Goal: Task Accomplishment & Management: Use online tool/utility

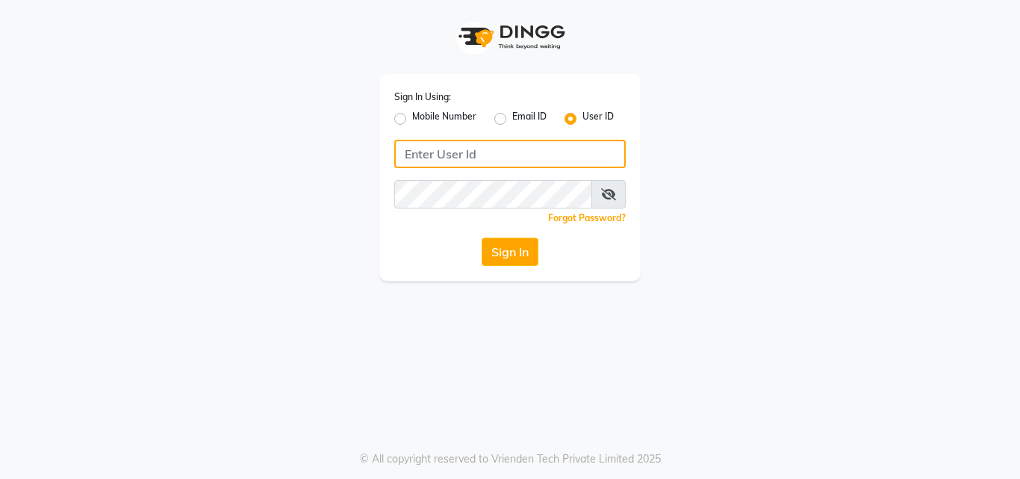
type input "8087909708"
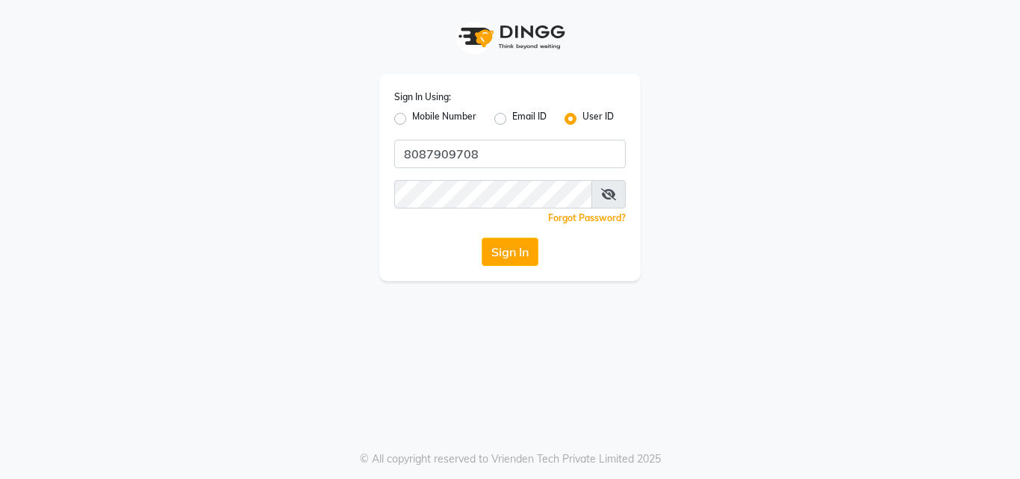
click at [412, 117] on label "Mobile Number" at bounding box center [444, 119] width 64 height 18
click at [412, 117] on input "Mobile Number" at bounding box center [417, 115] width 10 height 10
radio input "true"
radio input "false"
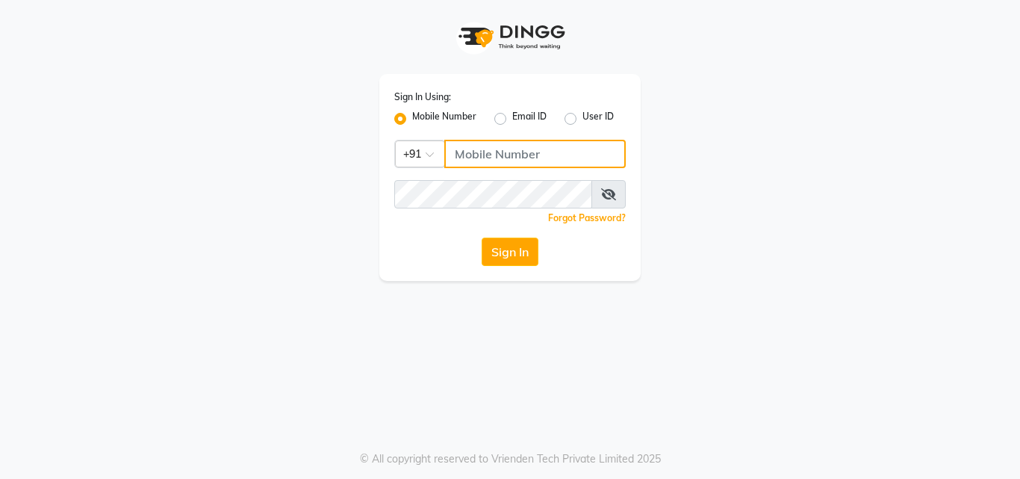
click at [512, 157] on input "Username" at bounding box center [534, 154] width 181 height 28
type input "8087909708"
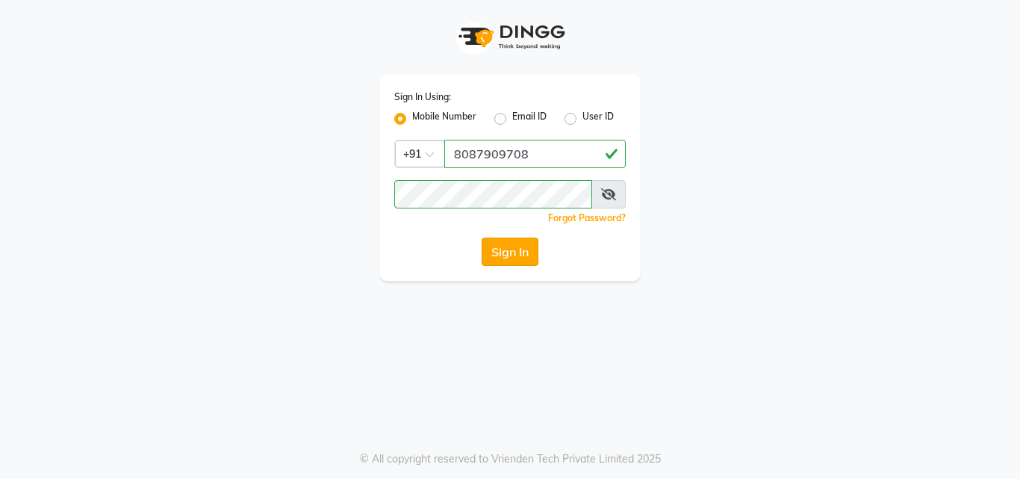
click at [528, 249] on button "Sign In" at bounding box center [510, 252] width 57 height 28
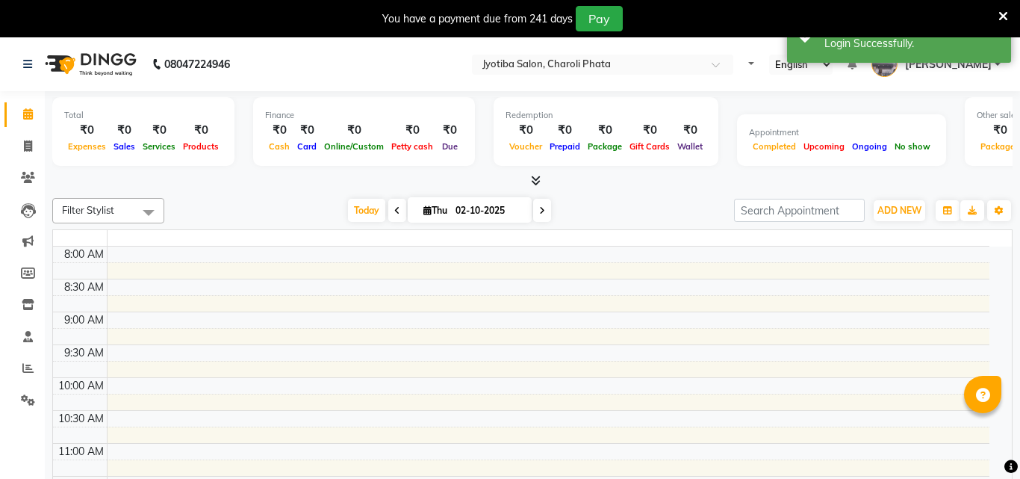
select select "en"
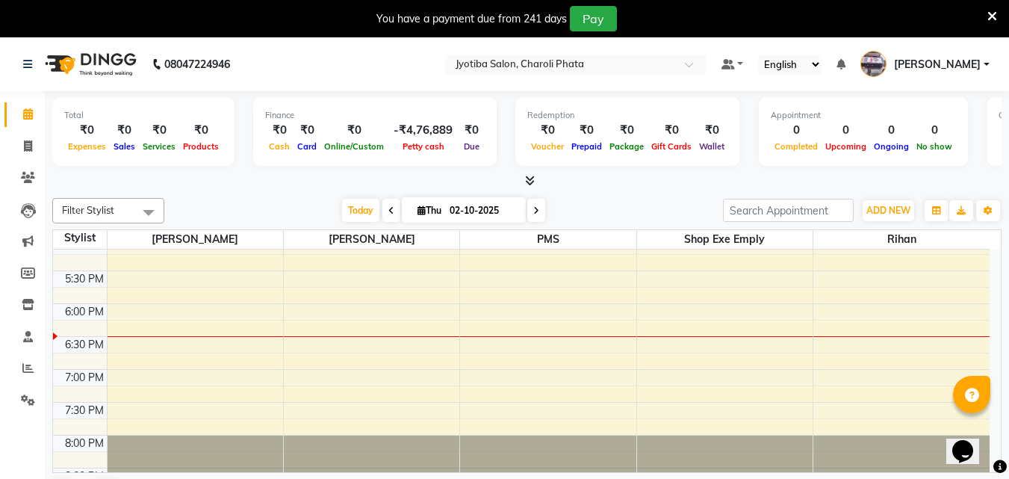
click at [990, 13] on icon at bounding box center [992, 16] width 10 height 13
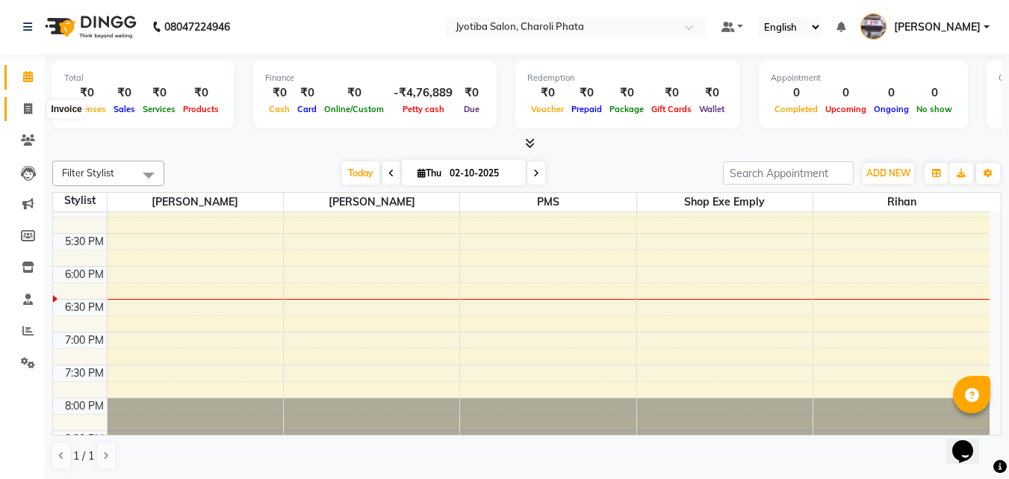
drag, startPoint x: 18, startPoint y: 102, endPoint x: 26, endPoint y: 99, distance: 8.5
click at [19, 102] on span at bounding box center [28, 109] width 26 height 17
select select "service"
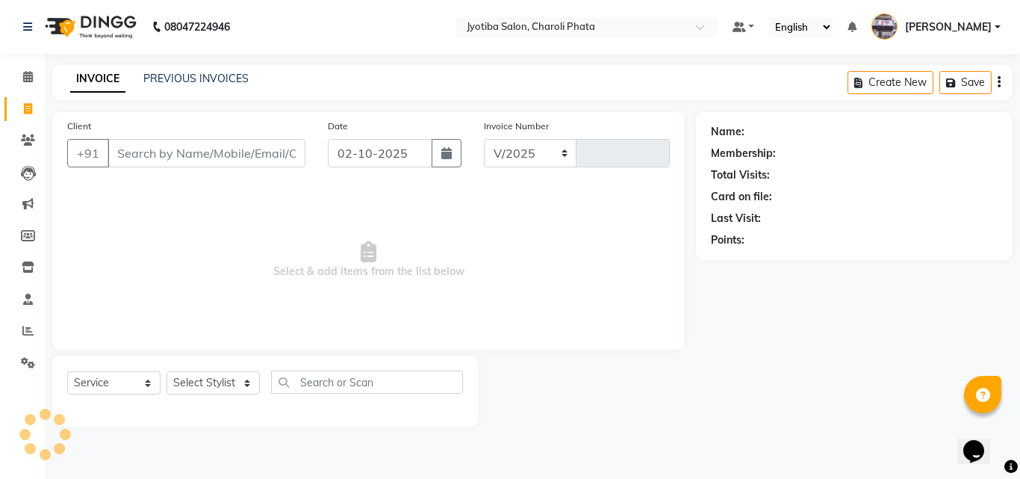
select select "5577"
type input "1088"
type input "i"
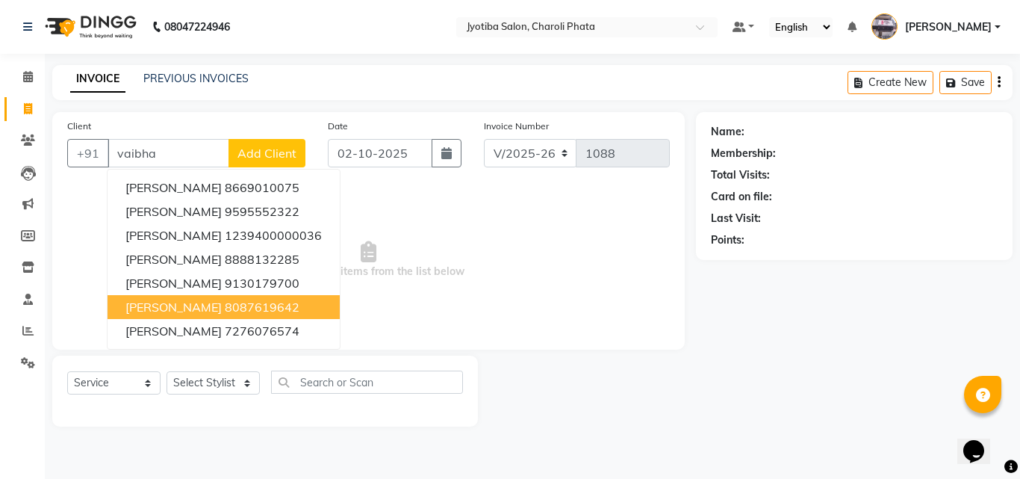
click at [162, 303] on span "[PERSON_NAME]" at bounding box center [173, 306] width 96 height 15
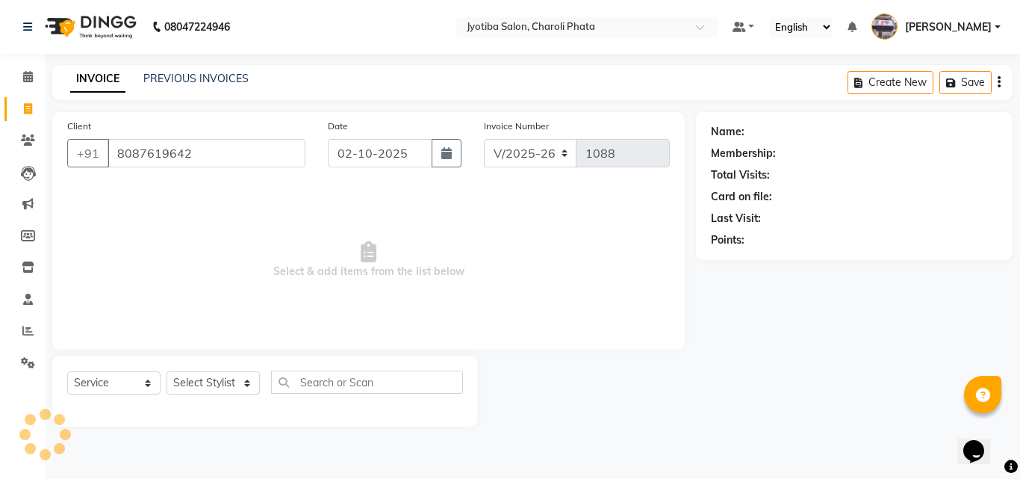
type input "8087619642"
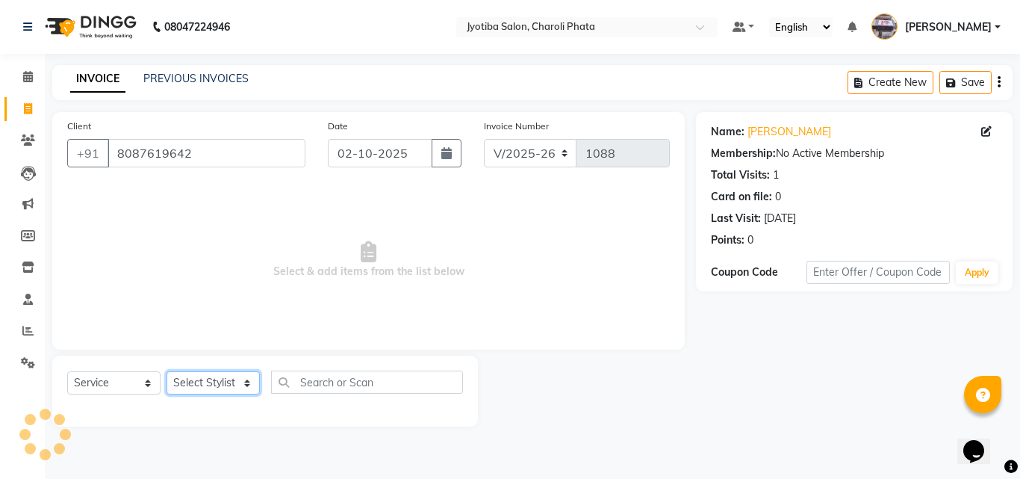
click at [194, 379] on select "Select Stylist [PERSON_NAME] PMS [PERSON_NAME] shop exe emply" at bounding box center [213, 382] width 93 height 23
select select "38050"
click at [167, 371] on select "Select Stylist [PERSON_NAME] PMS [PERSON_NAME] shop exe emply" at bounding box center [213, 382] width 93 height 23
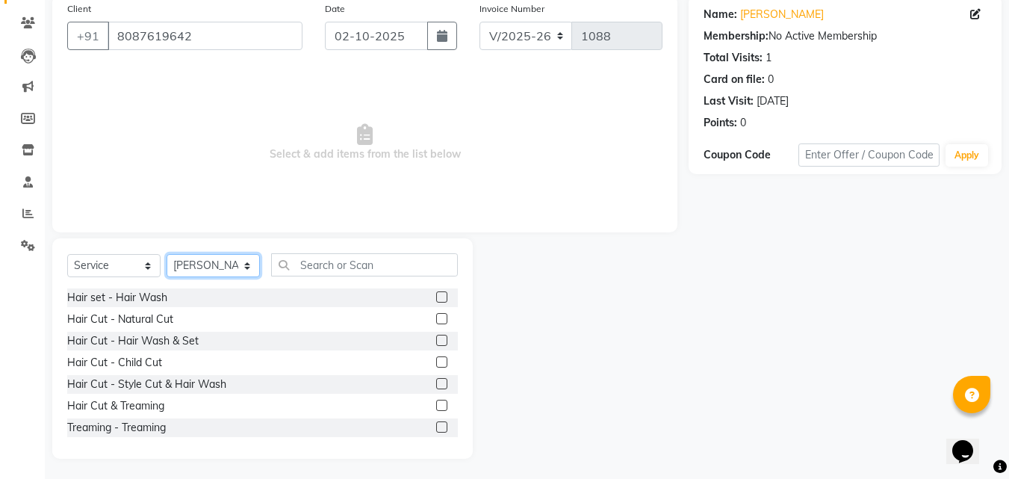
scroll to position [119, 0]
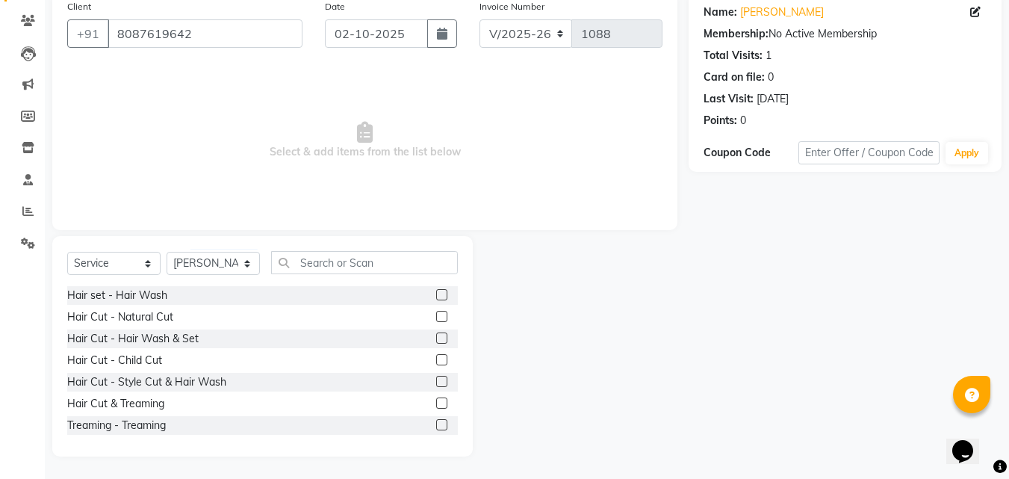
drag, startPoint x: 431, startPoint y: 296, endPoint x: 454, endPoint y: 287, distance: 24.8
click at [436, 296] on label at bounding box center [441, 294] width 11 height 11
click at [436, 296] on input "checkbox" at bounding box center [441, 296] width 10 height 10
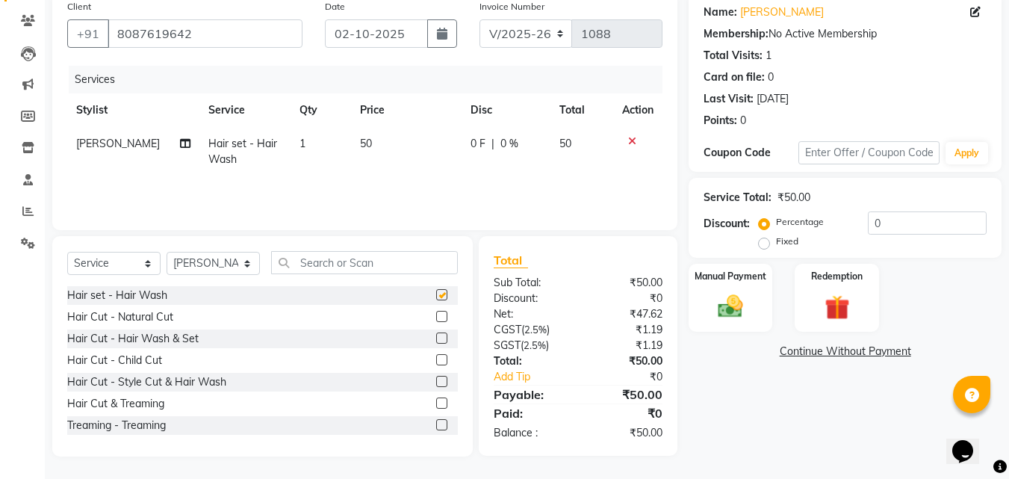
checkbox input "false"
click at [762, 327] on div "Manual Payment" at bounding box center [730, 297] width 87 height 71
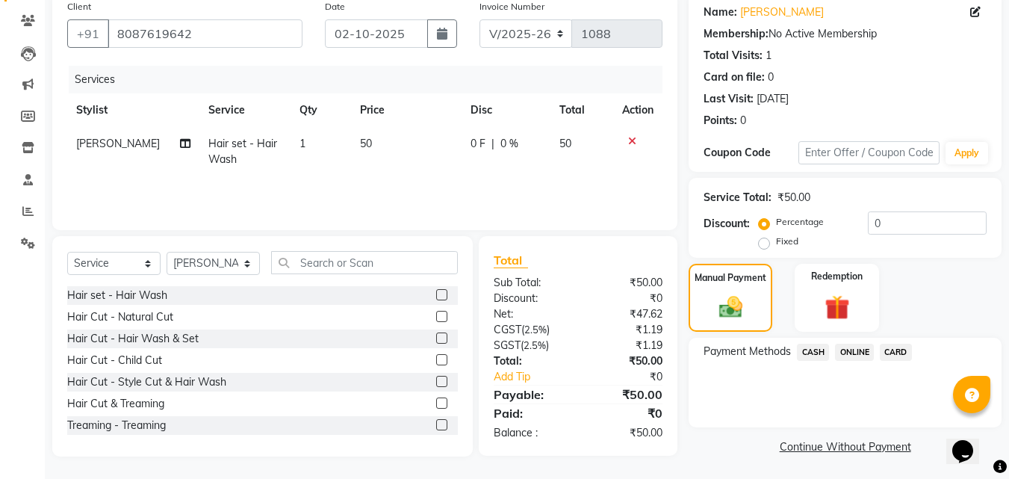
click at [856, 351] on span "ONLINE" at bounding box center [854, 352] width 39 height 17
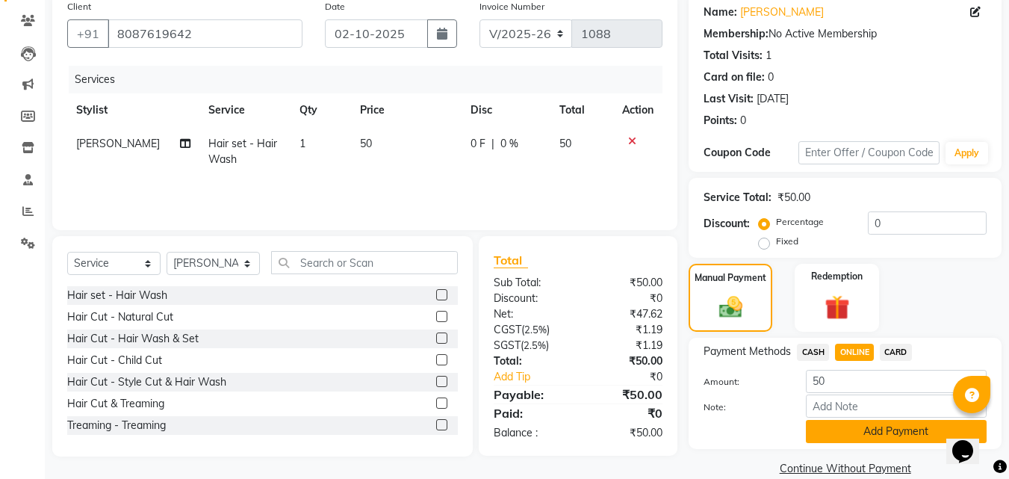
click at [864, 437] on button "Add Payment" at bounding box center [896, 431] width 181 height 23
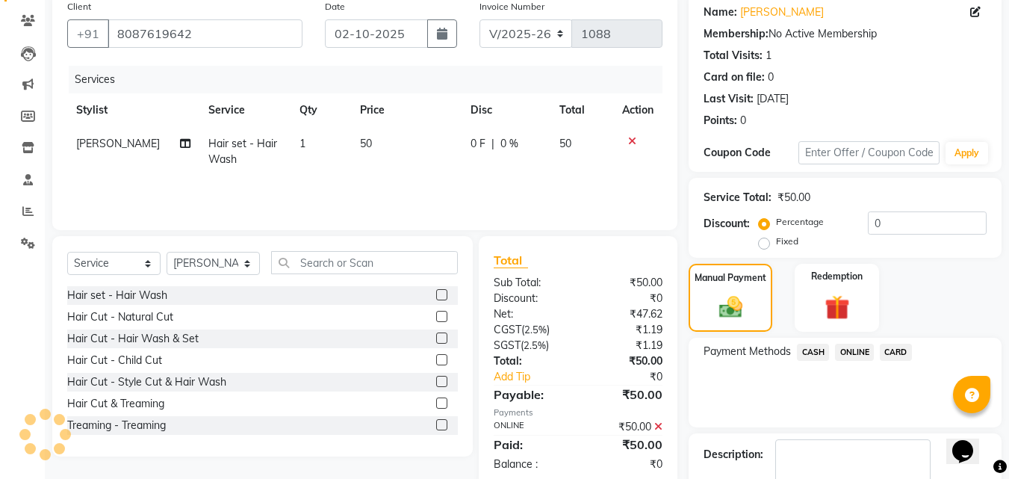
scroll to position [205, 0]
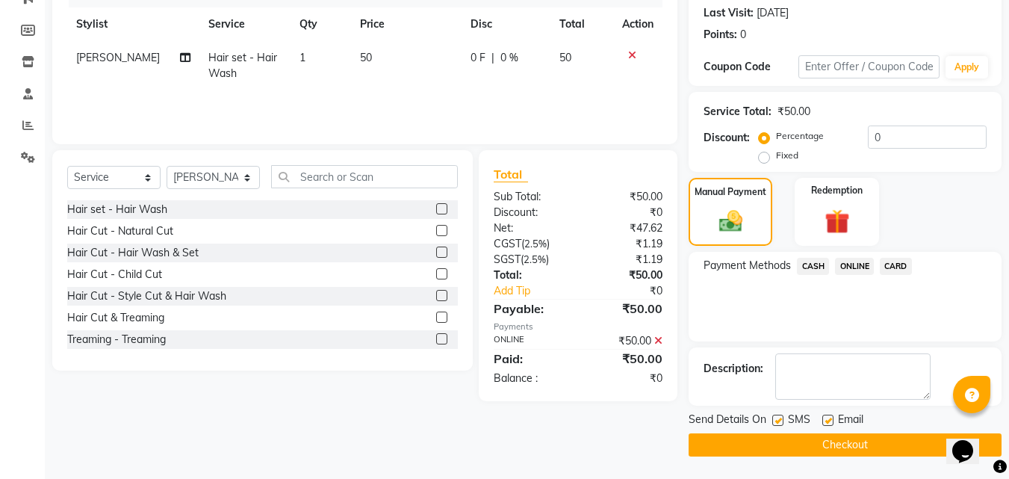
click at [783, 435] on button "Checkout" at bounding box center [845, 444] width 313 height 23
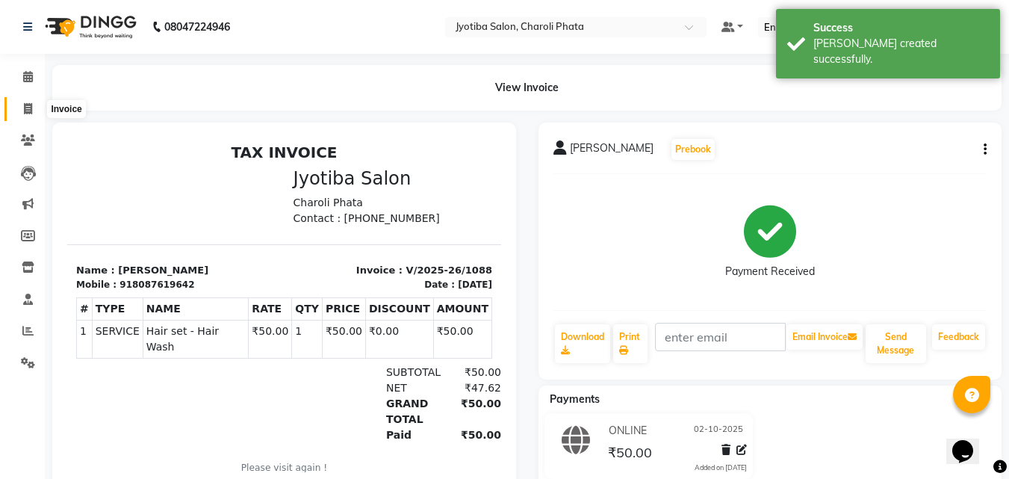
click at [33, 108] on span at bounding box center [28, 109] width 26 height 17
select select "service"
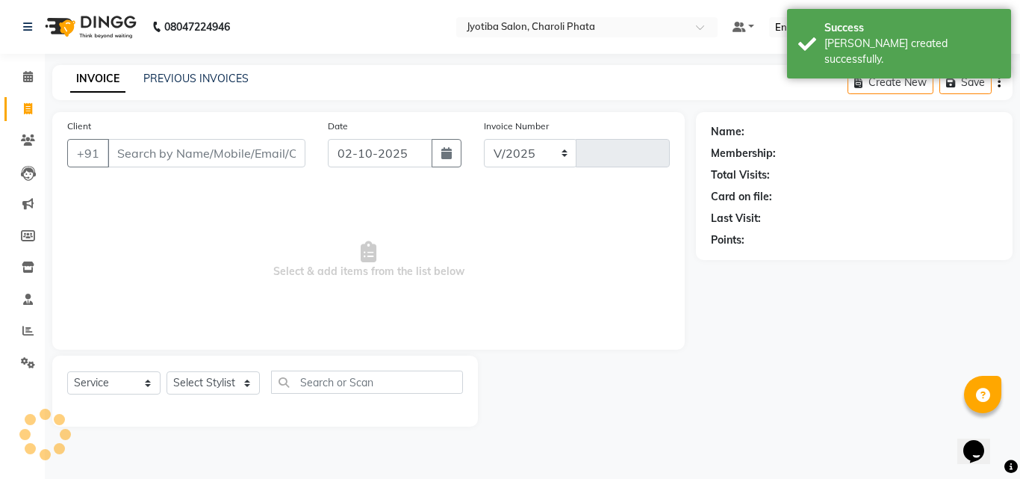
select select "5577"
type input "1089"
click at [186, 161] on input "Client" at bounding box center [207, 153] width 198 height 28
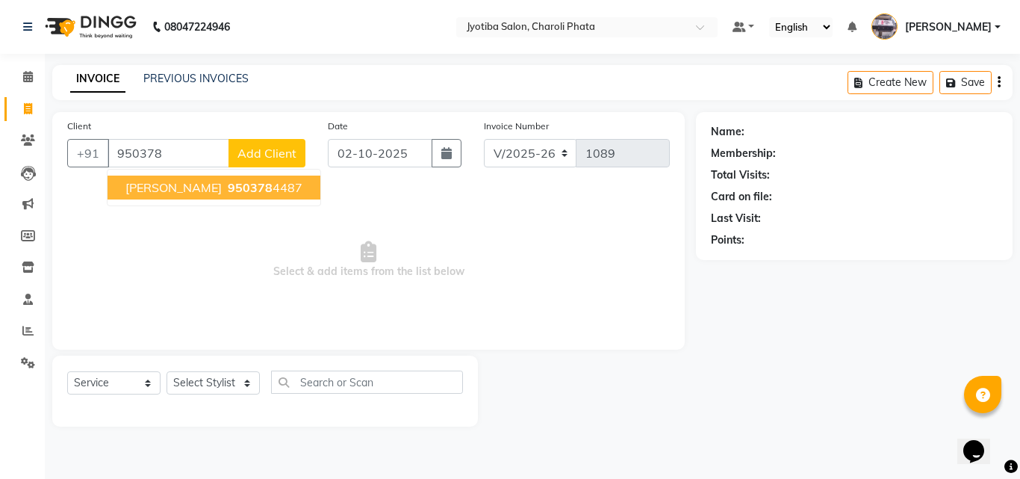
click at [225, 184] on ngb-highlight "950378 4487" at bounding box center [264, 187] width 78 height 15
type input "9503784487"
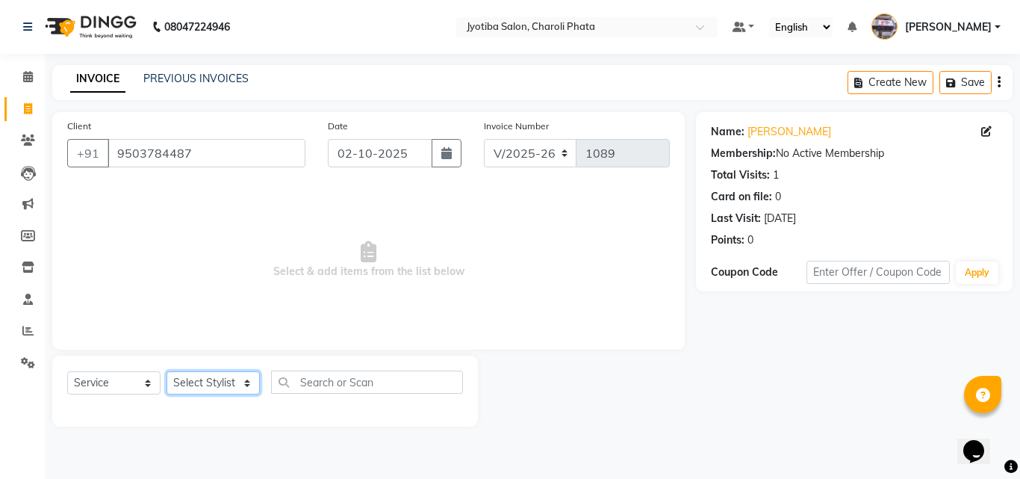
drag, startPoint x: 217, startPoint y: 392, endPoint x: 217, endPoint y: 377, distance: 15.0
click at [217, 392] on select "Select Stylist [PERSON_NAME] PMS [PERSON_NAME] shop exe emply" at bounding box center [213, 382] width 93 height 23
select select "51258"
click at [167, 371] on select "Select Stylist [PERSON_NAME] PMS [PERSON_NAME] shop exe emply" at bounding box center [213, 382] width 93 height 23
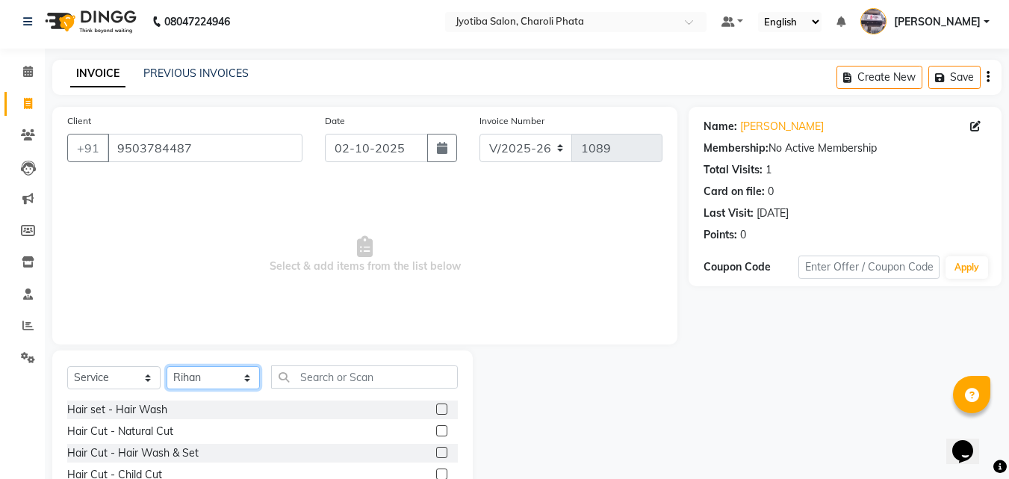
scroll to position [119, 0]
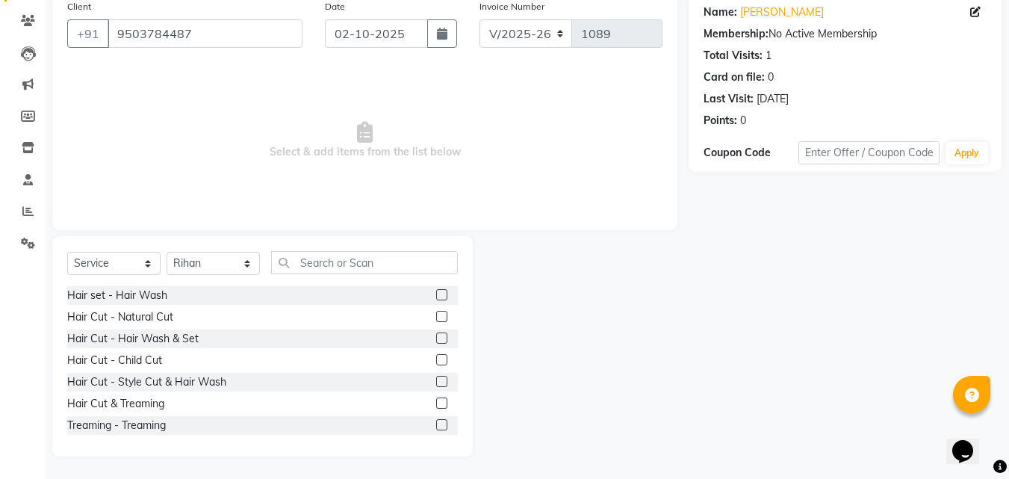
click at [436, 319] on label at bounding box center [441, 316] width 11 height 11
click at [436, 319] on input "checkbox" at bounding box center [441, 317] width 10 height 10
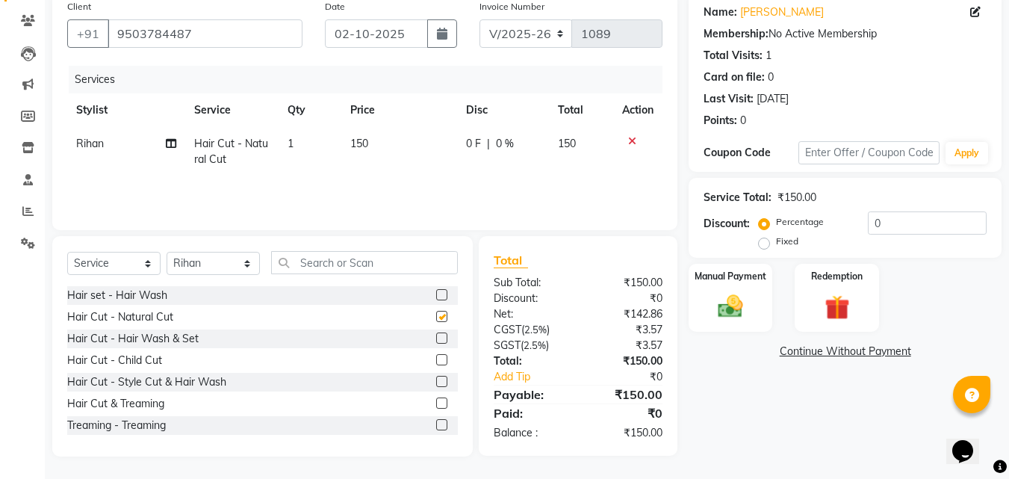
checkbox input "false"
click at [436, 335] on label at bounding box center [441, 337] width 11 height 11
click at [436, 335] on input "checkbox" at bounding box center [441, 339] width 10 height 10
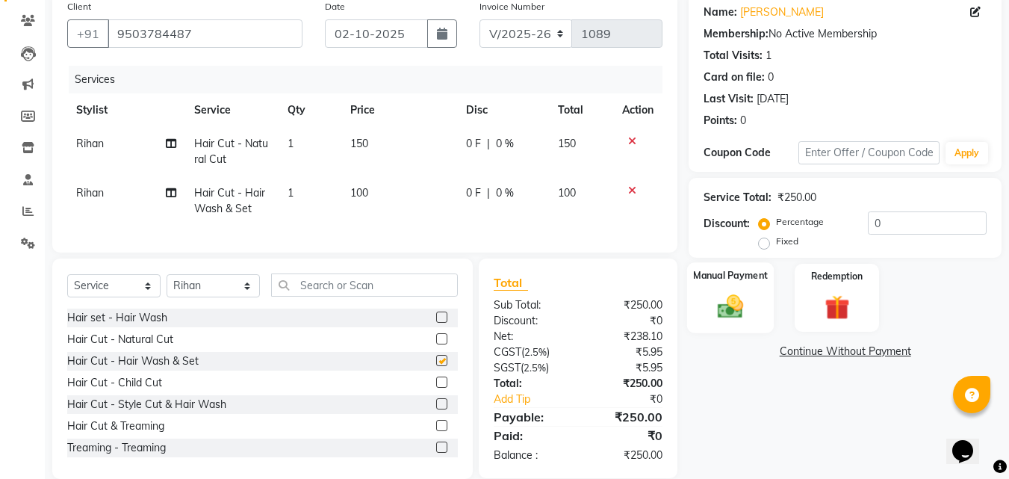
checkbox input "false"
click at [722, 302] on img at bounding box center [731, 306] width 42 height 30
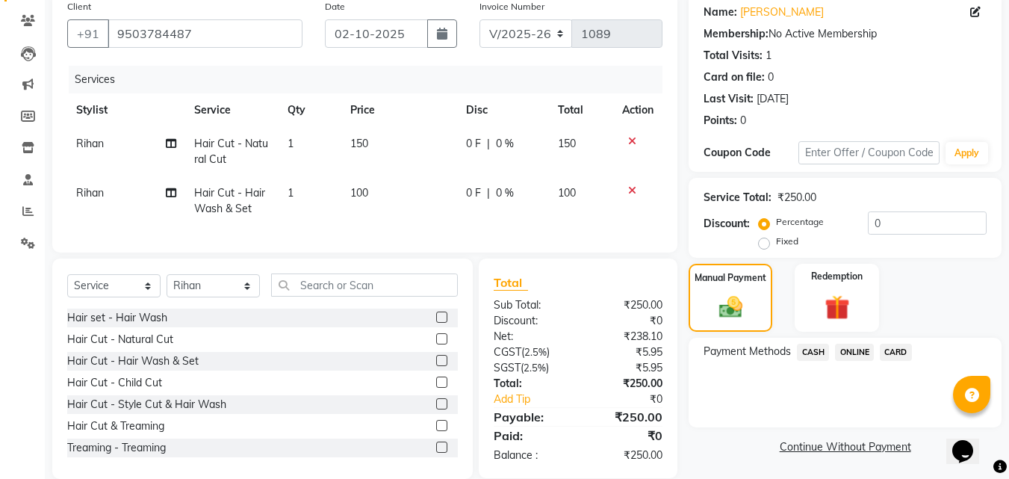
click at [856, 351] on span "ONLINE" at bounding box center [854, 352] width 39 height 17
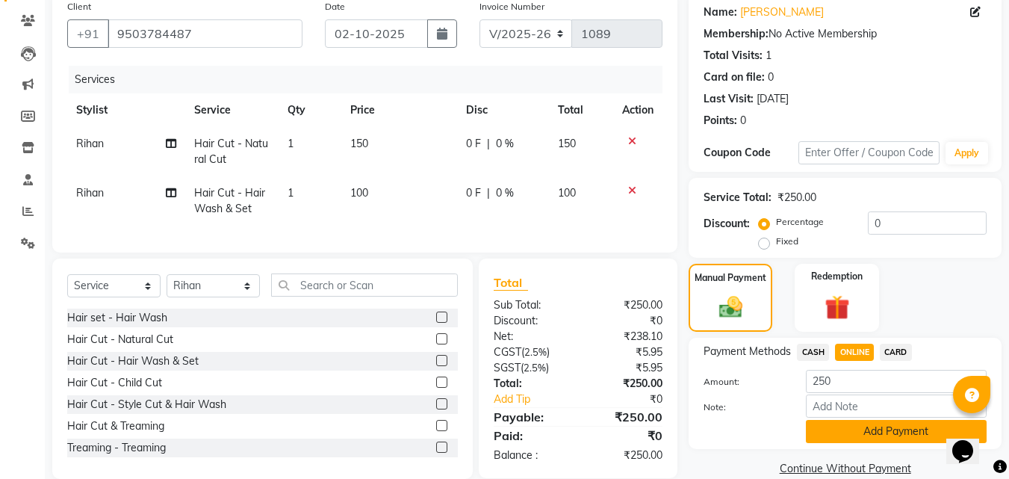
click at [853, 429] on button "Add Payment" at bounding box center [896, 431] width 181 height 23
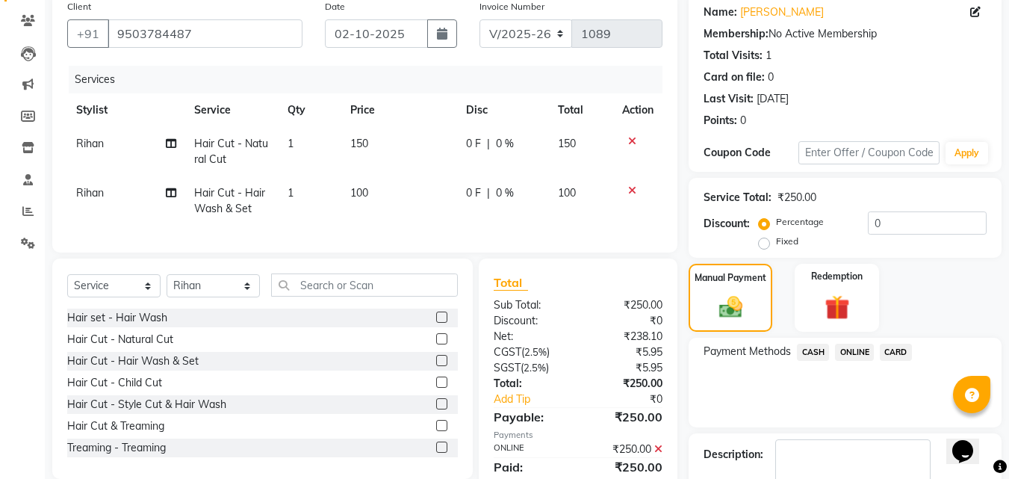
scroll to position [205, 0]
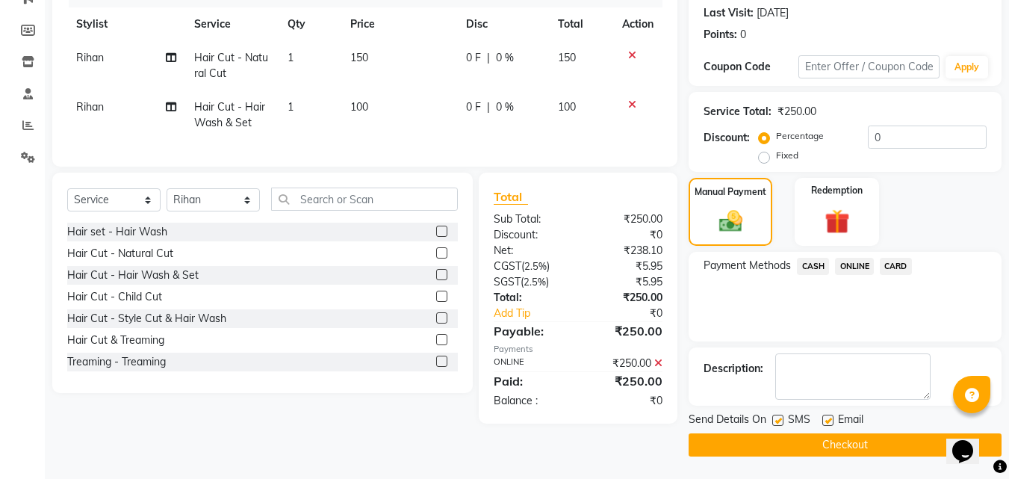
click at [785, 441] on button "Checkout" at bounding box center [845, 444] width 313 height 23
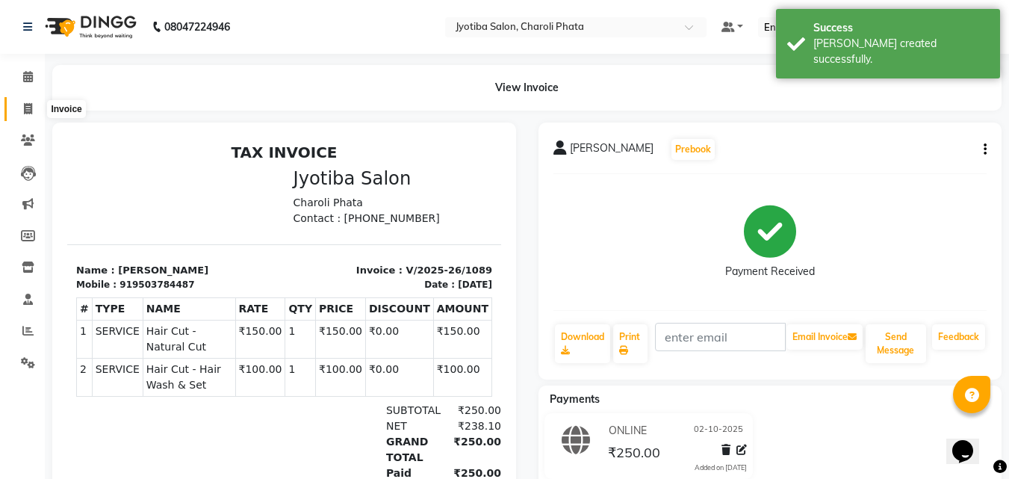
click at [21, 108] on span at bounding box center [28, 109] width 26 height 17
select select "service"
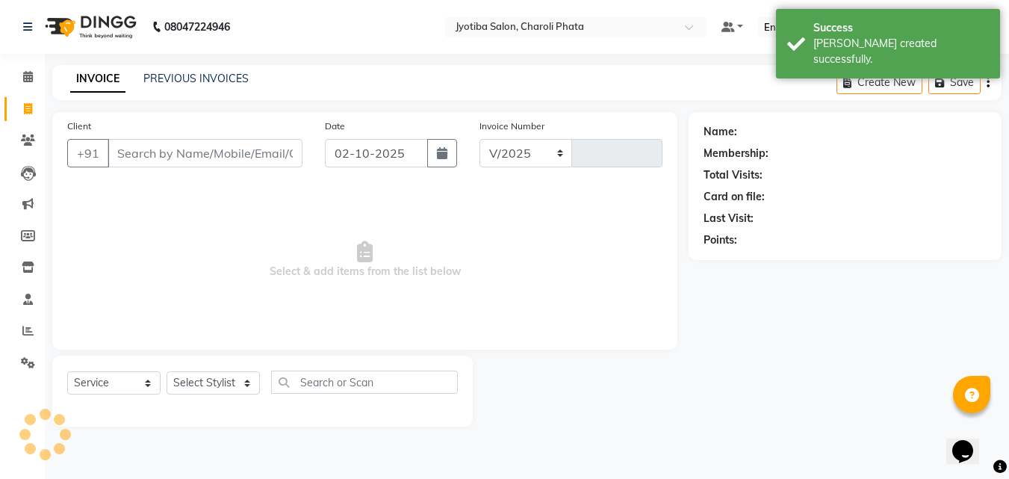
select select "5577"
type input "1090"
click at [206, 159] on input "Client" at bounding box center [205, 153] width 195 height 28
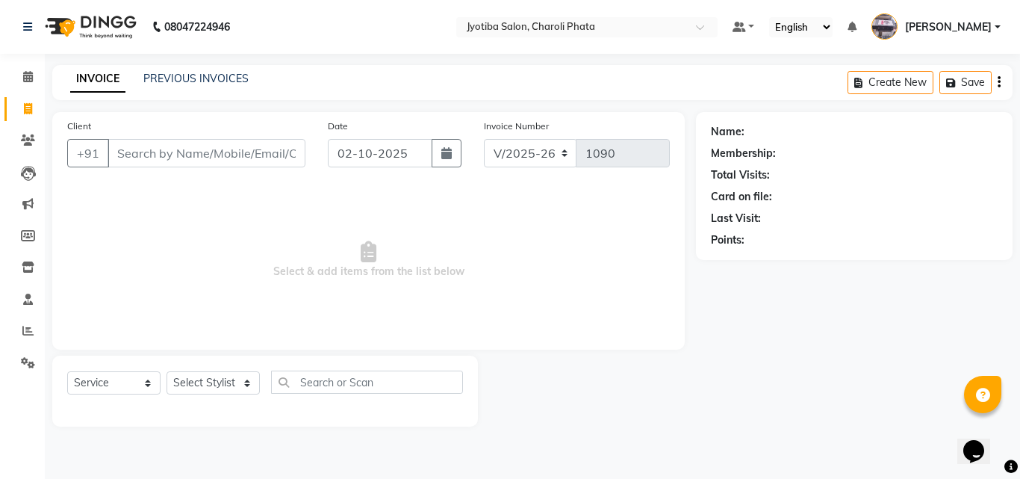
type input "0"
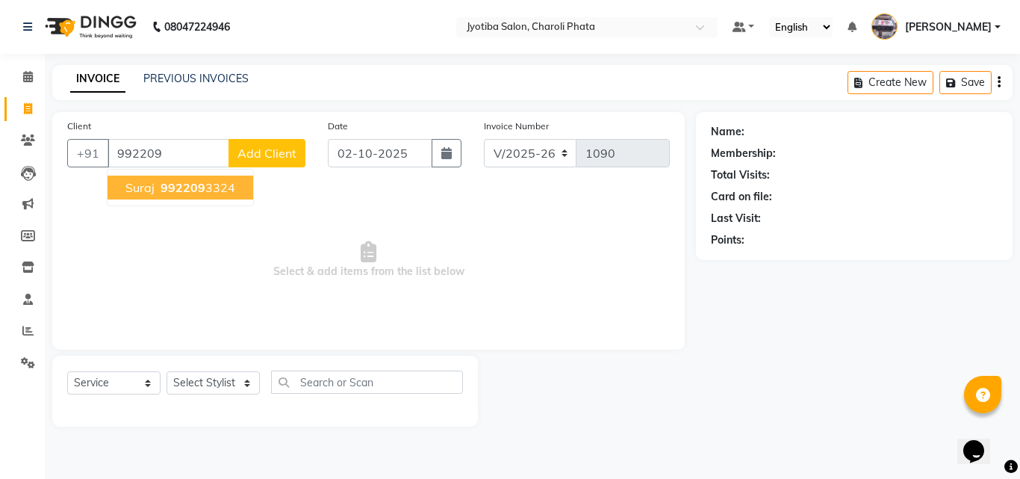
click at [193, 184] on span "992209" at bounding box center [183, 187] width 45 height 15
type input "9922093324"
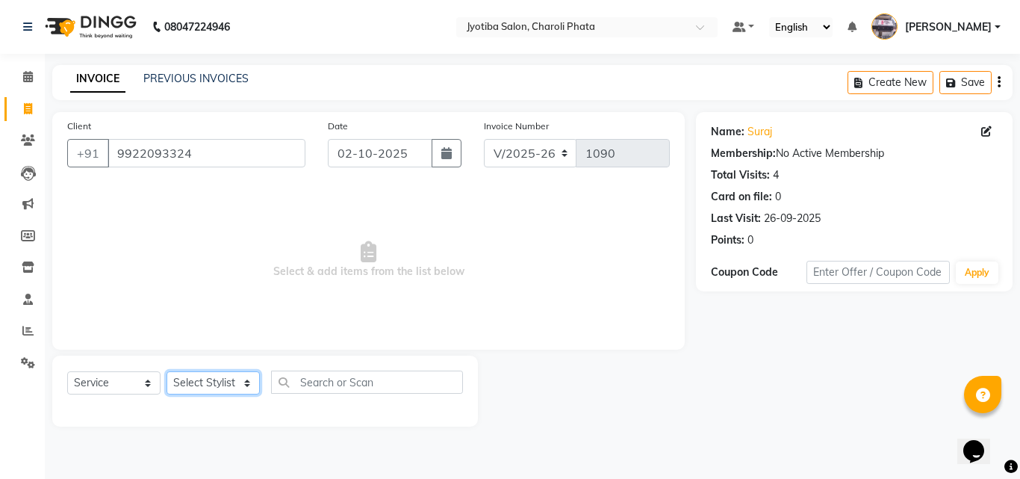
click at [231, 388] on select "Select Stylist [PERSON_NAME] PMS [PERSON_NAME] shop exe emply" at bounding box center [213, 382] width 93 height 23
select select "38050"
click at [167, 371] on select "Select Stylist [PERSON_NAME] PMS [PERSON_NAME] shop exe emply" at bounding box center [213, 382] width 93 height 23
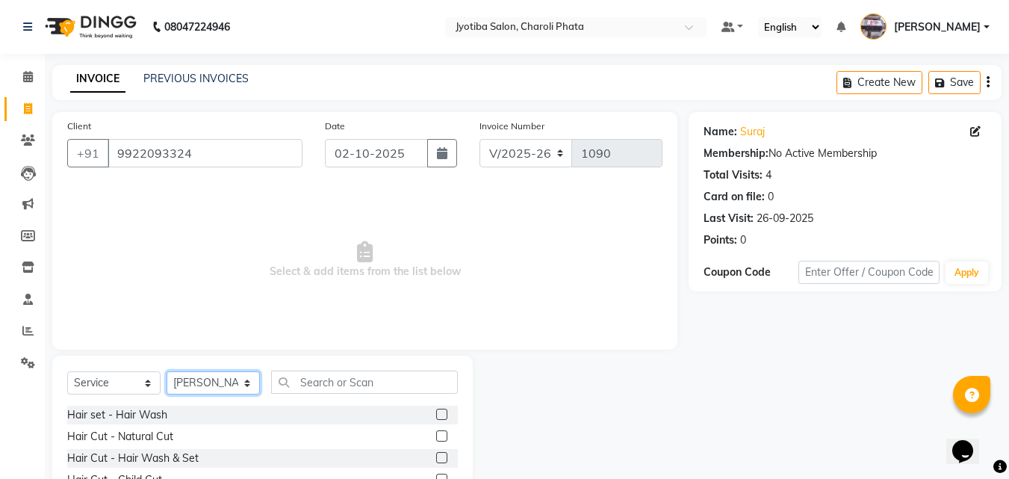
scroll to position [119, 0]
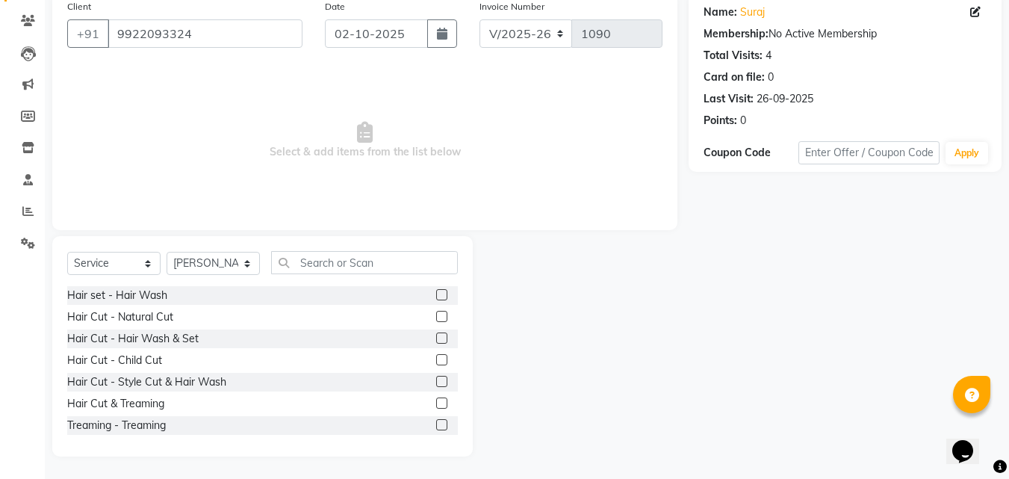
click at [436, 314] on label at bounding box center [441, 316] width 11 height 11
click at [436, 314] on input "checkbox" at bounding box center [441, 317] width 10 height 10
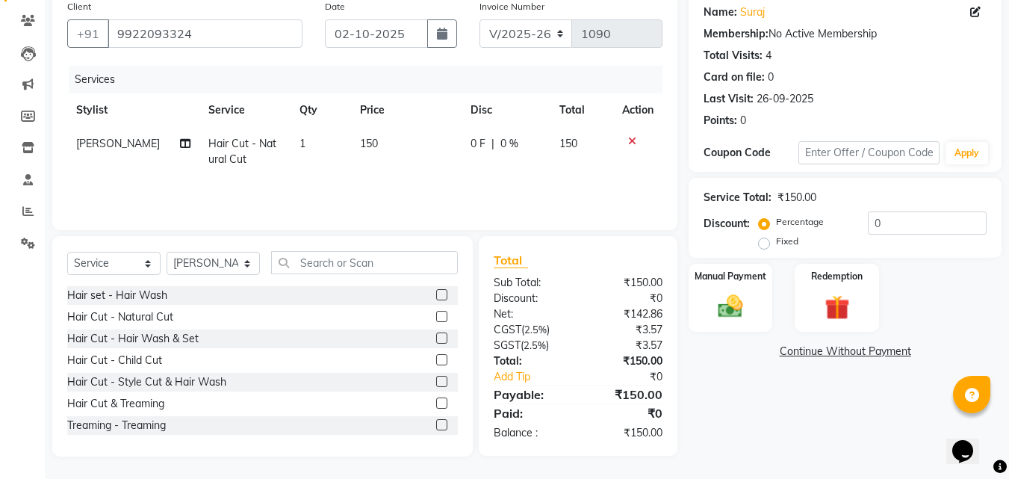
click at [436, 316] on label at bounding box center [441, 316] width 11 height 11
click at [436, 316] on input "checkbox" at bounding box center [441, 317] width 10 height 10
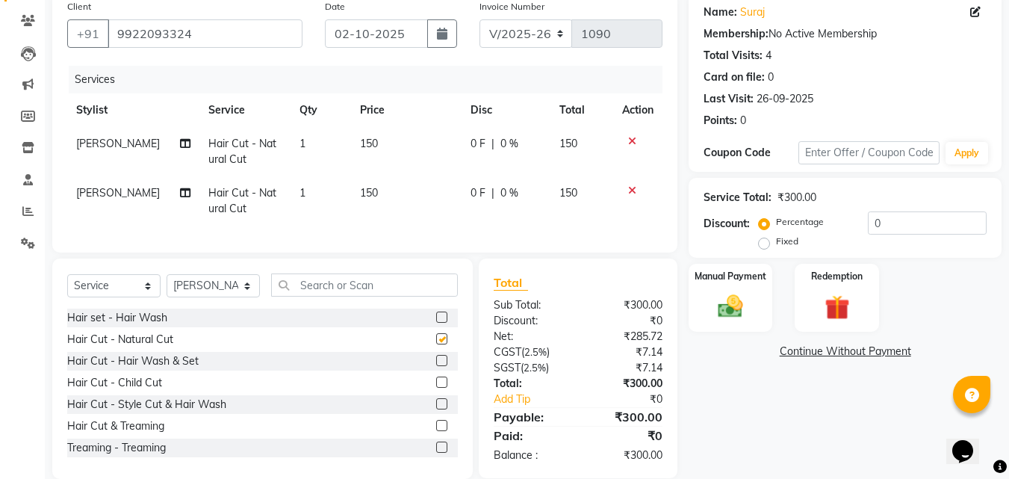
checkbox input "false"
click at [436, 366] on label at bounding box center [441, 360] width 11 height 11
click at [436, 366] on input "checkbox" at bounding box center [441, 361] width 10 height 10
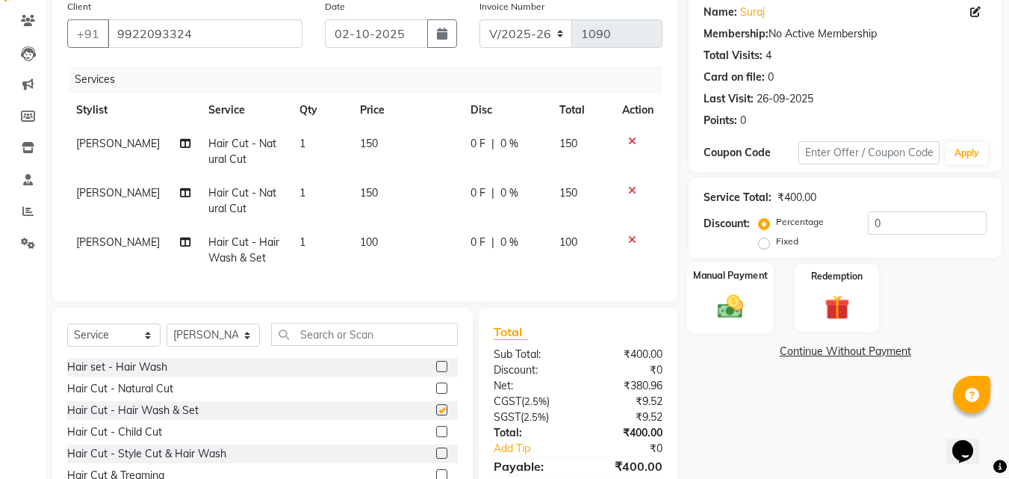
checkbox input "false"
click at [741, 301] on img at bounding box center [731, 306] width 42 height 30
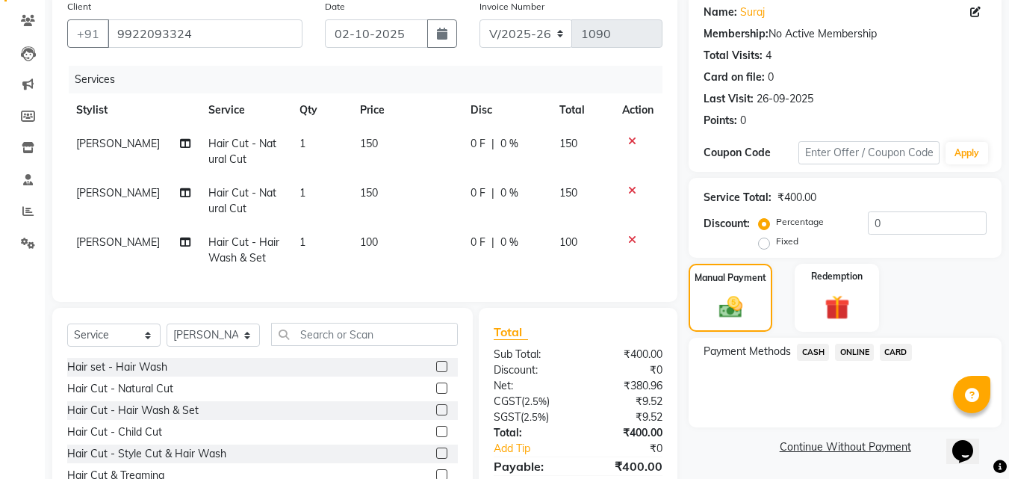
click at [863, 350] on span "ONLINE" at bounding box center [854, 352] width 39 height 17
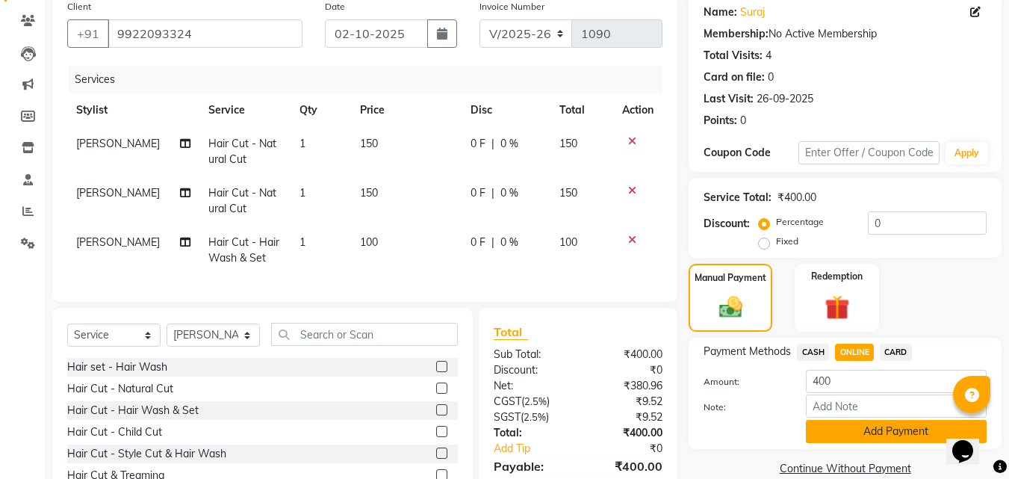
click at [852, 429] on button "Add Payment" at bounding box center [896, 431] width 181 height 23
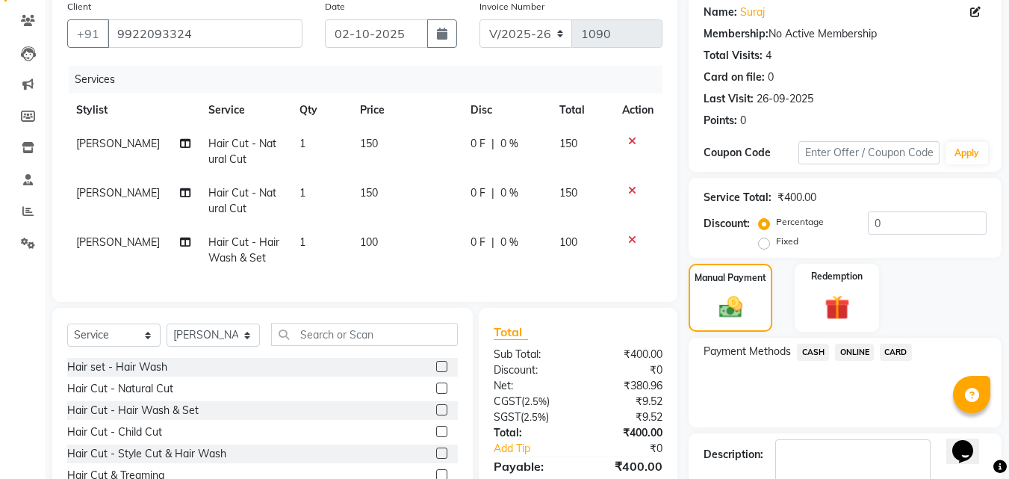
scroll to position [233, 0]
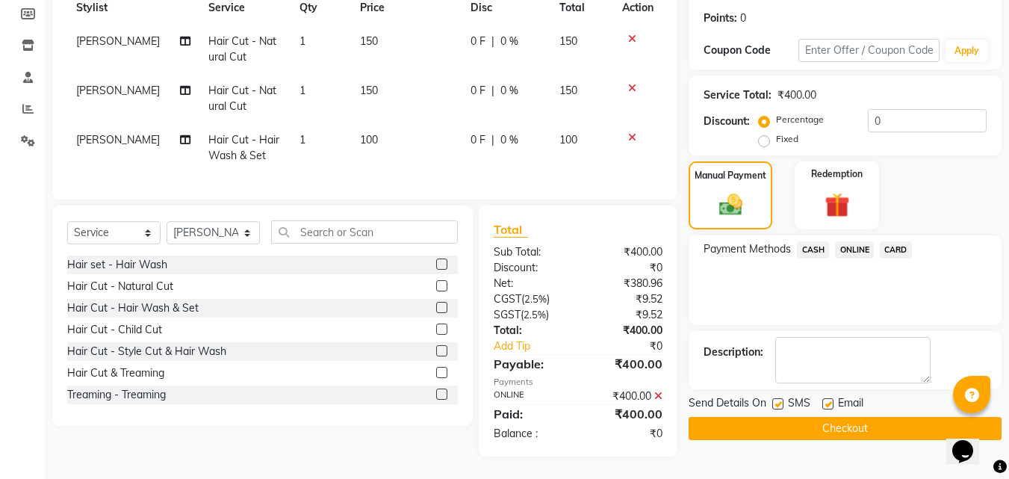
click at [804, 417] on button "Checkout" at bounding box center [845, 428] width 313 height 23
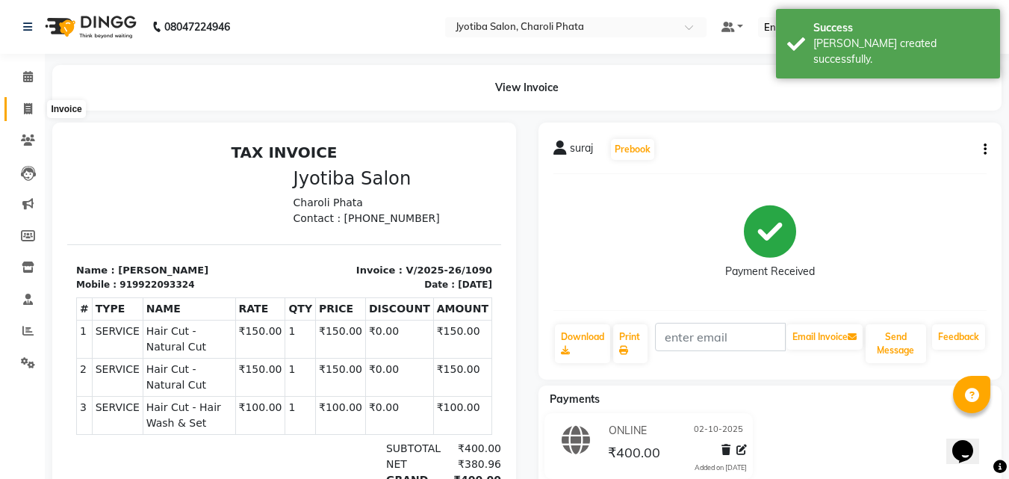
click at [21, 108] on span at bounding box center [28, 109] width 26 height 17
select select "service"
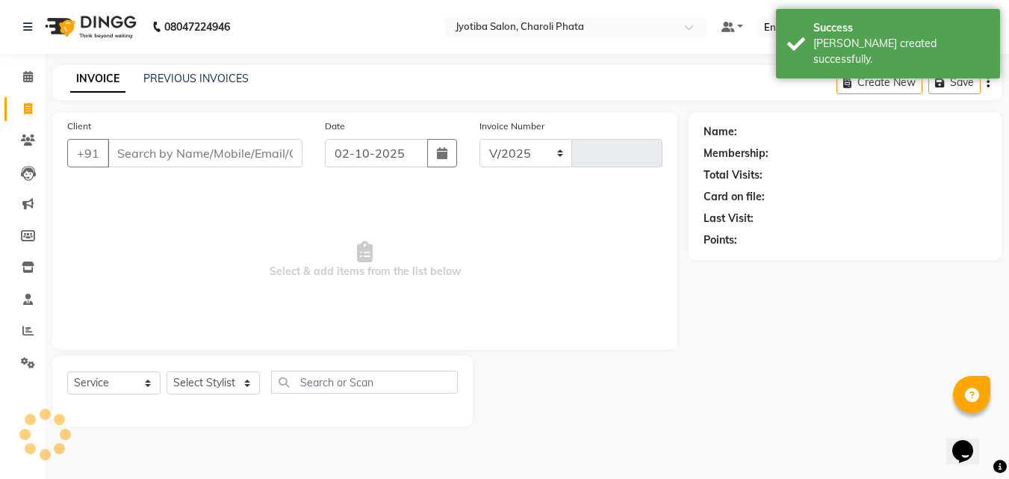
select select "5577"
type input "1091"
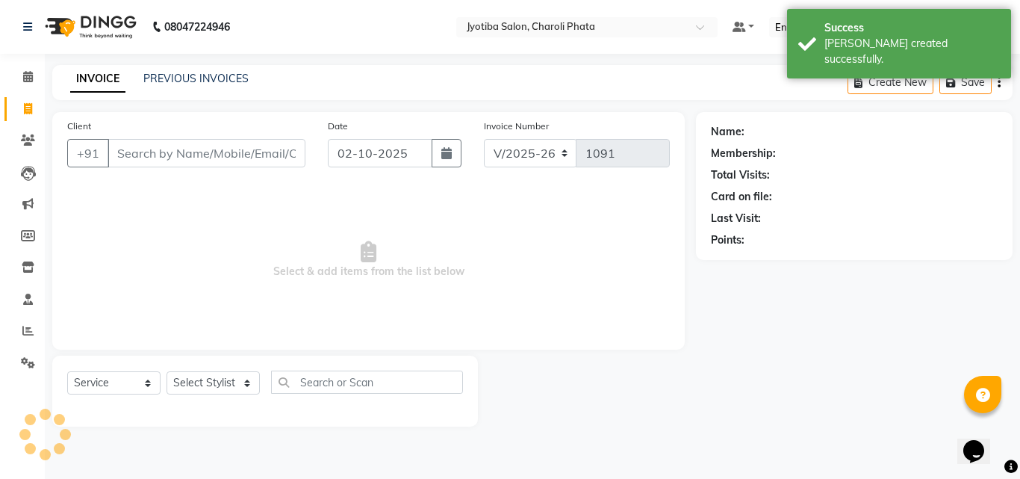
click at [172, 146] on input "Client" at bounding box center [207, 153] width 198 height 28
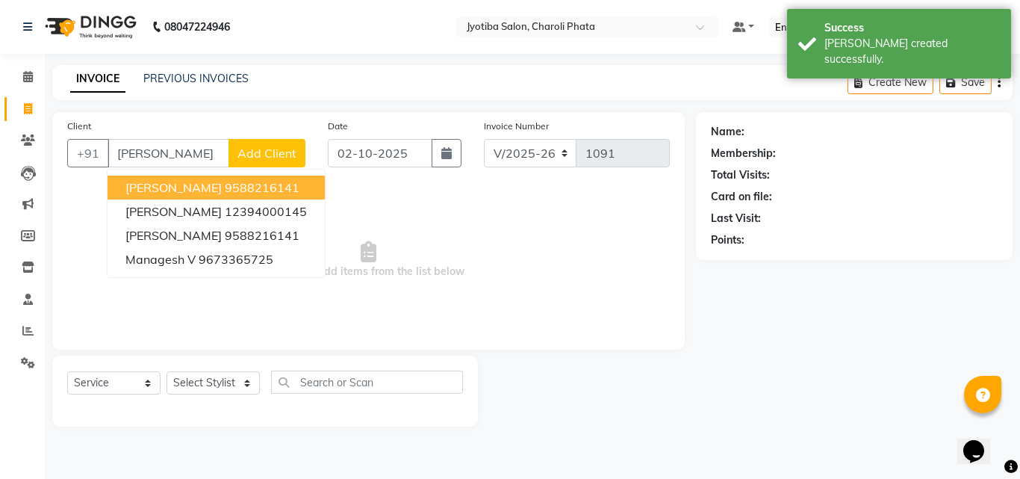
click at [225, 187] on ngb-highlight "9588216141" at bounding box center [262, 187] width 75 height 15
type input "9588216141"
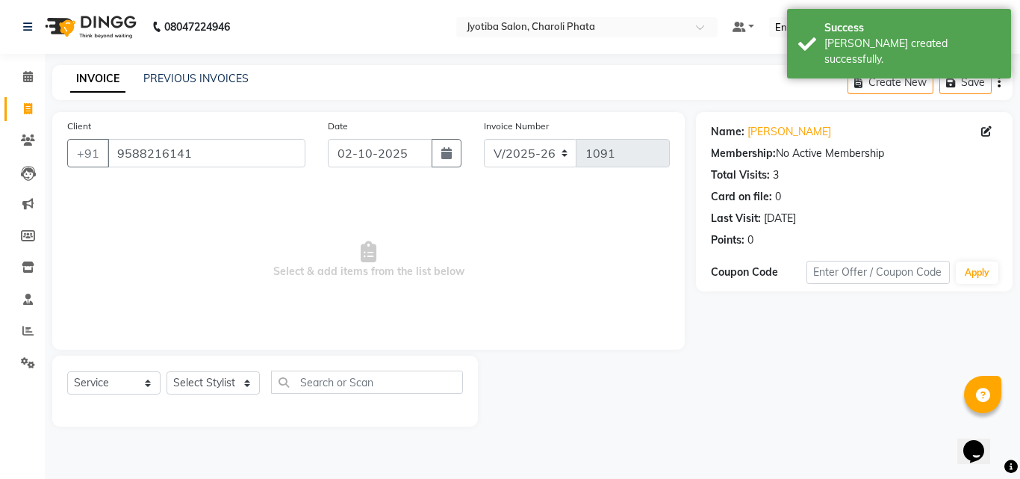
click at [196, 370] on div "Select Service Product Membership Package Voucher Prepaid Gift Card Select Styl…" at bounding box center [265, 387] width 396 height 35
click at [196, 379] on select "Select Stylist [PERSON_NAME] PMS [PERSON_NAME] shop exe emply" at bounding box center [213, 382] width 93 height 23
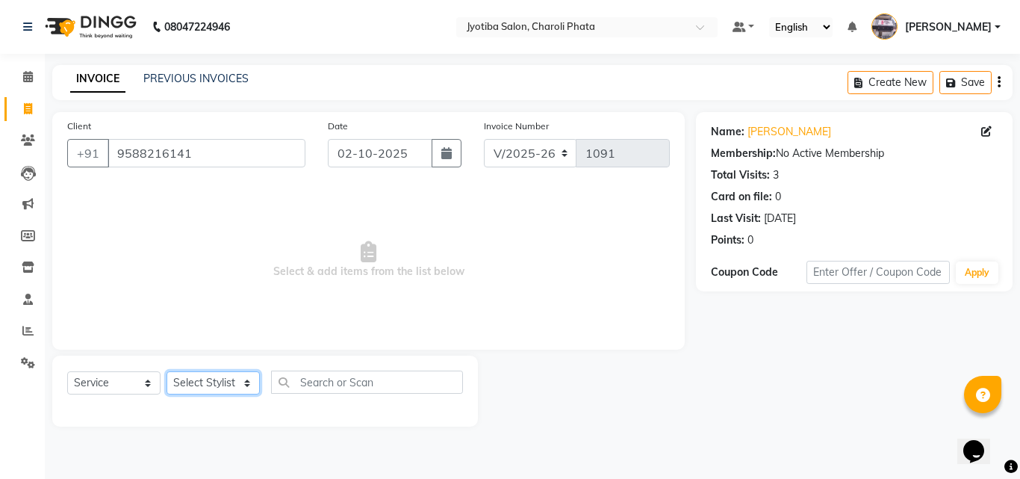
select select "38049"
click at [167, 371] on select "Select Stylist [PERSON_NAME] PMS [PERSON_NAME] shop exe emply" at bounding box center [213, 382] width 93 height 23
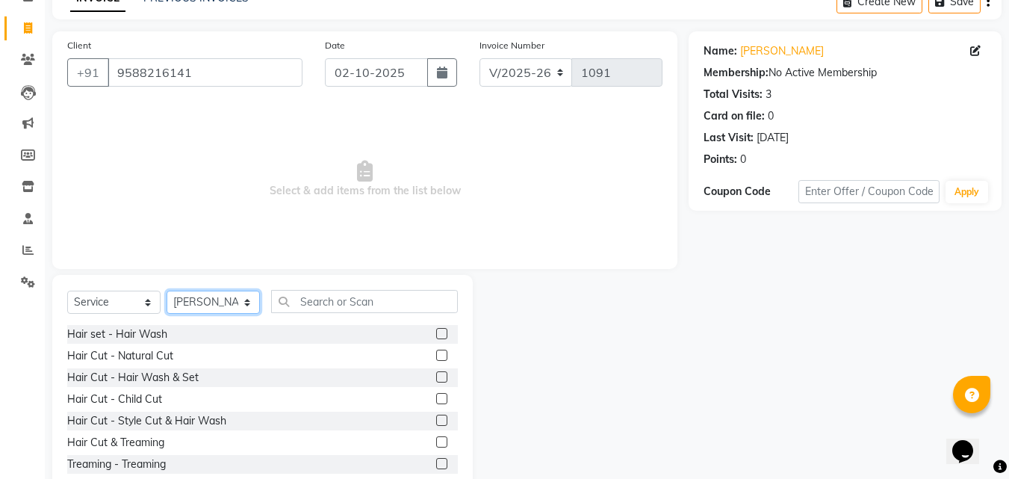
scroll to position [119, 0]
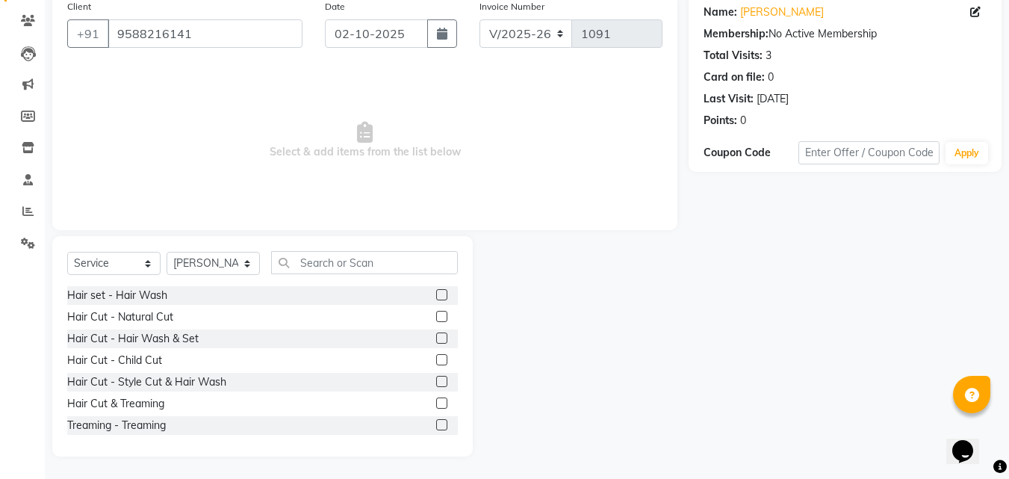
click at [436, 338] on label at bounding box center [441, 337] width 11 height 11
click at [436, 338] on input "checkbox" at bounding box center [441, 339] width 10 height 10
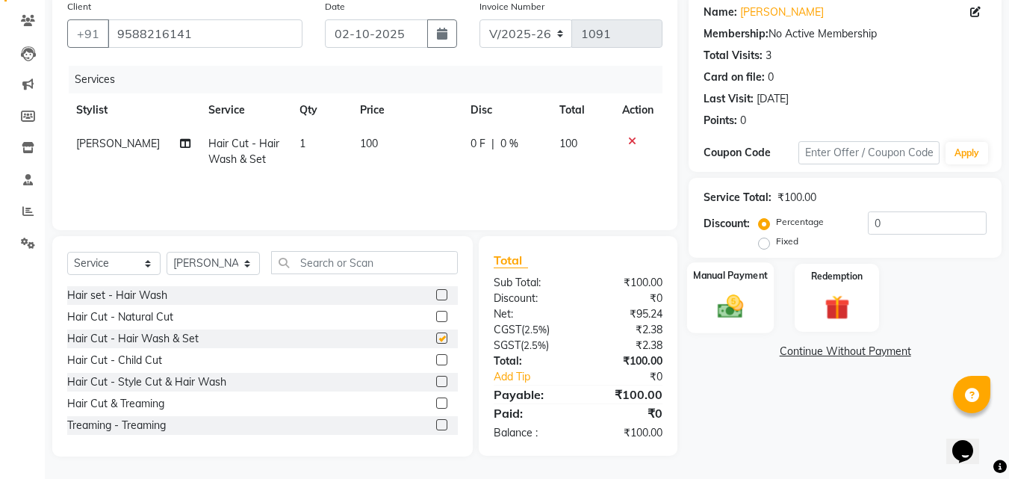
checkbox input "false"
drag, startPoint x: 739, startPoint y: 320, endPoint x: 783, endPoint y: 325, distance: 44.3
click at [739, 320] on img at bounding box center [730, 306] width 40 height 28
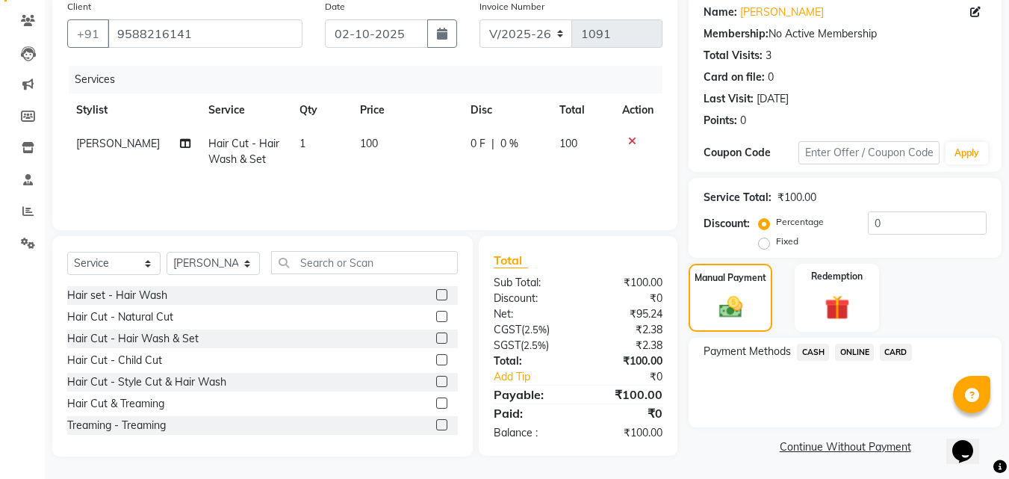
click at [856, 355] on span "ONLINE" at bounding box center [854, 352] width 39 height 17
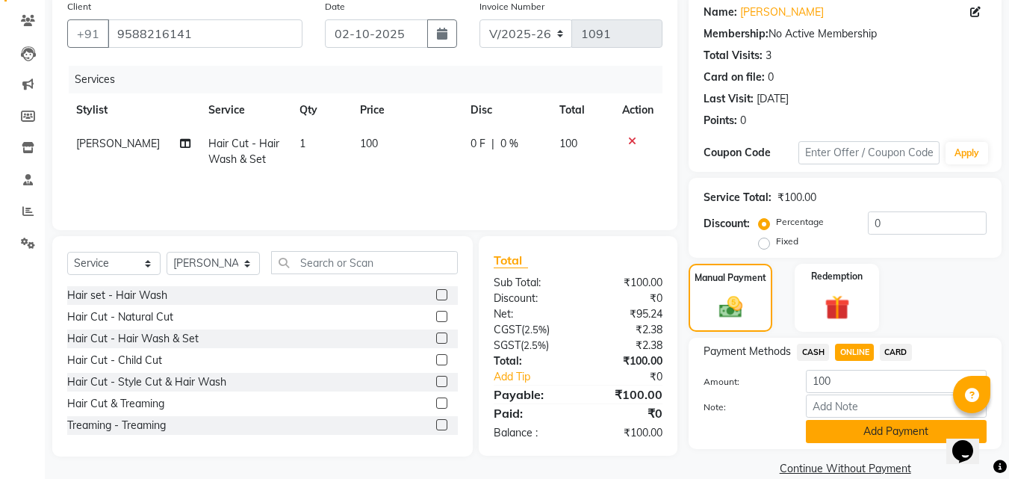
click at [860, 425] on button "Add Payment" at bounding box center [896, 431] width 181 height 23
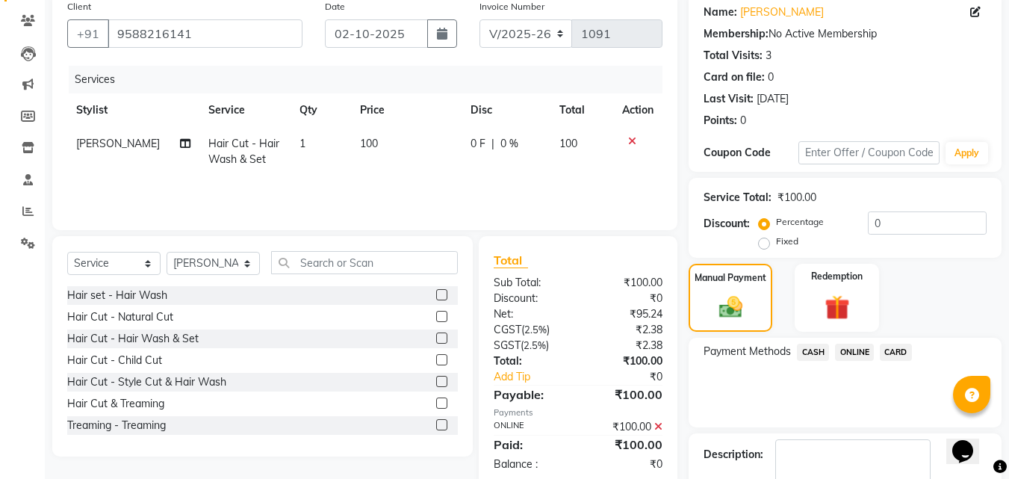
scroll to position [205, 0]
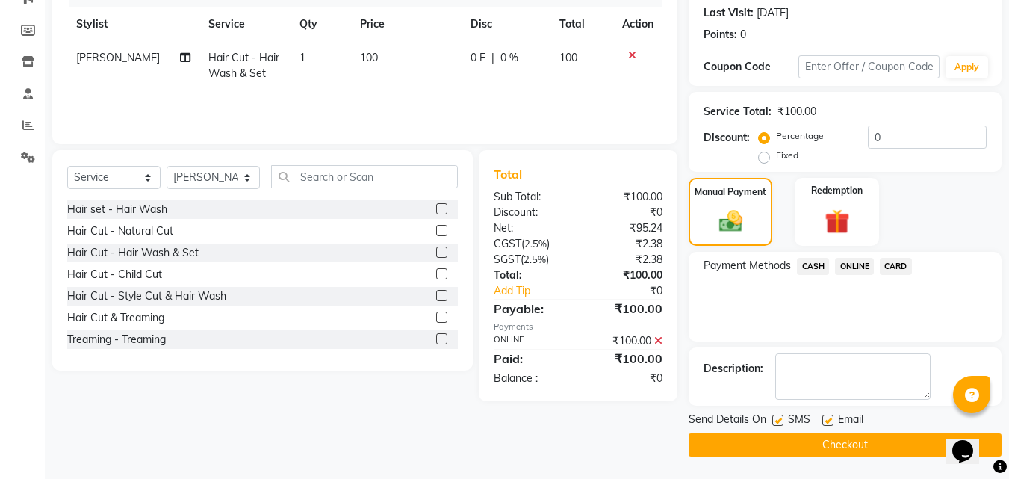
click at [736, 434] on button "Checkout" at bounding box center [845, 444] width 313 height 23
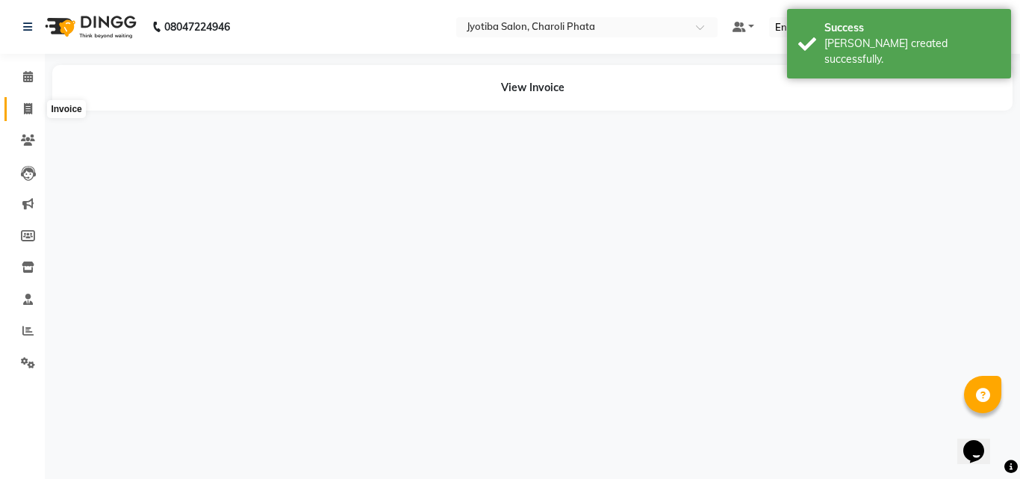
click at [22, 114] on span at bounding box center [28, 109] width 26 height 17
select select "service"
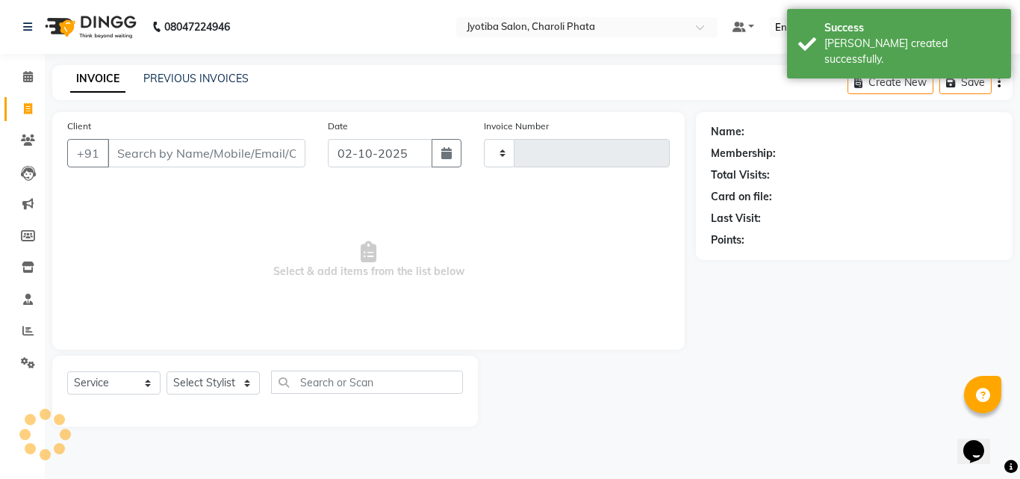
click at [146, 128] on div "Client +91" at bounding box center [186, 148] width 261 height 61
select select "5577"
type input "1092"
click at [146, 163] on input "Client" at bounding box center [207, 153] width 198 height 28
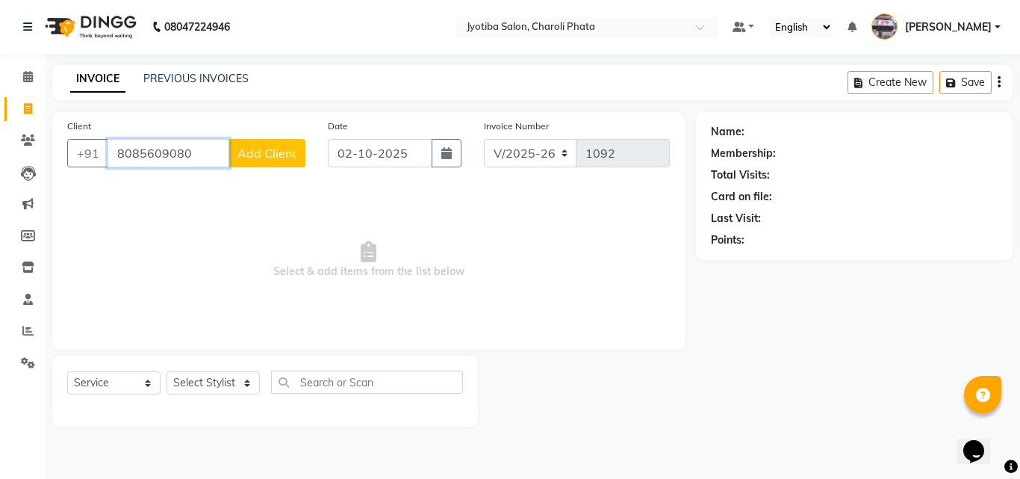
click at [208, 161] on input "8085609080" at bounding box center [169, 153] width 122 height 28
type input "8"
click at [211, 186] on span "734765" at bounding box center [206, 187] width 45 height 15
type input "7347657879"
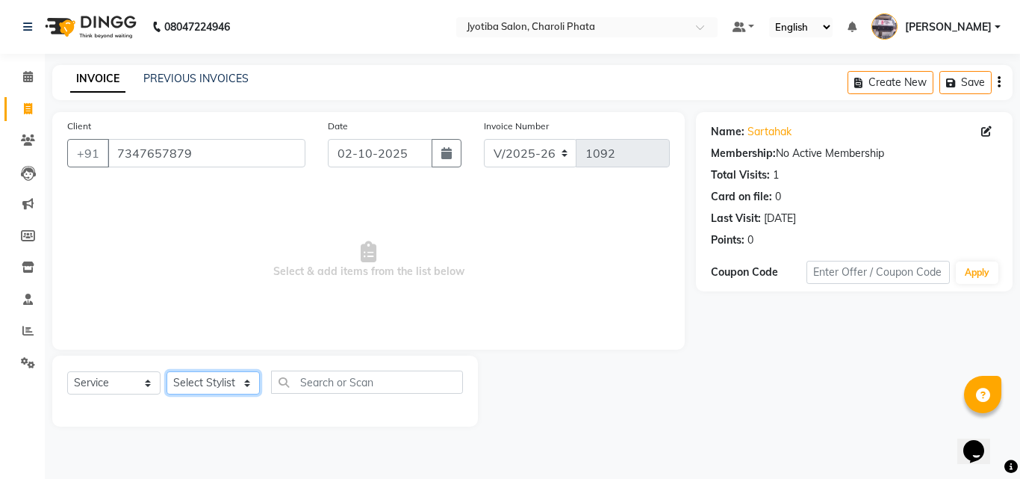
click at [239, 383] on select "Select Stylist [PERSON_NAME] PMS [PERSON_NAME] shop exe emply" at bounding box center [213, 382] width 93 height 23
select select "51258"
click at [167, 371] on select "Select Stylist [PERSON_NAME] PMS [PERSON_NAME] shop exe emply" at bounding box center [213, 382] width 93 height 23
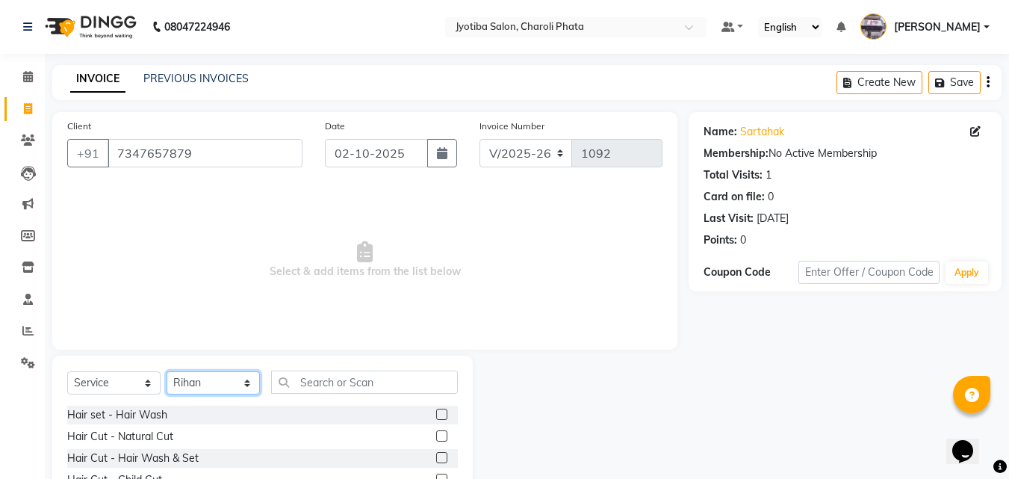
scroll to position [119, 0]
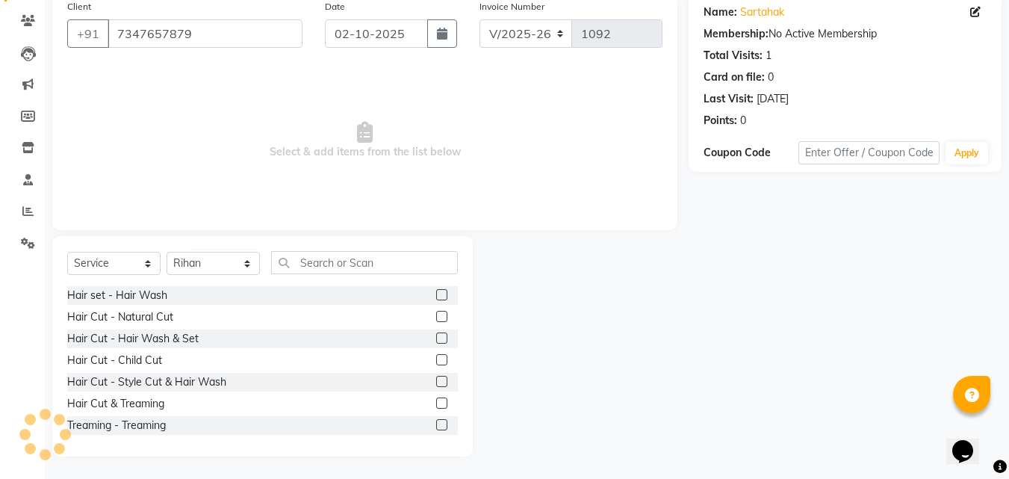
click at [436, 312] on label at bounding box center [441, 316] width 11 height 11
click at [436, 312] on input "checkbox" at bounding box center [441, 317] width 10 height 10
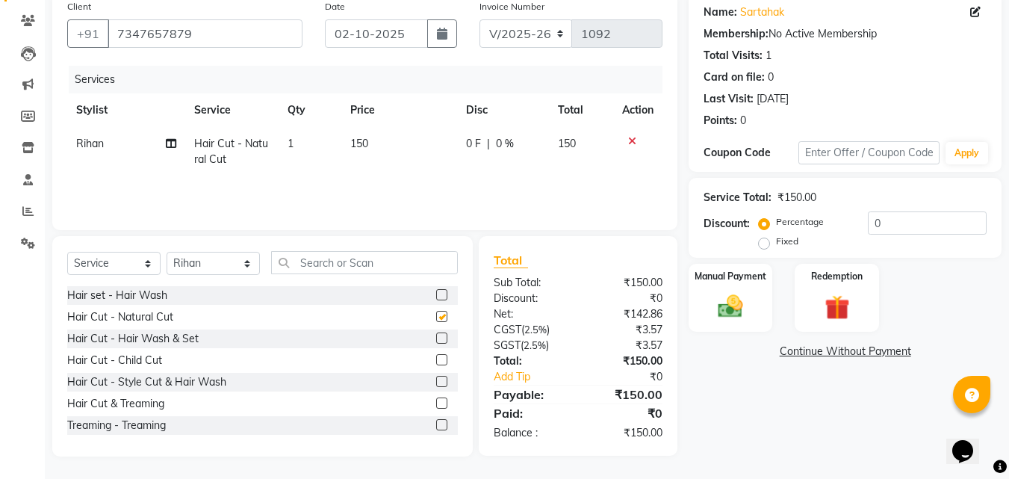
checkbox input "false"
click at [757, 302] on div "Manual Payment" at bounding box center [730, 297] width 87 height 71
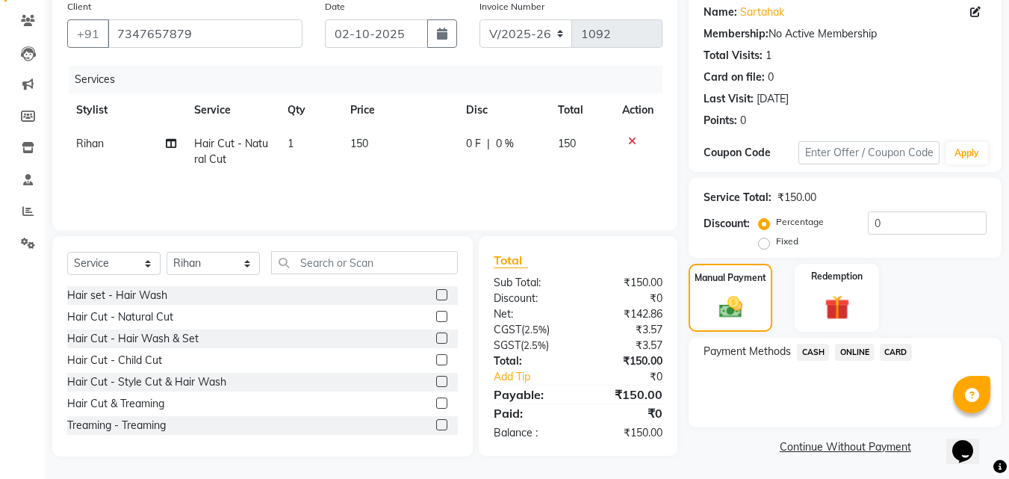
click at [866, 352] on span "ONLINE" at bounding box center [854, 352] width 39 height 17
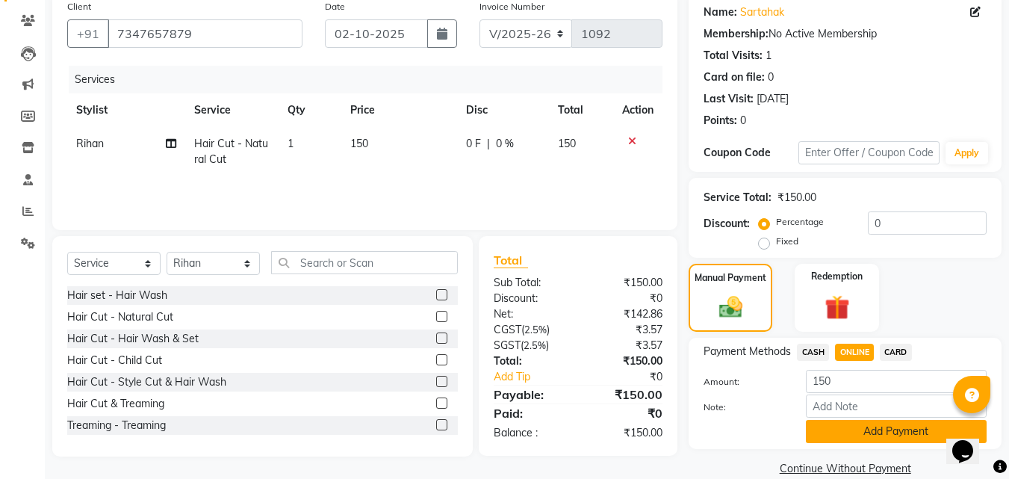
click at [859, 428] on button "Add Payment" at bounding box center [896, 431] width 181 height 23
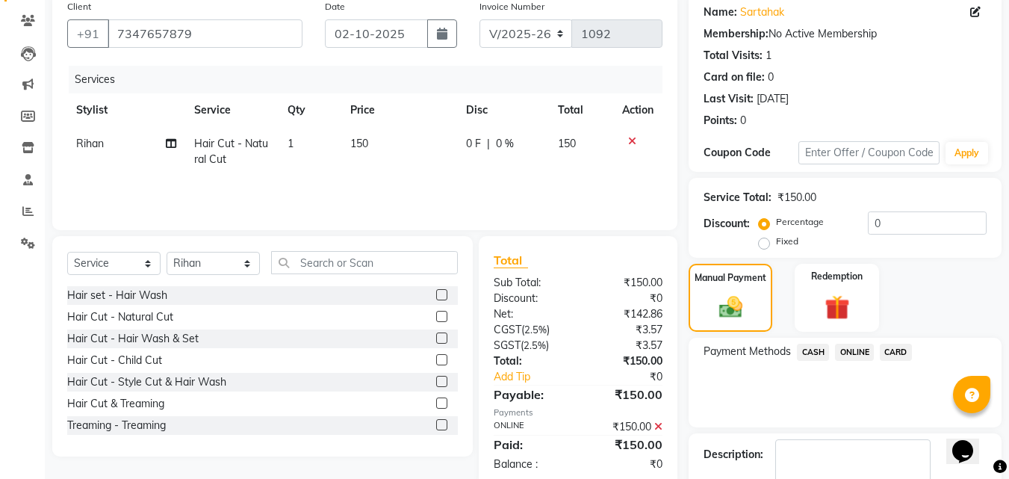
scroll to position [205, 0]
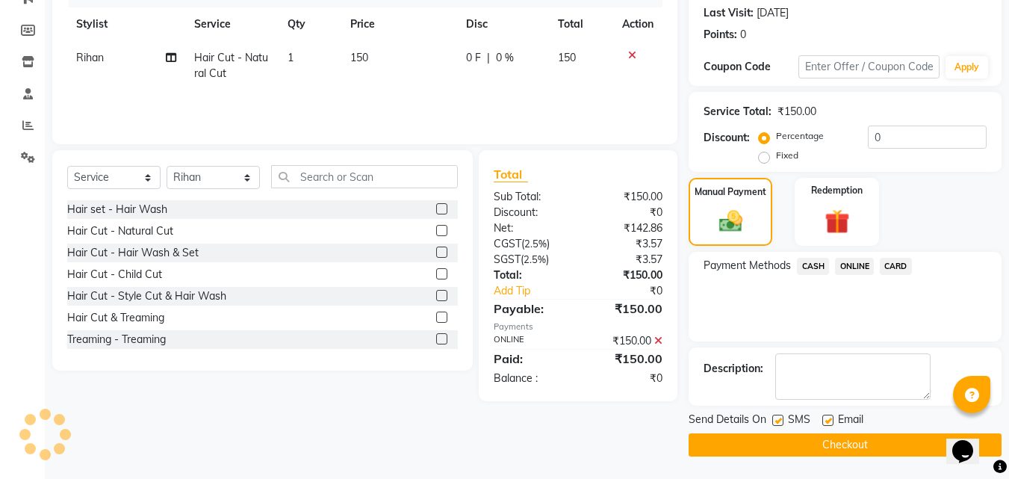
drag, startPoint x: 887, startPoint y: 439, endPoint x: 864, endPoint y: 411, distance: 36.2
click at [887, 440] on button "Checkout" at bounding box center [845, 444] width 313 height 23
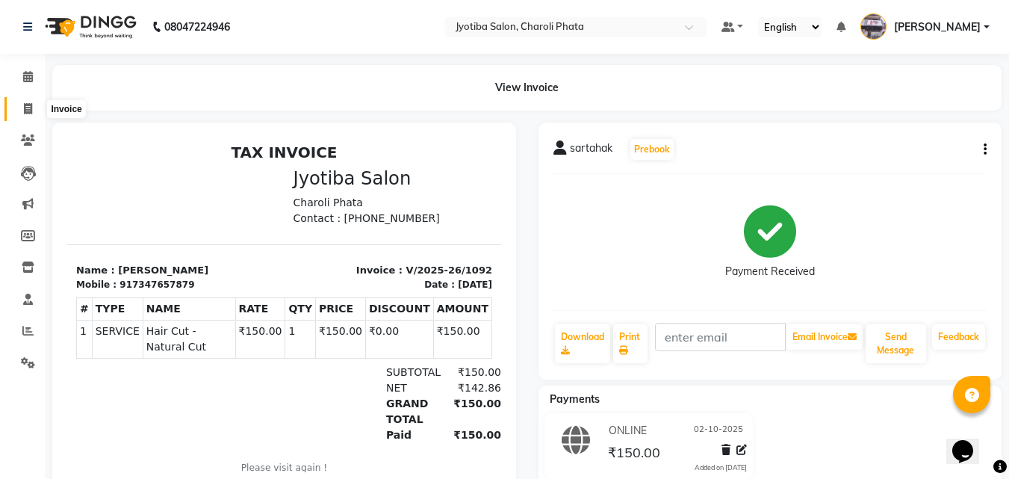
click at [32, 105] on icon at bounding box center [28, 108] width 8 height 11
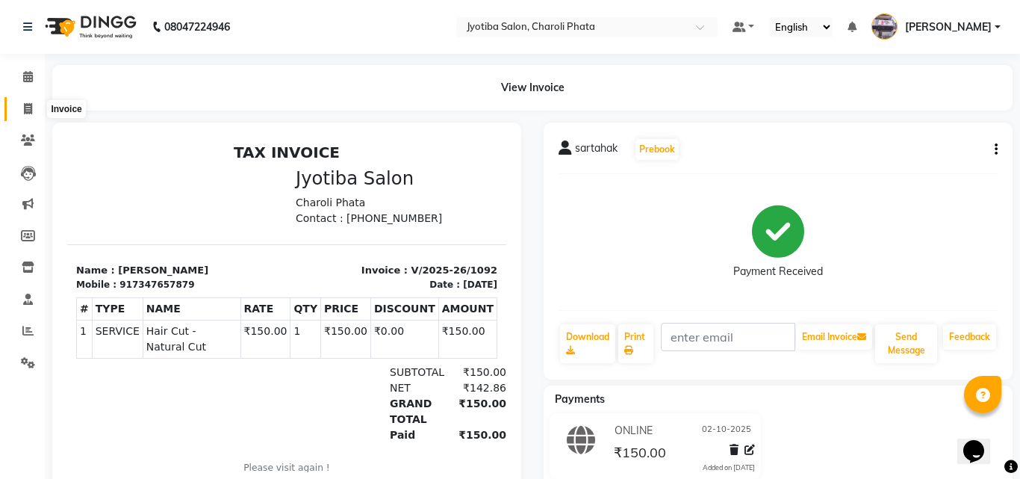
select select "5577"
select select "service"
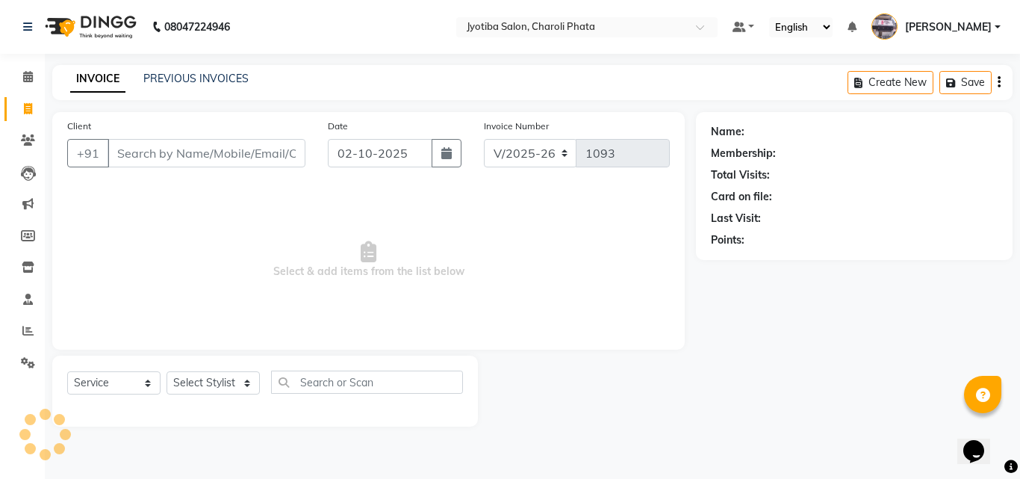
click at [184, 147] on input "Client" at bounding box center [207, 153] width 198 height 28
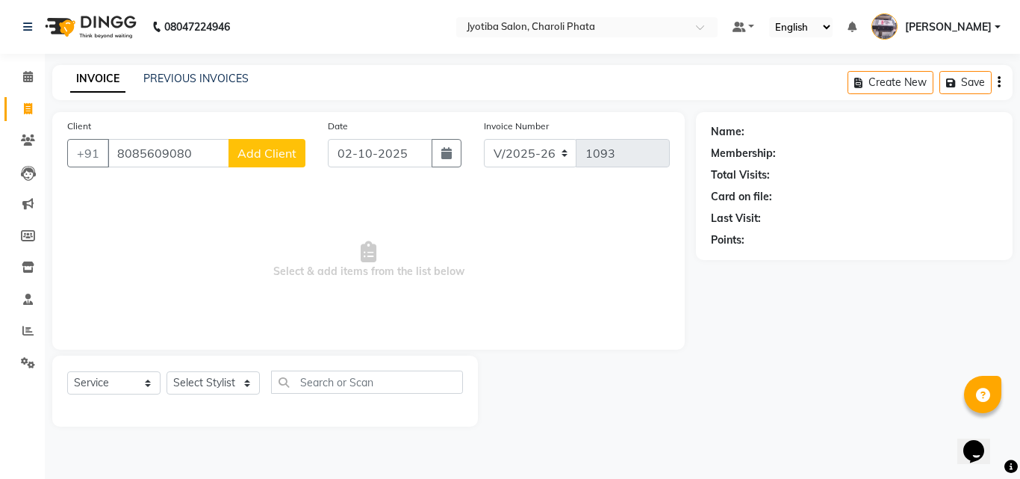
type input "8085609080"
click at [284, 151] on span "Add Client" at bounding box center [267, 153] width 59 height 15
select select "22"
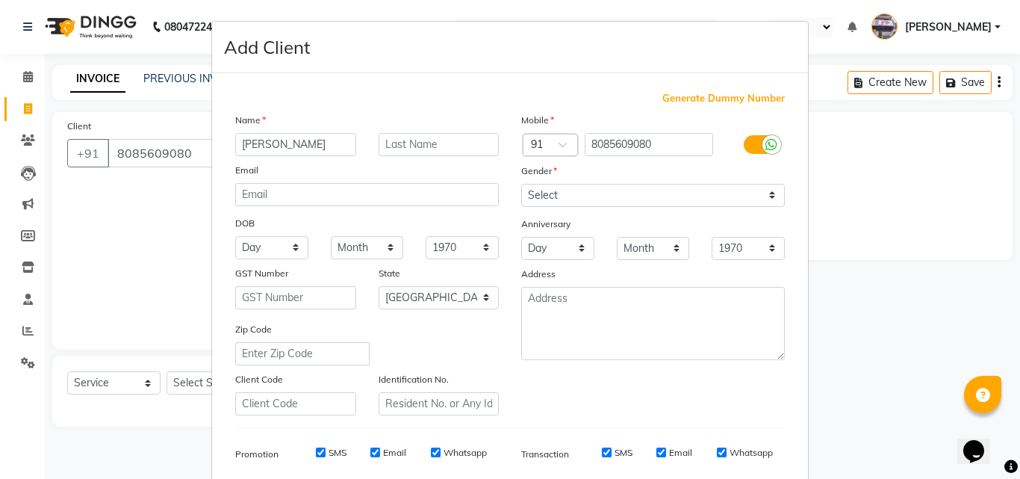
type input "[PERSON_NAME]"
drag, startPoint x: 578, startPoint y: 189, endPoint x: 555, endPoint y: 201, distance: 26.1
click at [577, 190] on select "Select [DEMOGRAPHIC_DATA] [DEMOGRAPHIC_DATA] Other Prefer Not To Say" at bounding box center [653, 195] width 264 height 23
select select "[DEMOGRAPHIC_DATA]"
click at [521, 184] on select "Select [DEMOGRAPHIC_DATA] [DEMOGRAPHIC_DATA] Other Prefer Not To Say" at bounding box center [653, 195] width 264 height 23
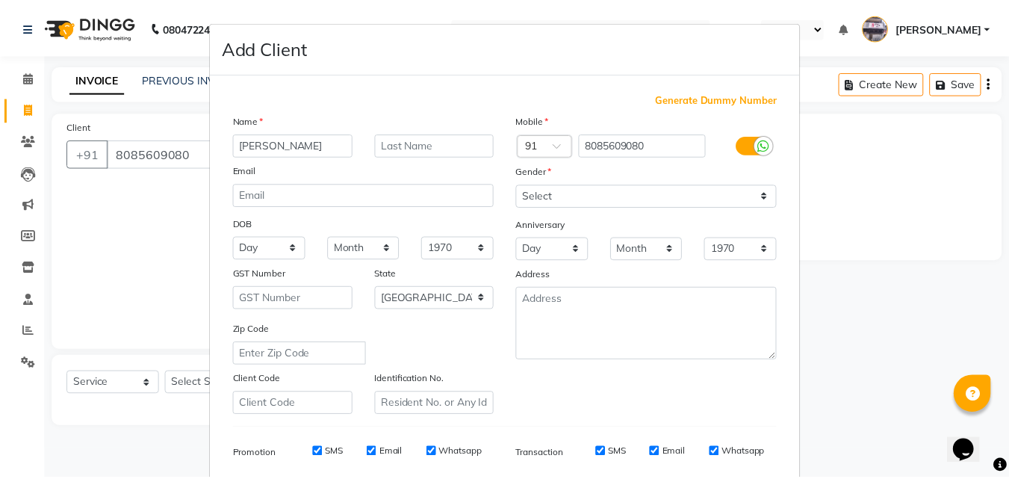
scroll to position [211, 0]
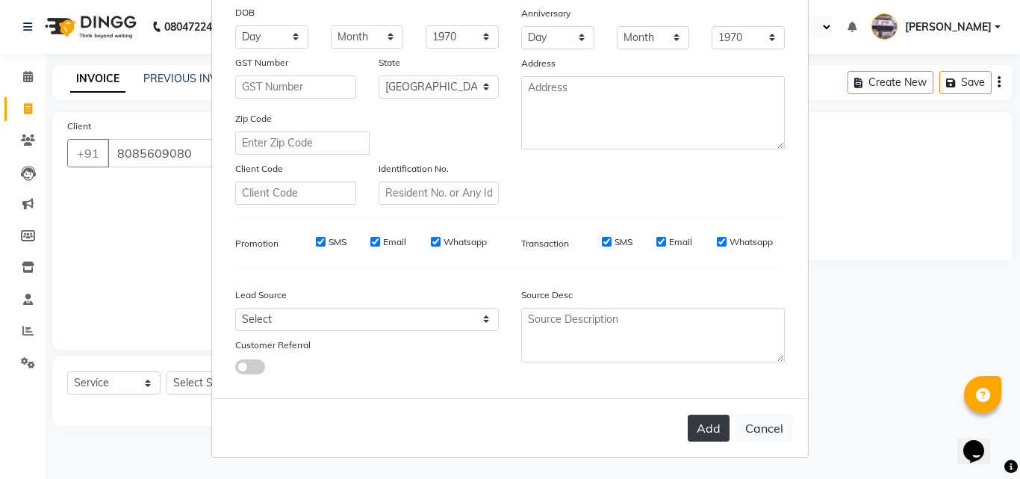
click at [697, 421] on button "Add" at bounding box center [709, 428] width 42 height 27
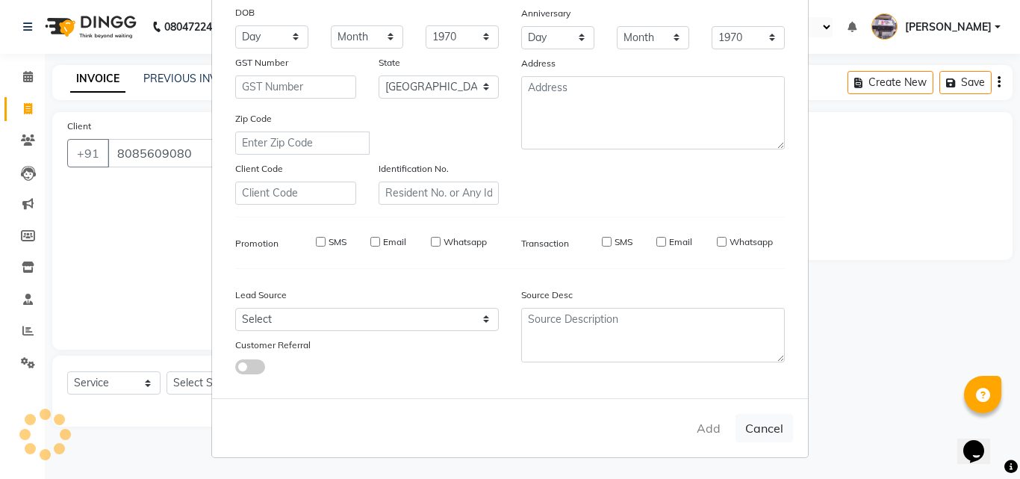
select select
select select "null"
select select
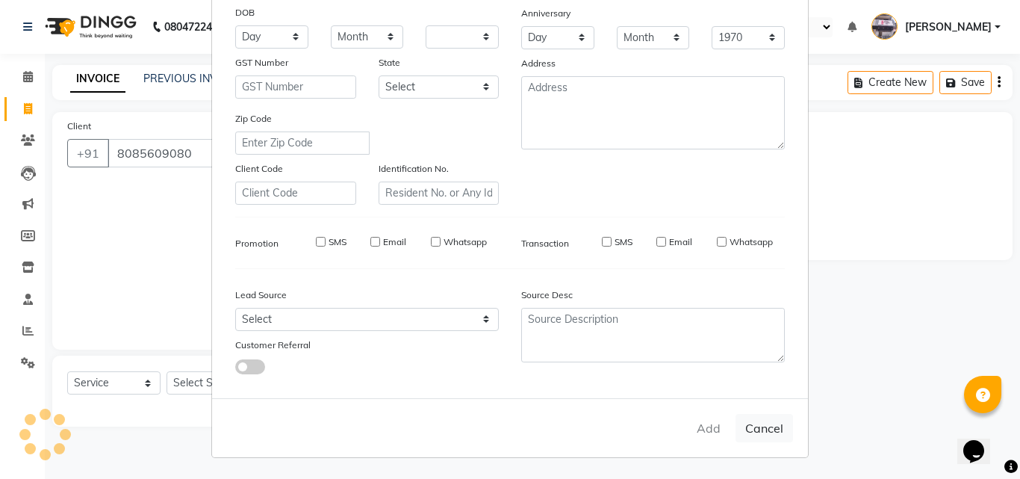
select select
checkbox input "false"
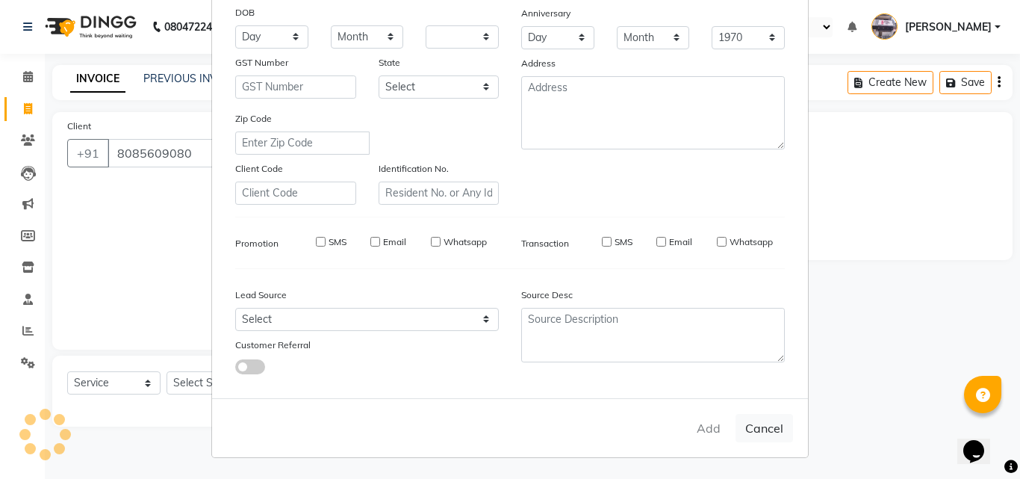
checkbox input "false"
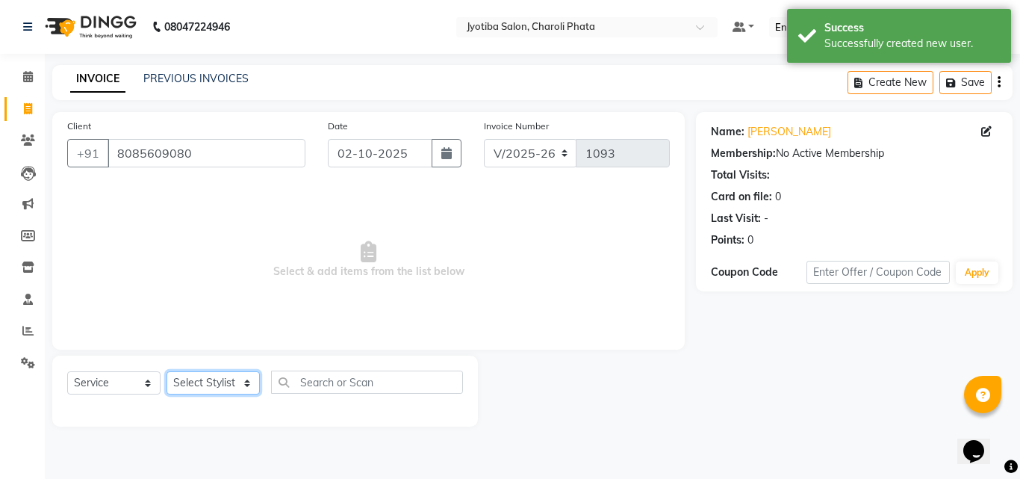
click at [209, 390] on select "Select Stylist [PERSON_NAME] PMS [PERSON_NAME] shop exe emply" at bounding box center [213, 382] width 93 height 23
select select "38050"
click at [167, 371] on select "Select Stylist [PERSON_NAME] PMS [PERSON_NAME] shop exe emply" at bounding box center [213, 382] width 93 height 23
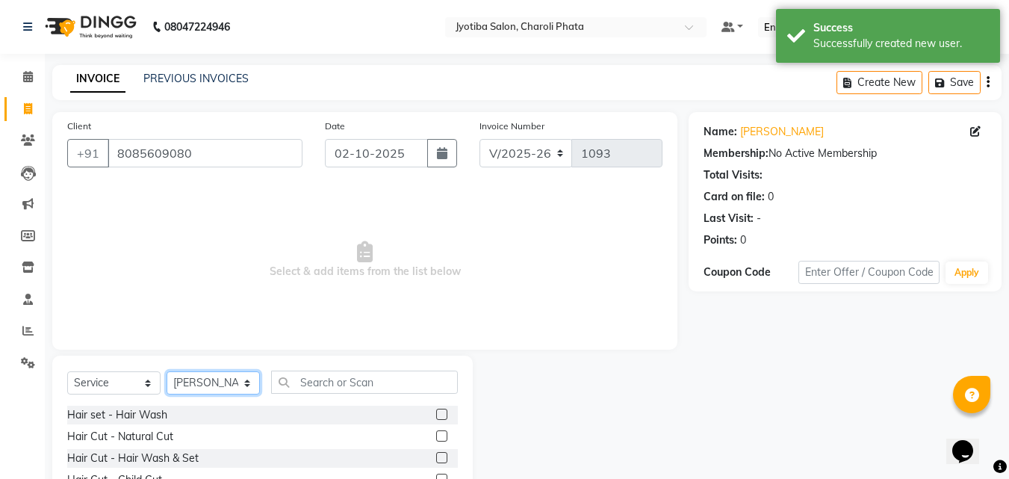
scroll to position [119, 0]
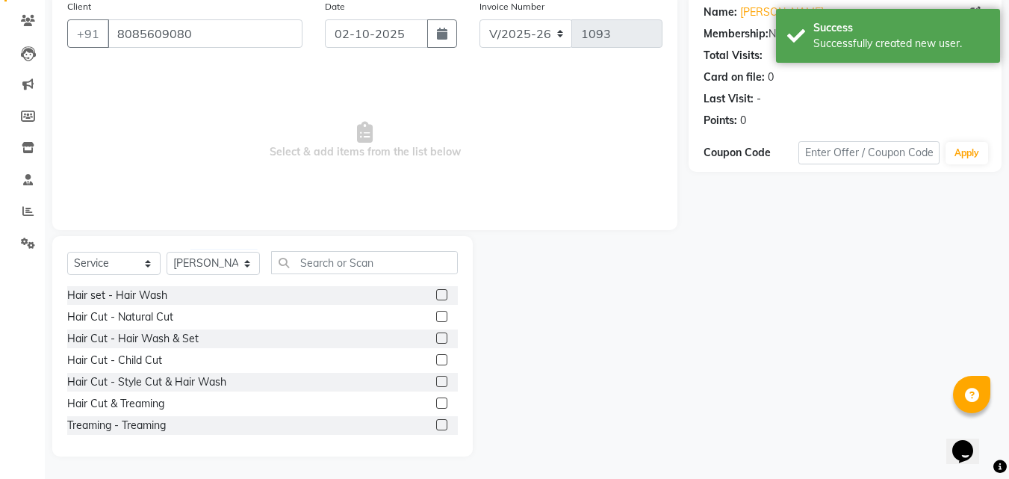
click at [436, 317] on label at bounding box center [441, 316] width 11 height 11
click at [436, 317] on input "checkbox" at bounding box center [441, 317] width 10 height 10
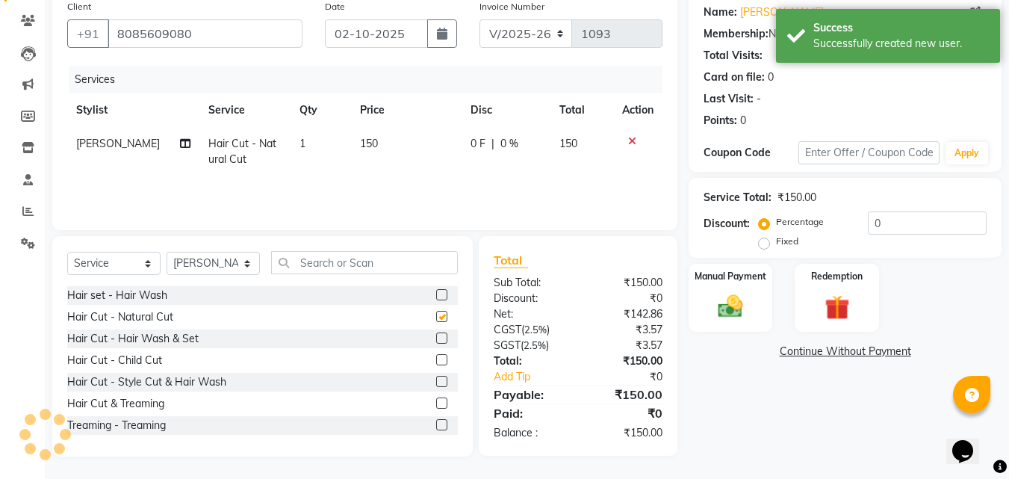
checkbox input "false"
click at [436, 338] on label at bounding box center [441, 337] width 11 height 11
click at [436, 338] on input "checkbox" at bounding box center [441, 339] width 10 height 10
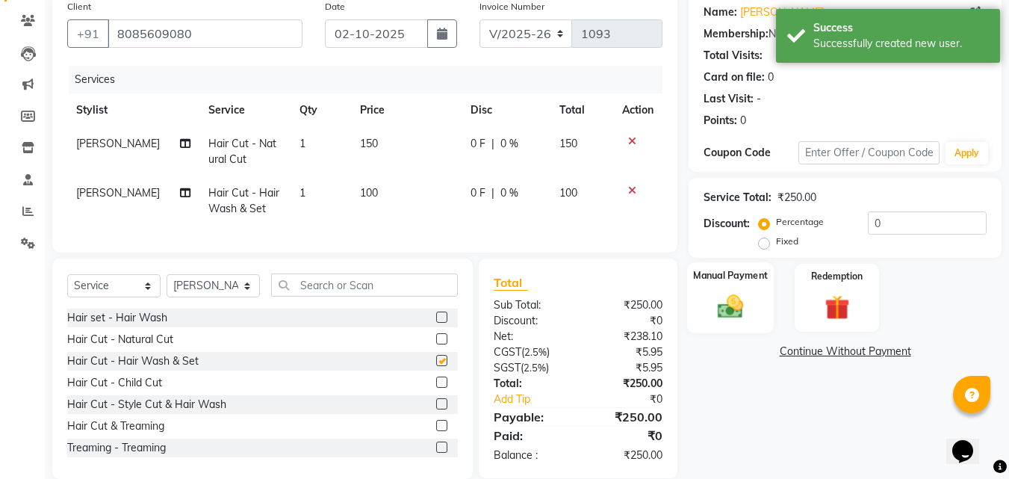
checkbox input "false"
drag, startPoint x: 742, startPoint y: 306, endPoint x: 751, endPoint y: 317, distance: 14.3
click at [742, 307] on img at bounding box center [731, 306] width 42 height 30
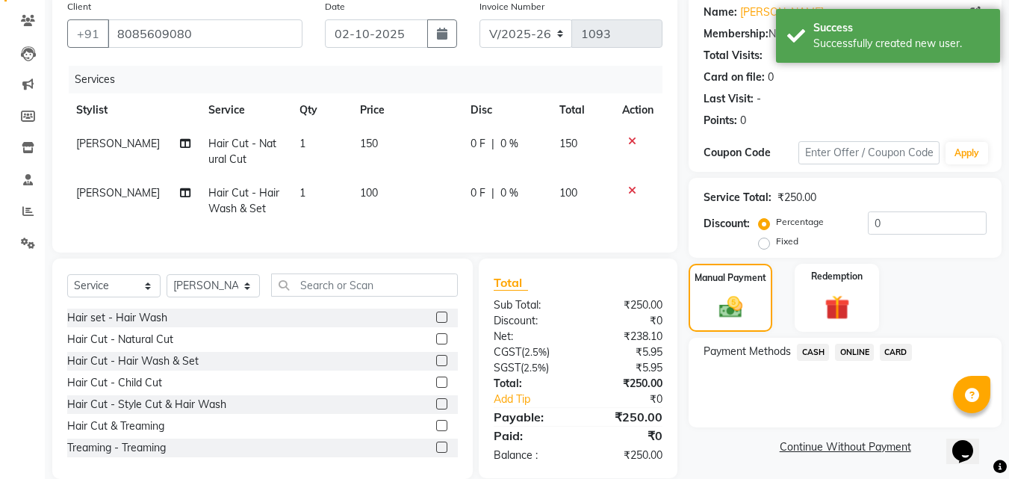
drag, startPoint x: 851, startPoint y: 344, endPoint x: 854, endPoint y: 355, distance: 10.7
click at [852, 344] on span "ONLINE" at bounding box center [854, 352] width 39 height 17
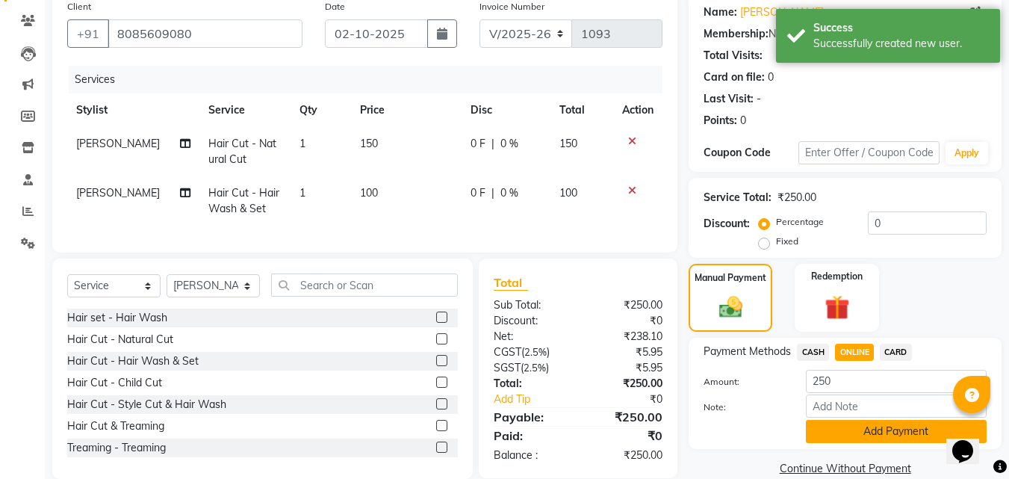
click at [863, 429] on button "Add Payment" at bounding box center [896, 431] width 181 height 23
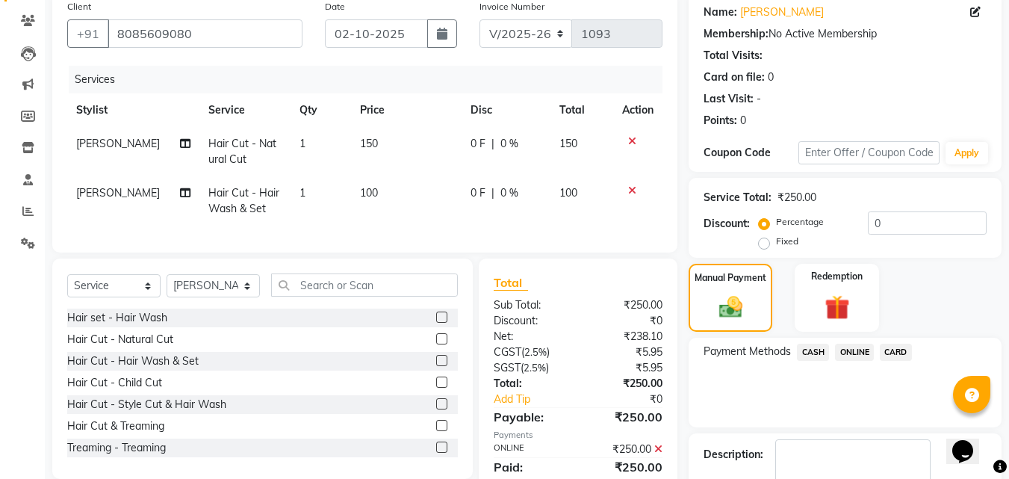
scroll to position [205, 0]
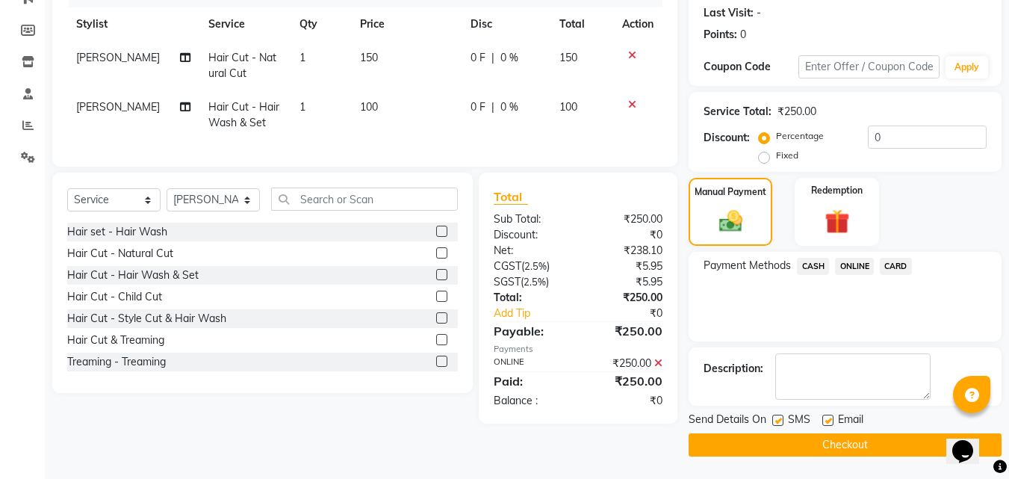
click at [817, 434] on button "Checkout" at bounding box center [845, 444] width 313 height 23
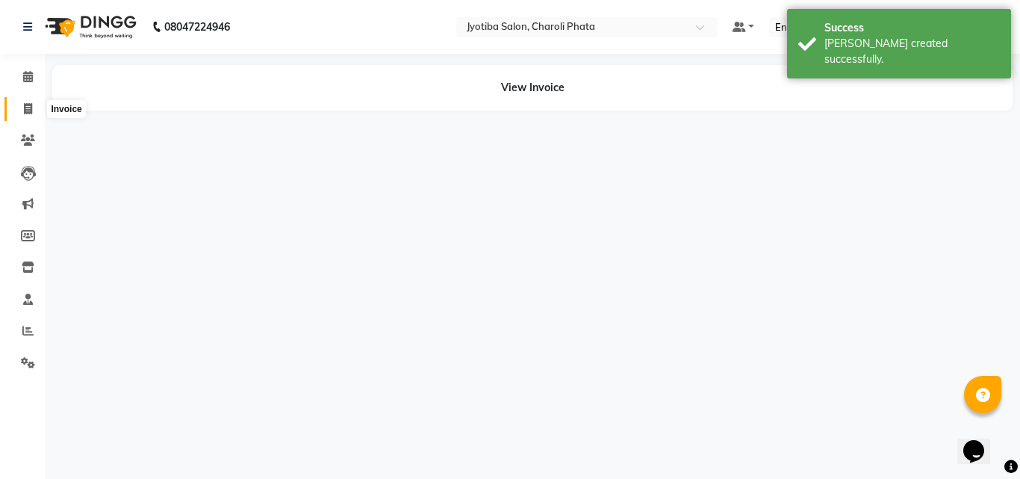
click at [28, 105] on icon at bounding box center [28, 108] width 8 height 11
select select "service"
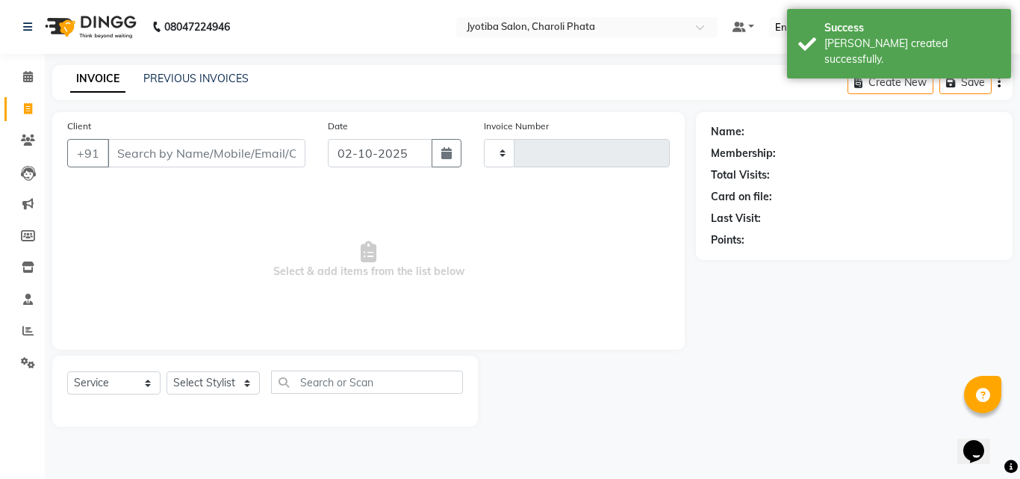
click at [134, 143] on input "Client" at bounding box center [207, 153] width 198 height 28
select select "5577"
type input "1094"
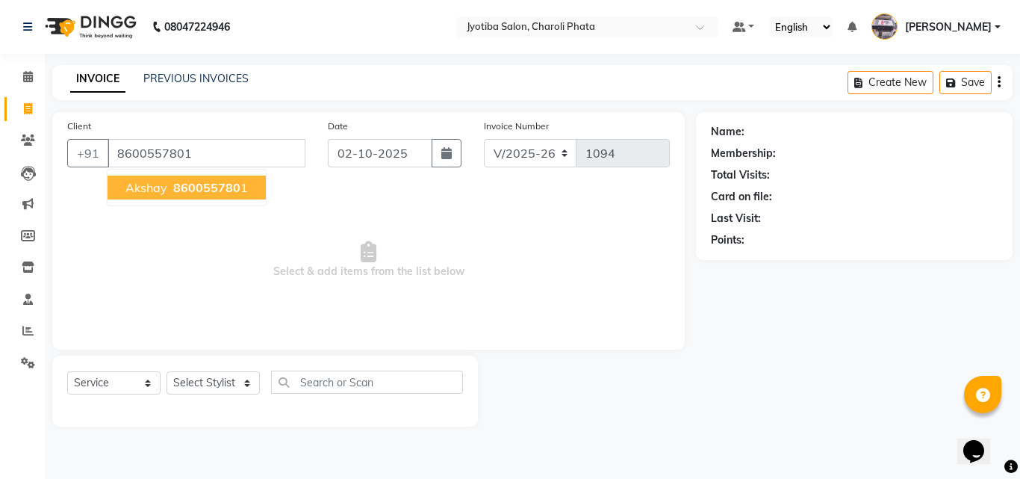
type input "8600557801"
click at [143, 191] on span "akshay" at bounding box center [146, 187] width 42 height 15
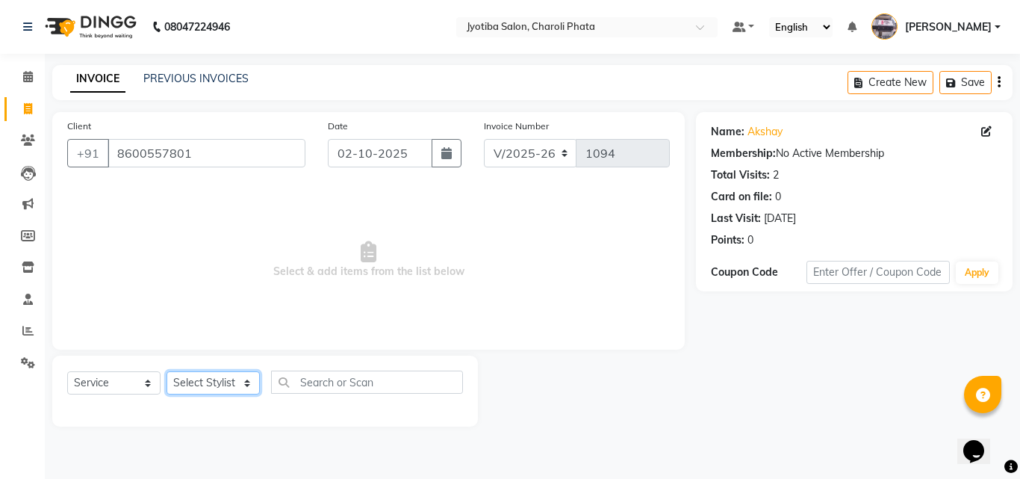
click at [208, 379] on select "Select Stylist [PERSON_NAME] PMS [PERSON_NAME] shop exe emply" at bounding box center [213, 382] width 93 height 23
select select "38050"
click at [167, 371] on select "Select Stylist [PERSON_NAME] PMS [PERSON_NAME] shop exe emply" at bounding box center [213, 382] width 93 height 23
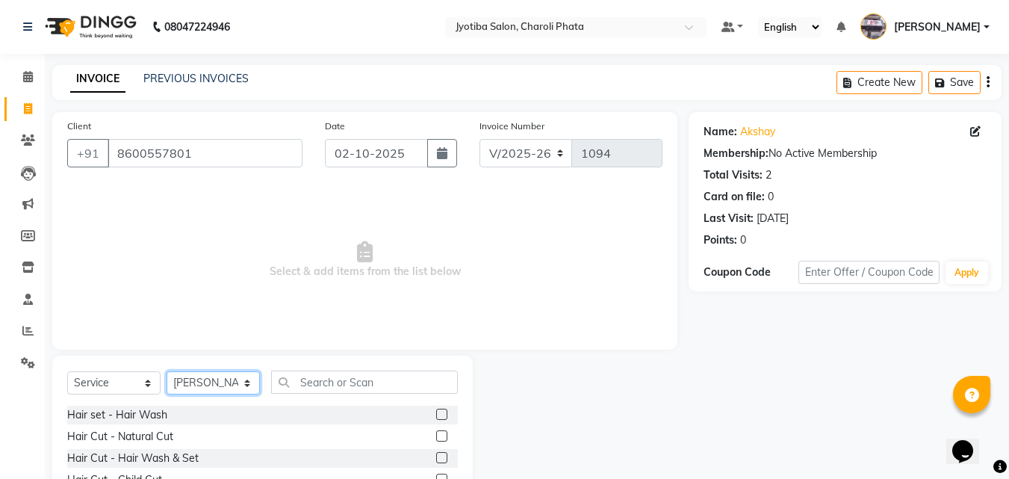
scroll to position [119, 0]
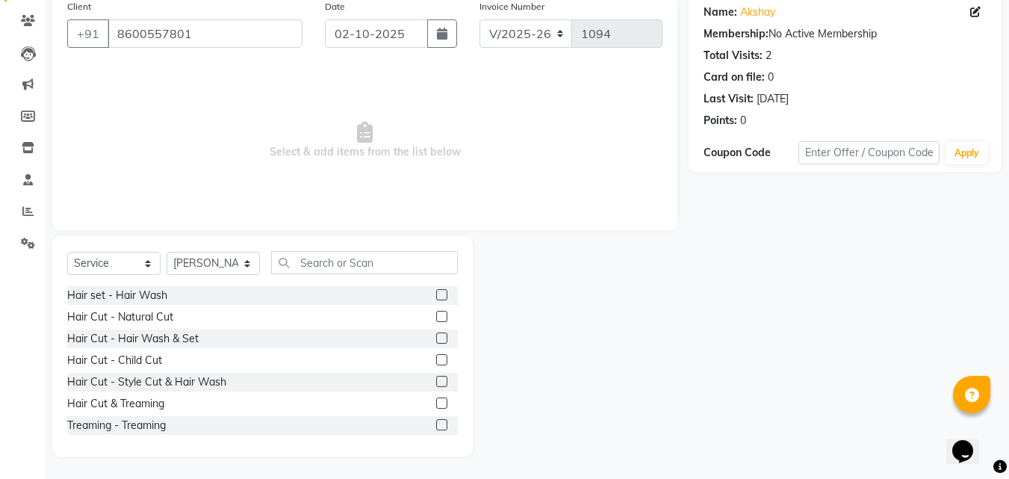
click at [436, 336] on label at bounding box center [441, 337] width 11 height 11
click at [436, 336] on input "checkbox" at bounding box center [441, 339] width 10 height 10
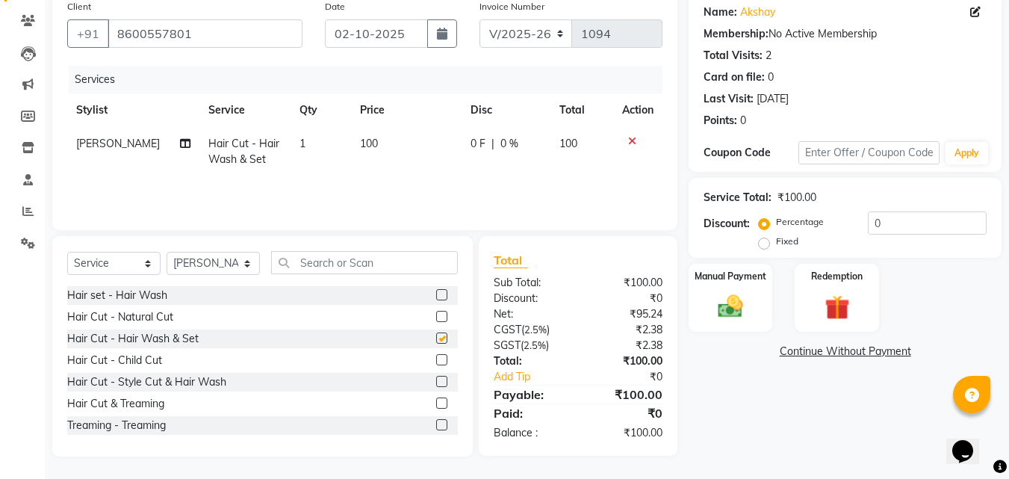
checkbox input "false"
click at [725, 285] on div "Manual Payment" at bounding box center [730, 297] width 87 height 71
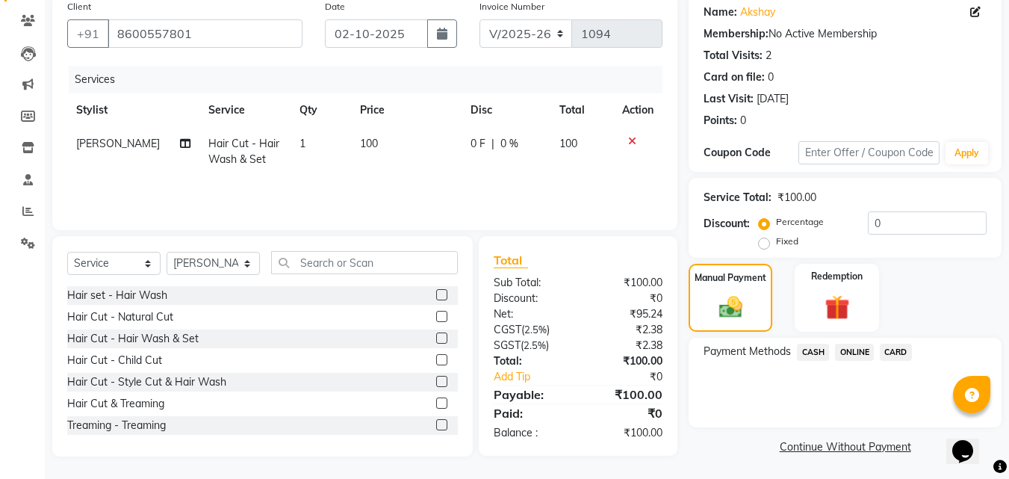
click at [860, 356] on span "ONLINE" at bounding box center [854, 352] width 39 height 17
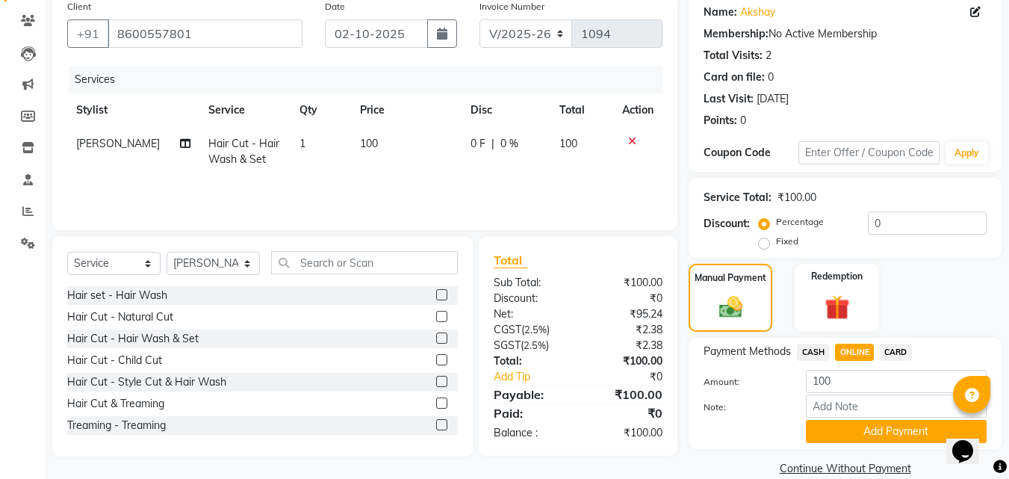
drag, startPoint x: 864, startPoint y: 429, endPoint x: 875, endPoint y: 426, distance: 10.9
click at [866, 429] on button "Add Payment" at bounding box center [896, 431] width 181 height 23
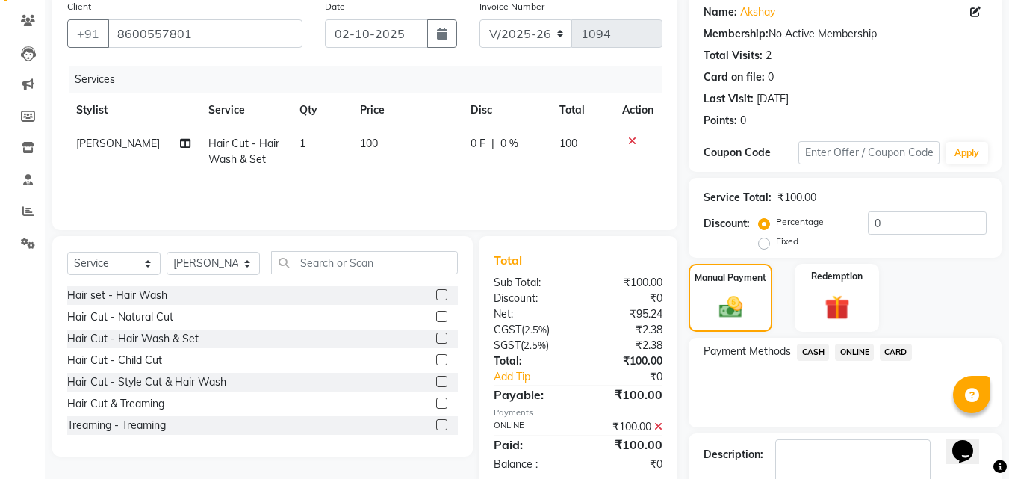
scroll to position [205, 0]
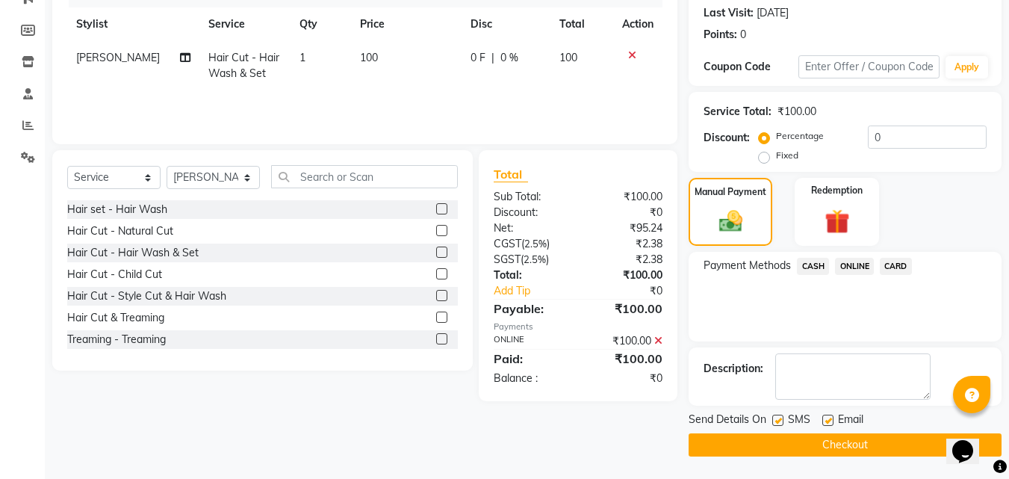
click at [787, 435] on button "Checkout" at bounding box center [845, 444] width 313 height 23
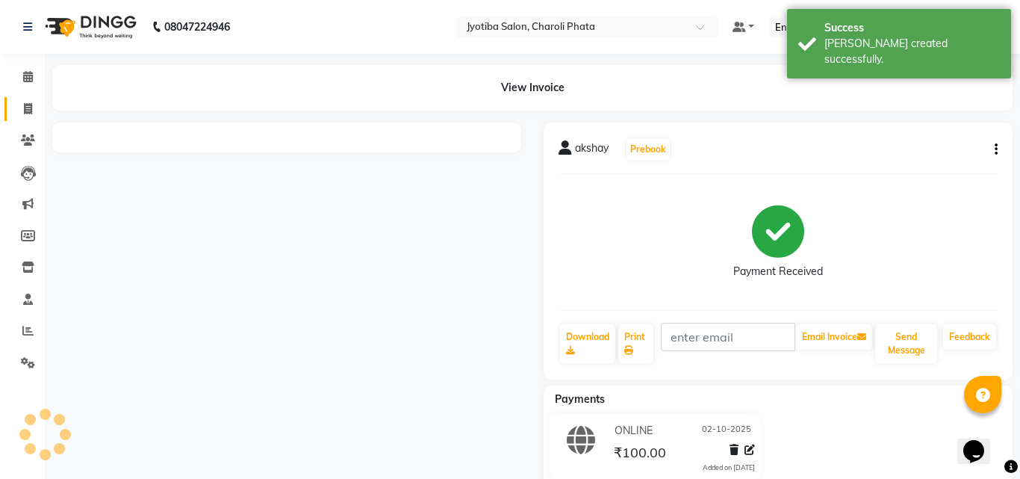
click at [14, 106] on link "Invoice" at bounding box center [22, 109] width 36 height 25
select select "service"
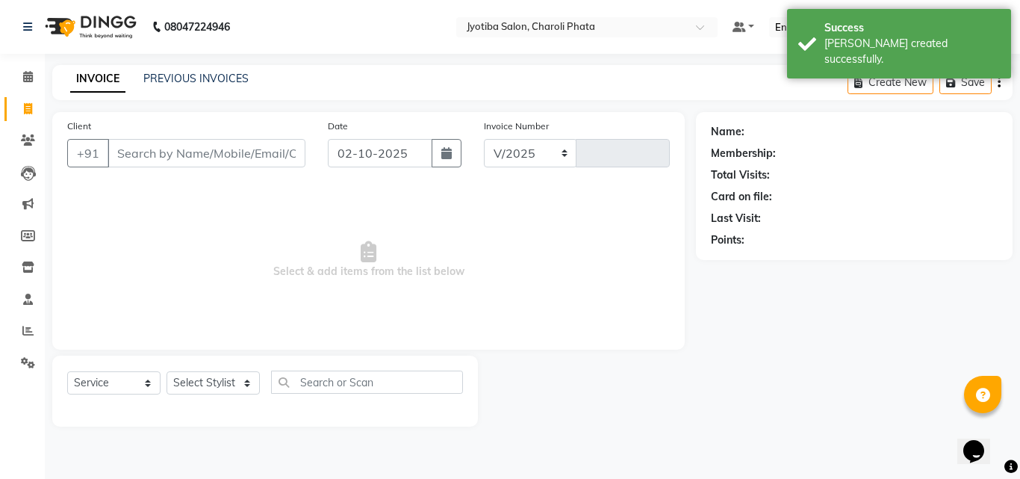
select select "5577"
type input "1095"
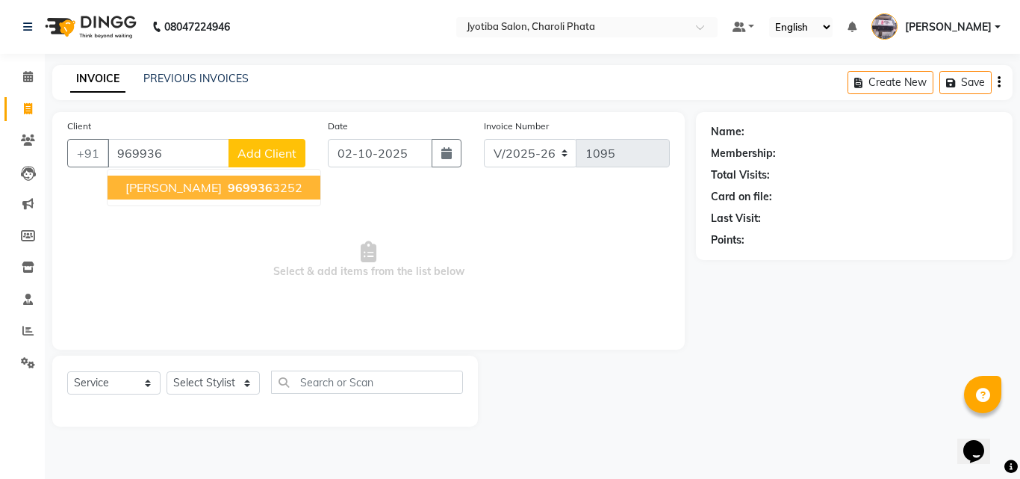
click at [228, 182] on span "969936" at bounding box center [250, 187] width 45 height 15
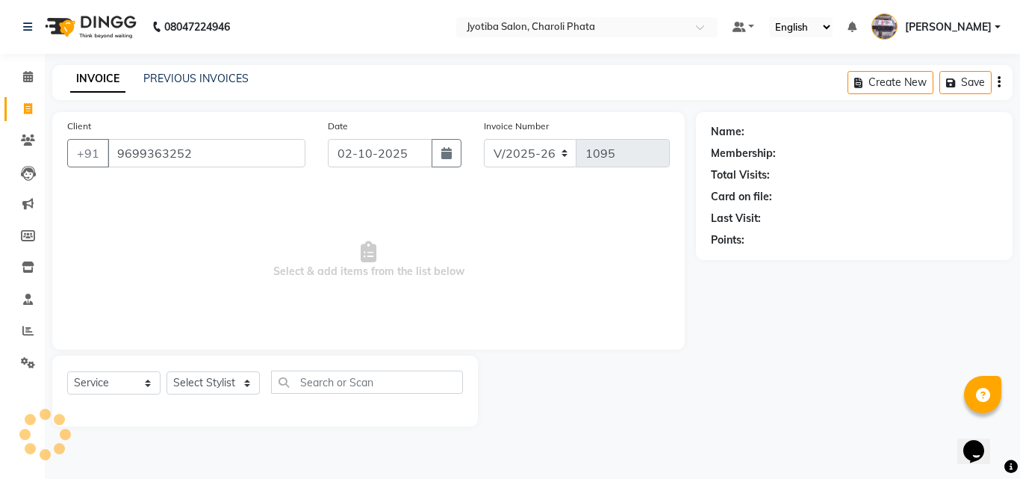
type input "9699363252"
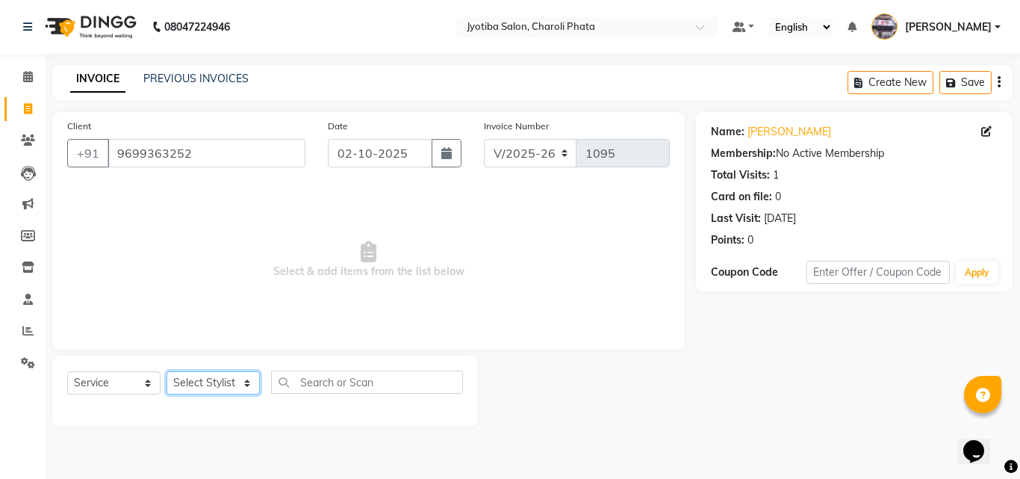
click at [248, 385] on select "Select Stylist [PERSON_NAME] PMS [PERSON_NAME] shop exe emply" at bounding box center [213, 382] width 93 height 23
select select "51258"
click at [167, 371] on select "Select Stylist [PERSON_NAME] PMS [PERSON_NAME] shop exe emply" at bounding box center [213, 382] width 93 height 23
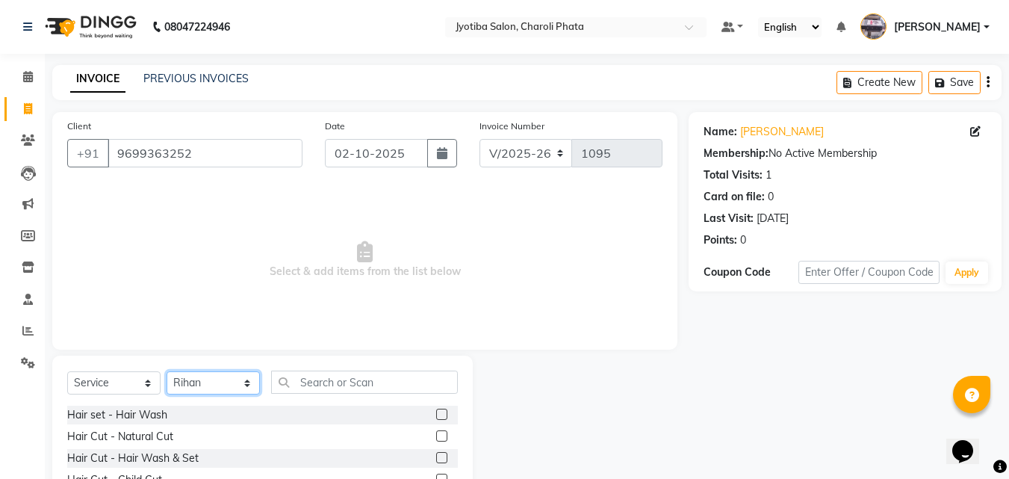
scroll to position [119, 0]
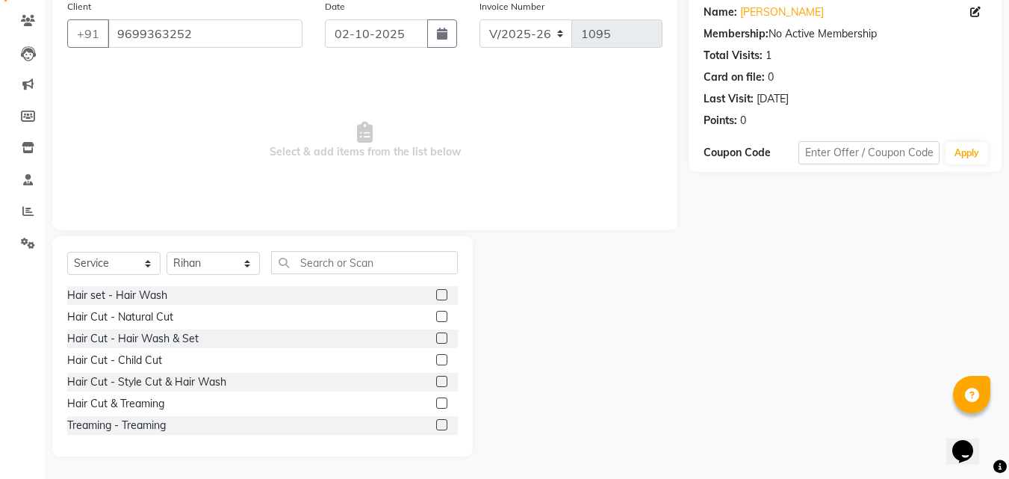
click at [436, 319] on label at bounding box center [441, 316] width 11 height 11
click at [436, 319] on input "checkbox" at bounding box center [441, 317] width 10 height 10
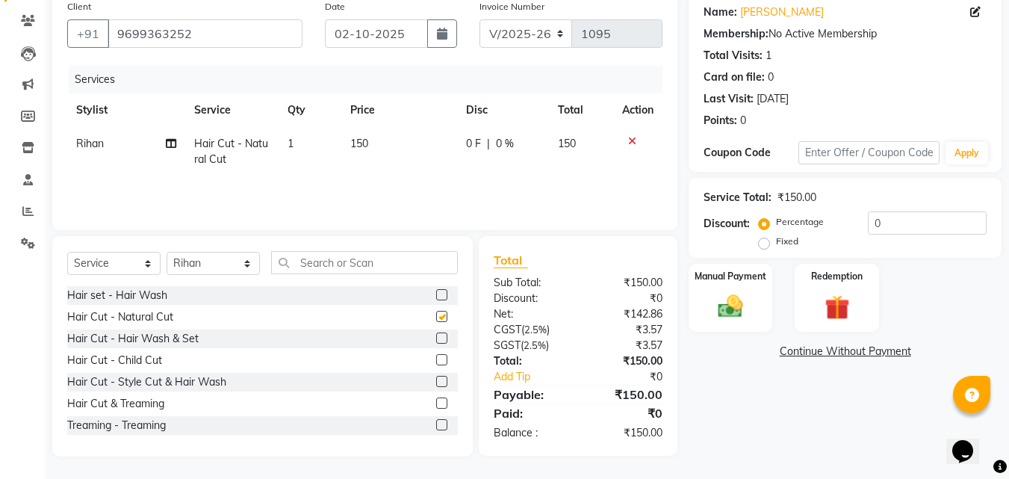
checkbox input "false"
click at [436, 297] on label at bounding box center [441, 294] width 11 height 11
click at [436, 297] on input "checkbox" at bounding box center [441, 296] width 10 height 10
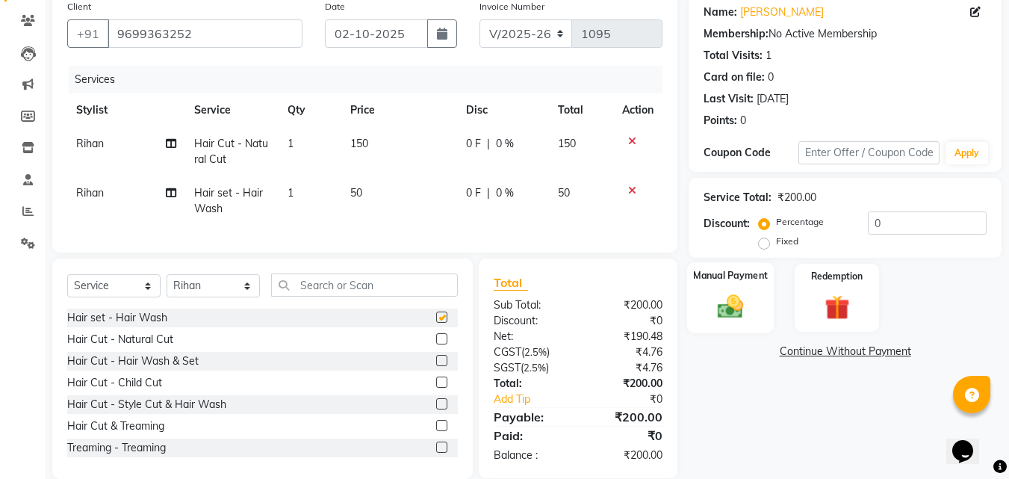
checkbox input "false"
click at [741, 316] on img at bounding box center [731, 306] width 42 height 30
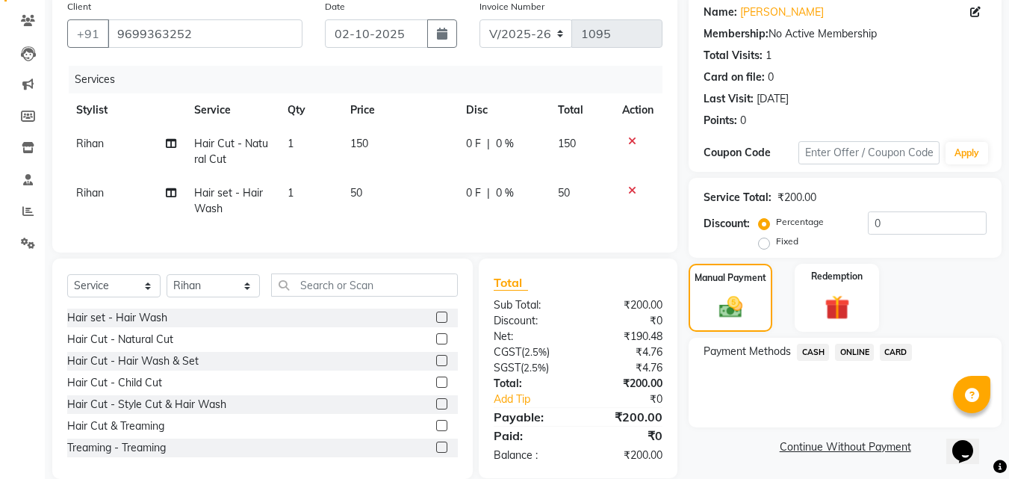
click at [809, 346] on span "CASH" at bounding box center [813, 352] width 32 height 17
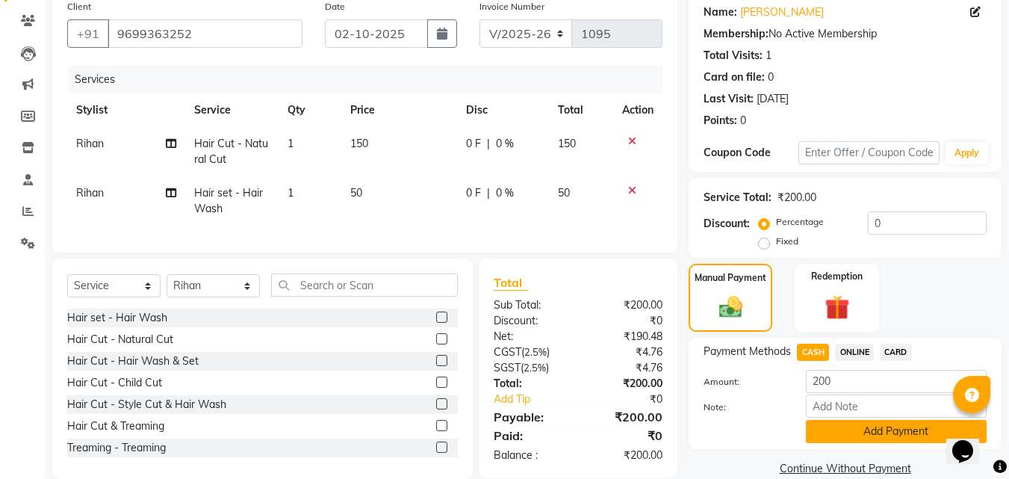
drag, startPoint x: 844, startPoint y: 431, endPoint x: 853, endPoint y: 430, distance: 9.0
click at [845, 431] on button "Add Payment" at bounding box center [896, 431] width 181 height 23
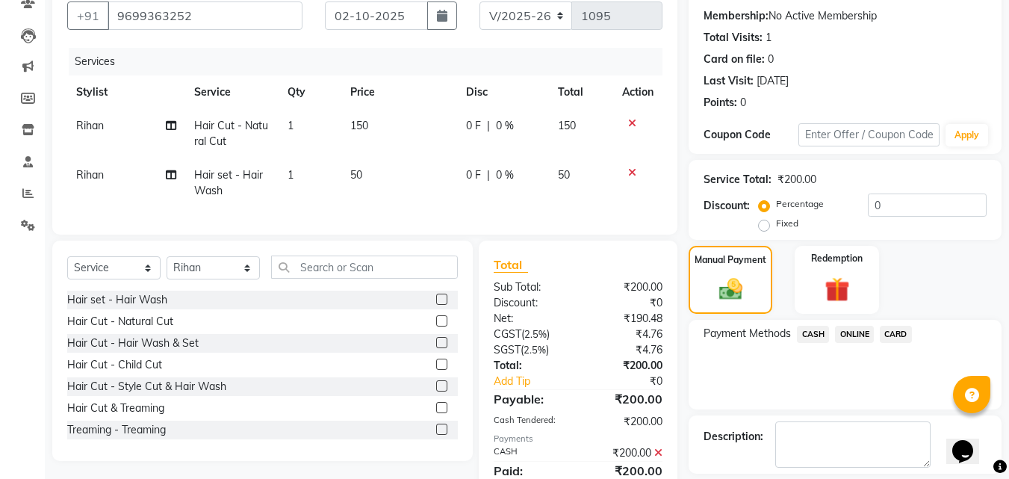
scroll to position [205, 0]
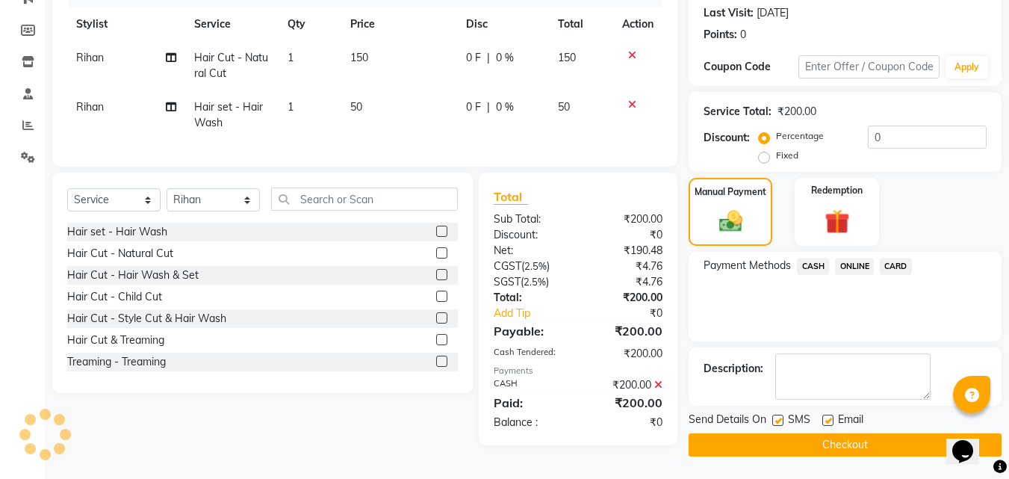
click at [890, 434] on button "Checkout" at bounding box center [845, 444] width 313 height 23
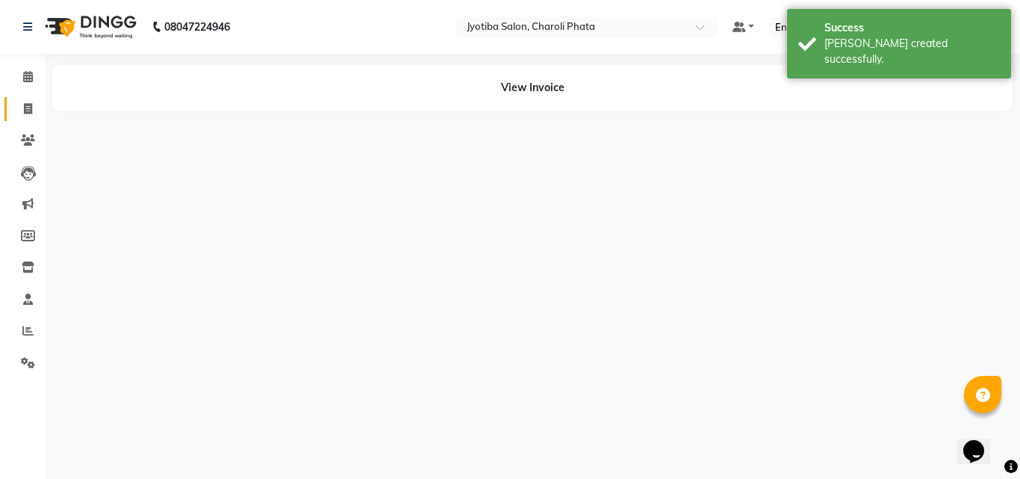
click at [10, 108] on link "Invoice" at bounding box center [22, 109] width 36 height 25
select select "service"
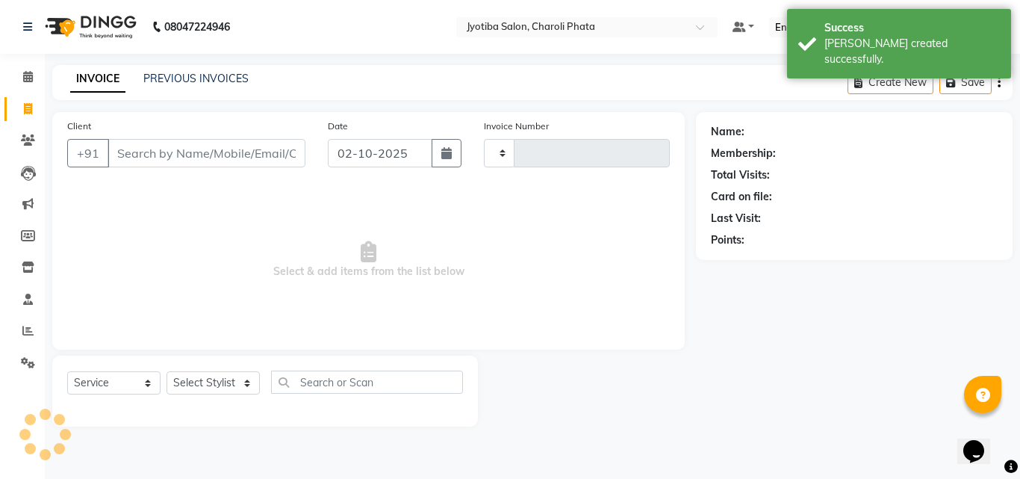
type input "1096"
select select "5577"
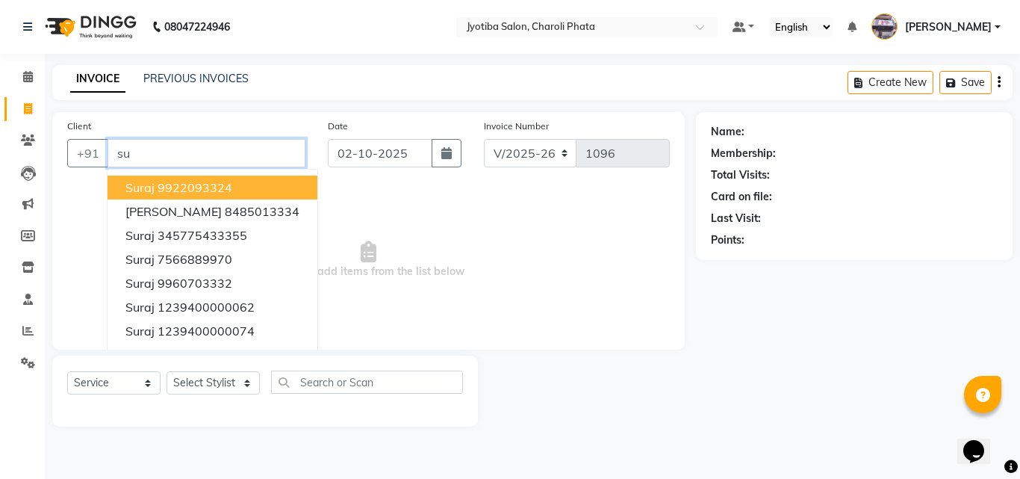
type input "s"
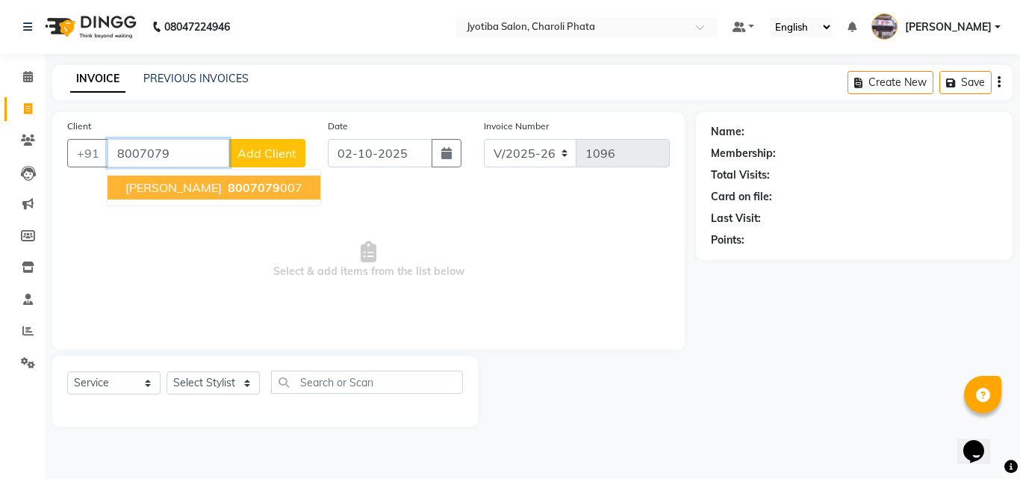
click at [129, 192] on span "[PERSON_NAME]" at bounding box center [173, 187] width 96 height 15
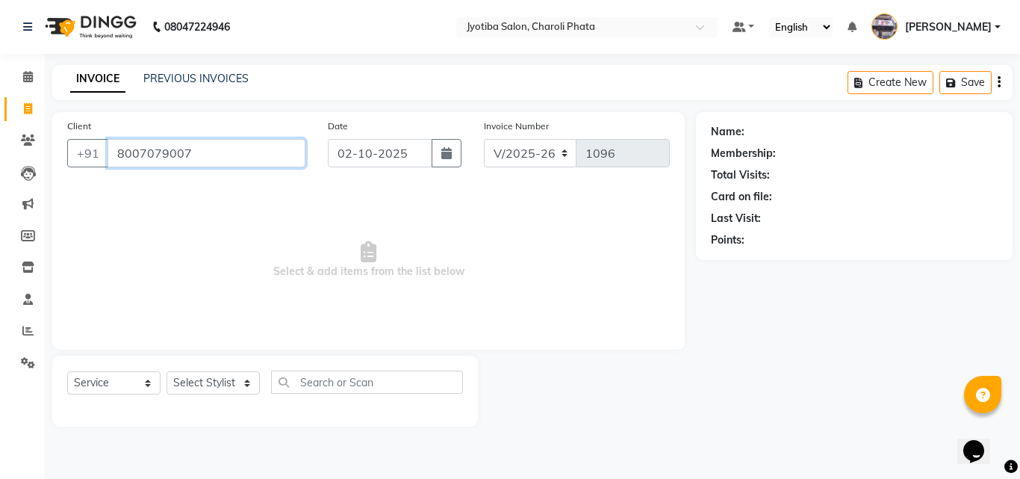
type input "8007079007"
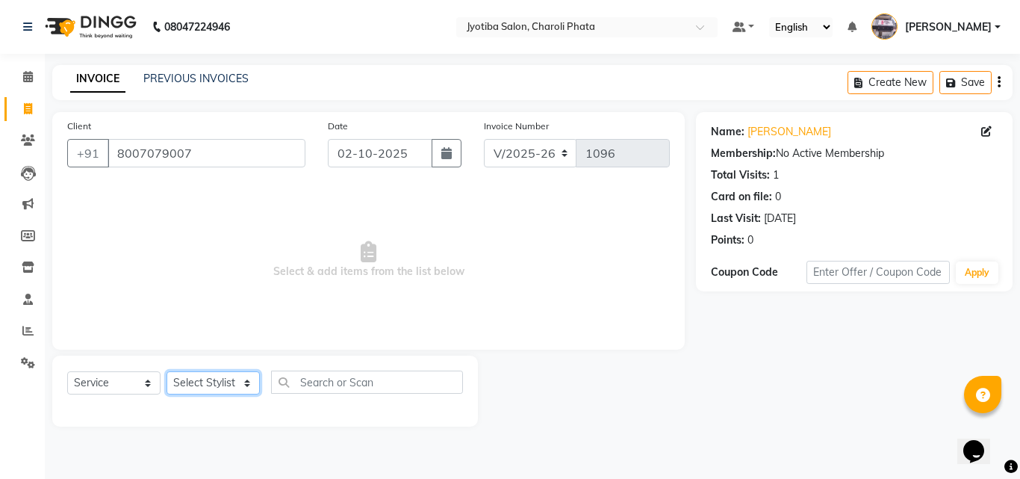
click at [244, 386] on select "Select Stylist [PERSON_NAME] PMS [PERSON_NAME] shop exe emply" at bounding box center [213, 382] width 93 height 23
select select "38050"
click at [167, 371] on select "Select Stylist [PERSON_NAME] PMS [PERSON_NAME] shop exe emply" at bounding box center [213, 382] width 93 height 23
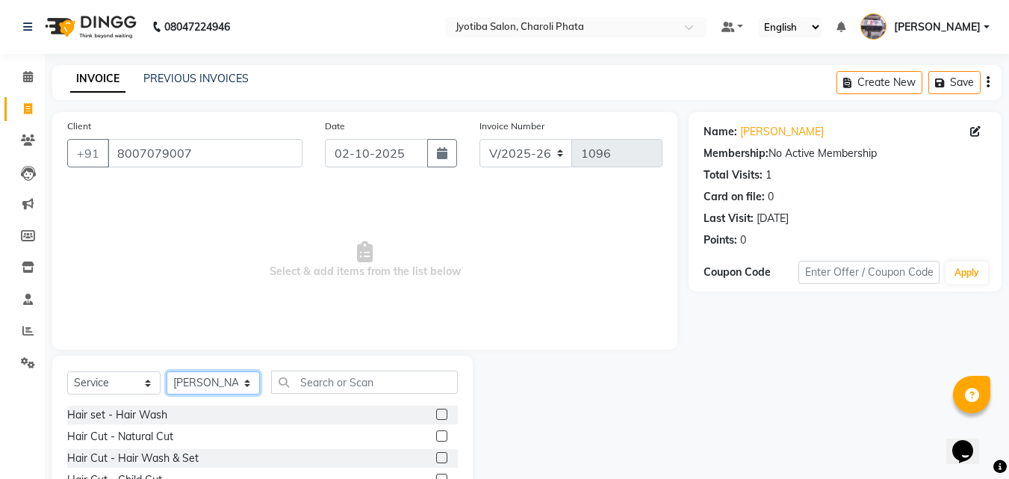
scroll to position [119, 0]
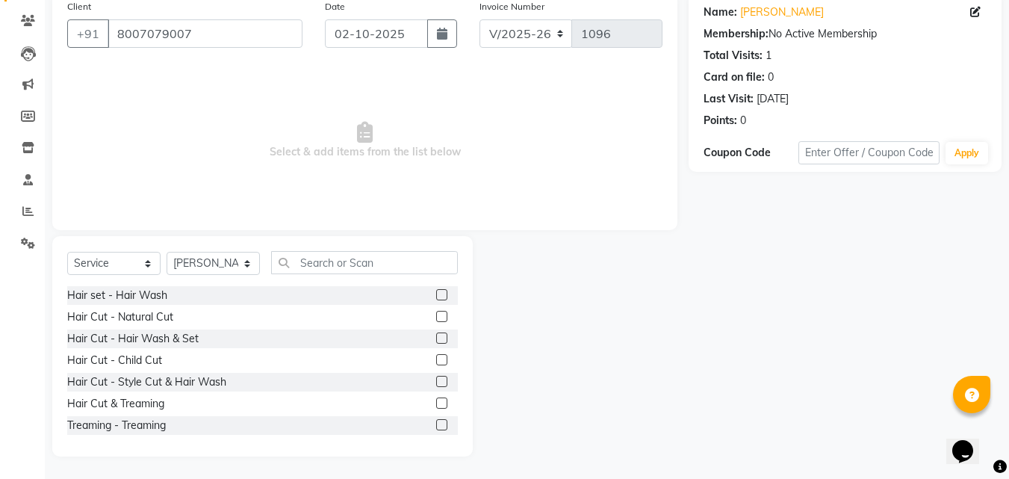
click at [436, 315] on label at bounding box center [441, 316] width 11 height 11
click at [436, 315] on input "checkbox" at bounding box center [441, 317] width 10 height 10
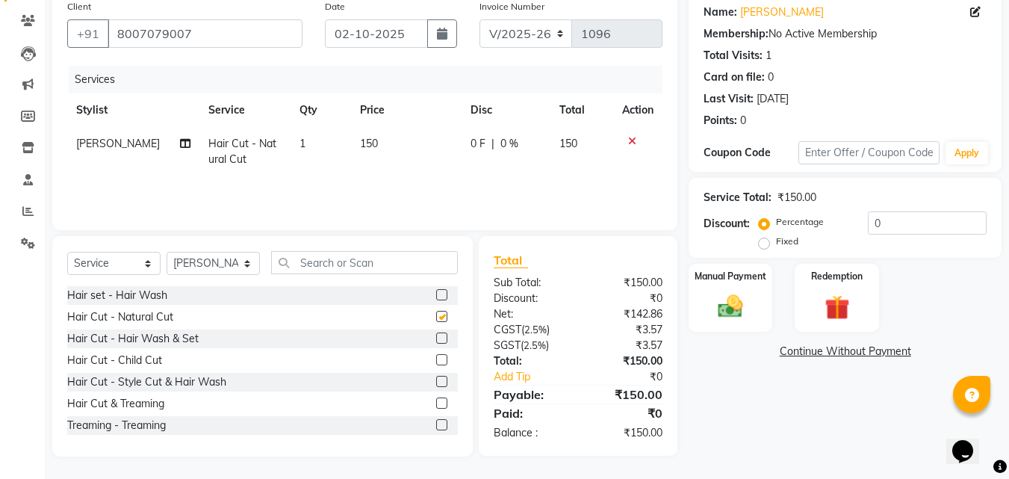
checkbox input "false"
click at [436, 335] on label at bounding box center [441, 337] width 11 height 11
click at [436, 335] on input "checkbox" at bounding box center [441, 339] width 10 height 10
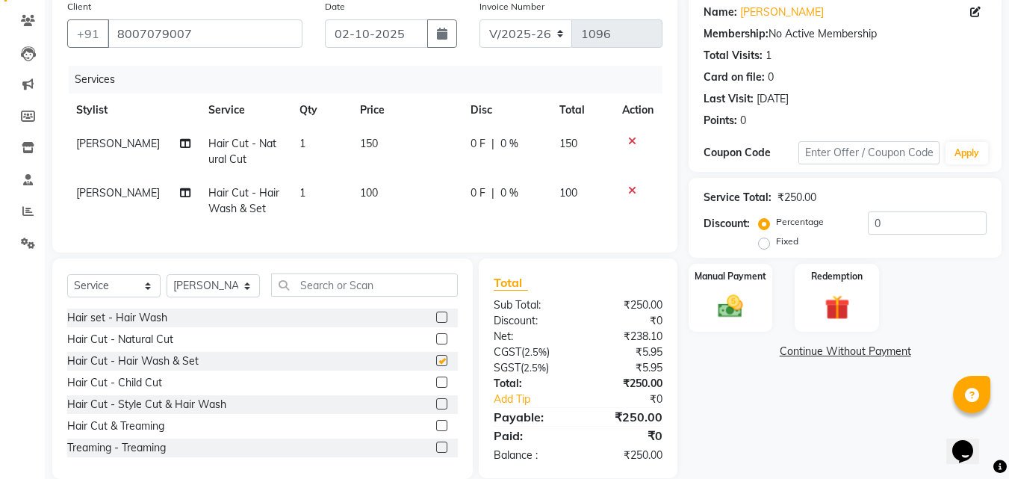
checkbox input "false"
click at [710, 316] on img at bounding box center [731, 306] width 42 height 30
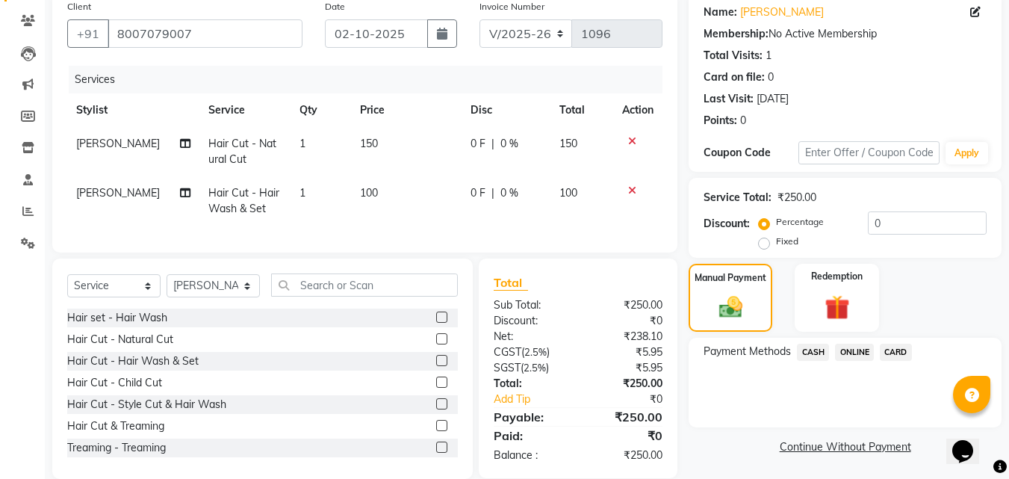
click at [864, 346] on span "ONLINE" at bounding box center [854, 352] width 39 height 17
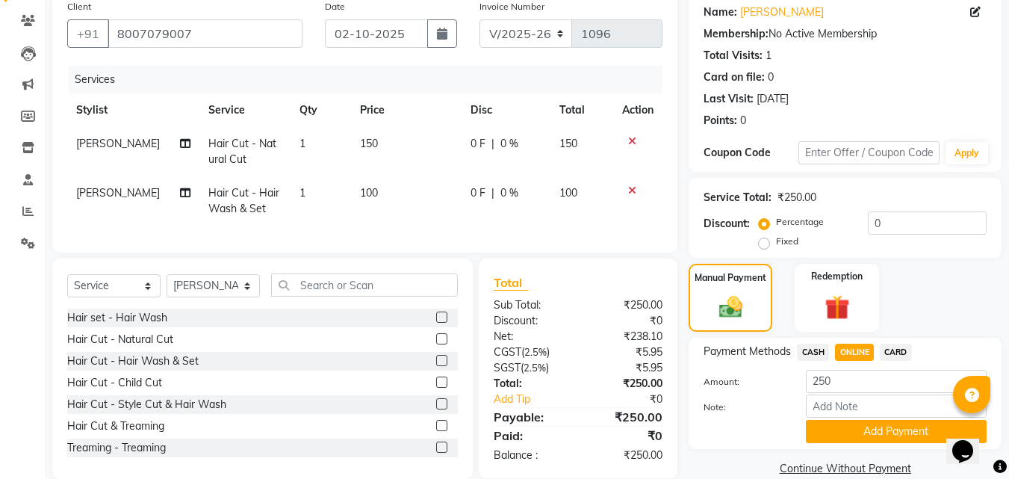
drag, startPoint x: 852, startPoint y: 426, endPoint x: 871, endPoint y: 397, distance: 34.0
click at [853, 426] on button "Add Payment" at bounding box center [896, 431] width 181 height 23
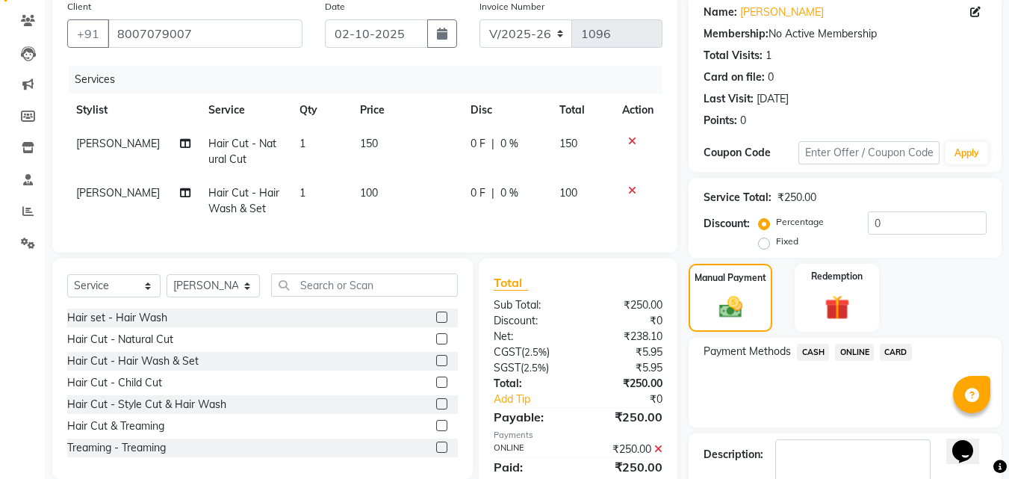
scroll to position [205, 0]
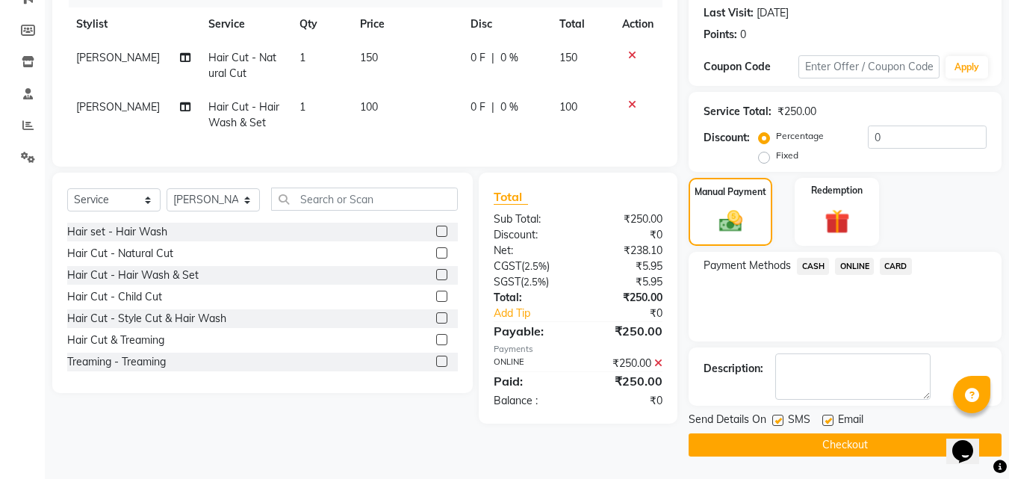
click at [784, 438] on button "Checkout" at bounding box center [845, 444] width 313 height 23
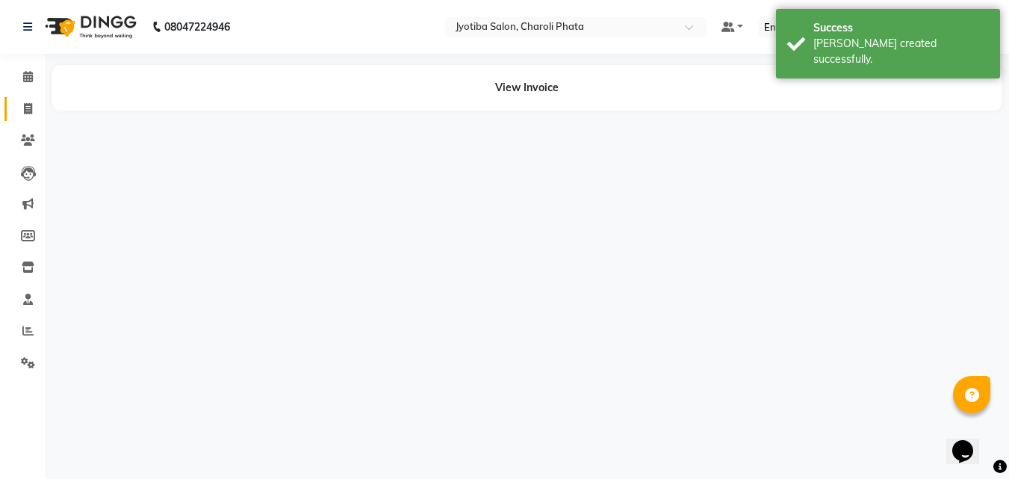
click at [16, 110] on span at bounding box center [28, 109] width 26 height 17
select select "service"
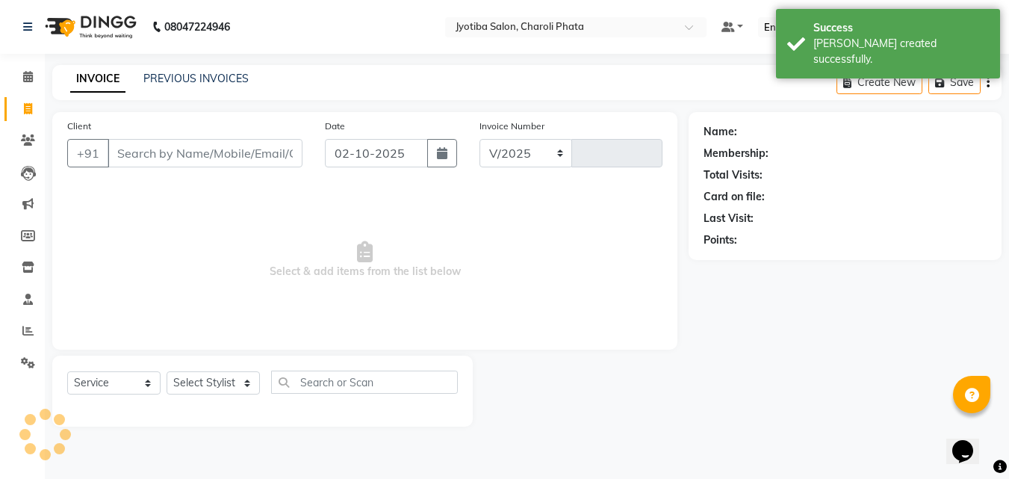
select select "5577"
type input "1097"
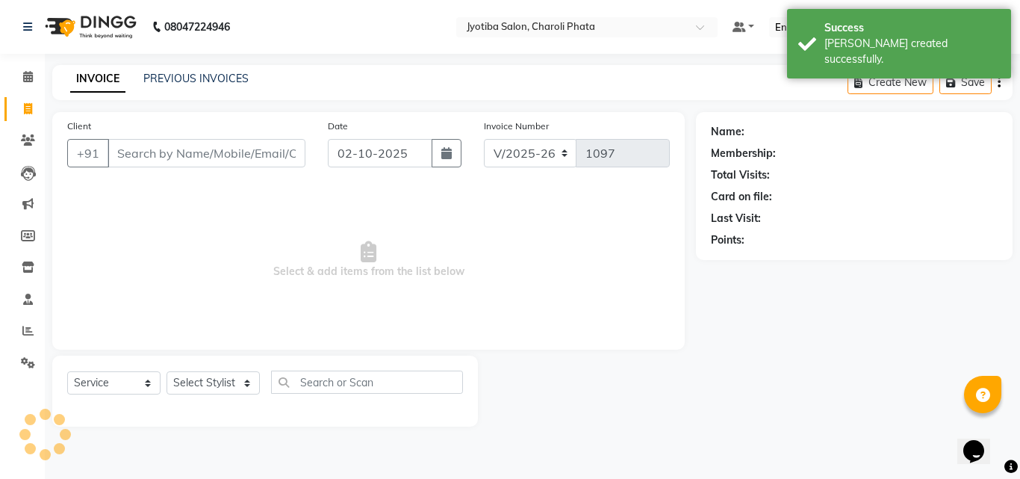
click at [158, 157] on input "Client" at bounding box center [207, 153] width 198 height 28
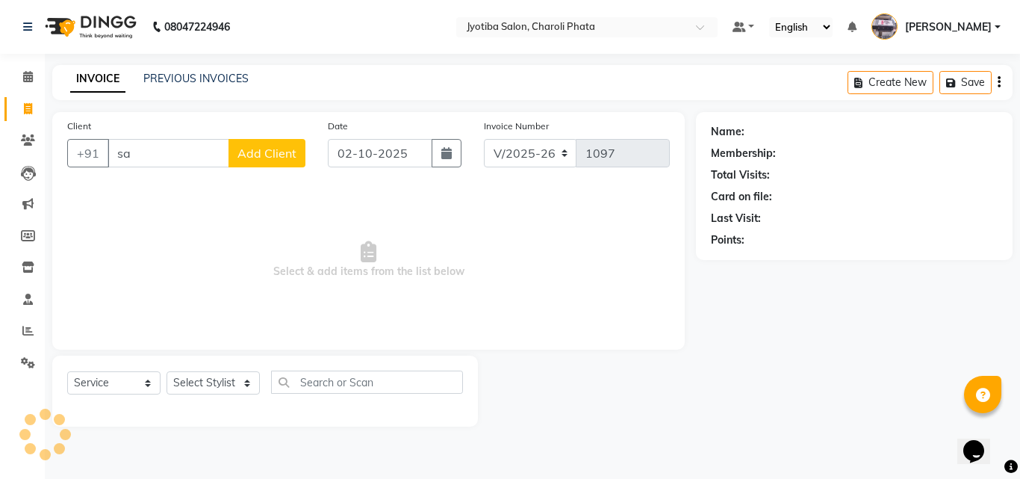
type input "s"
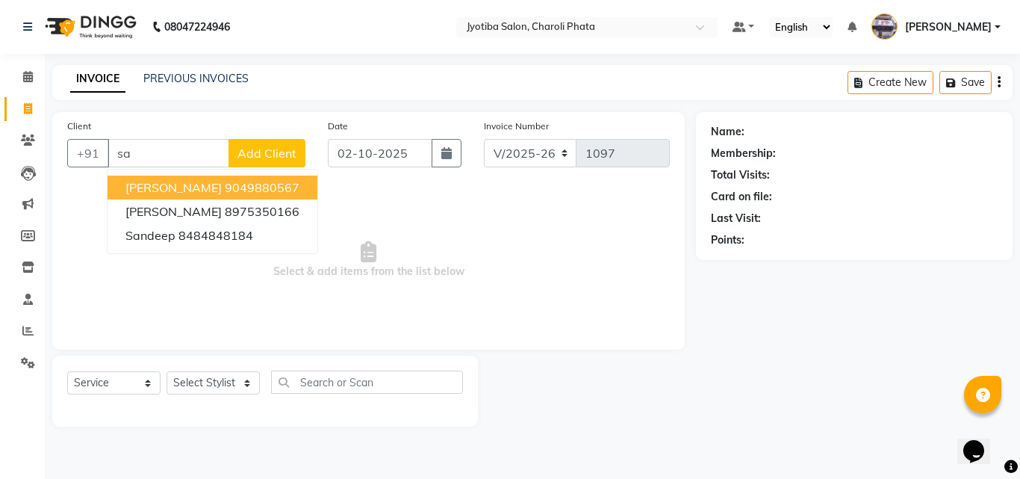
type input "s"
click at [146, 183] on span "[PERSON_NAME]" at bounding box center [173, 187] width 96 height 15
type input "9834327974"
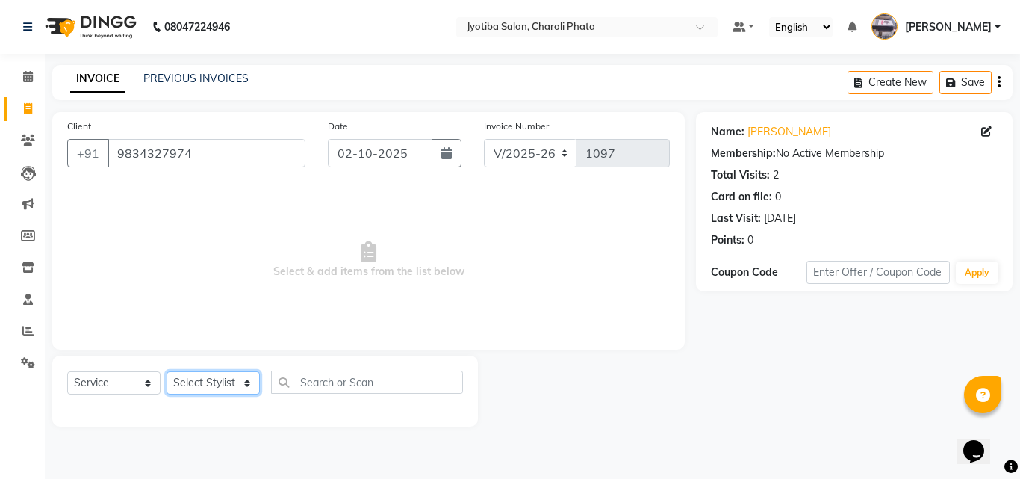
click at [175, 377] on select "Select Stylist [PERSON_NAME] PMS [PERSON_NAME] shop exe emply" at bounding box center [213, 382] width 93 height 23
select select "38049"
click at [167, 371] on select "Select Stylist [PERSON_NAME] PMS [PERSON_NAME] shop exe emply" at bounding box center [213, 382] width 93 height 23
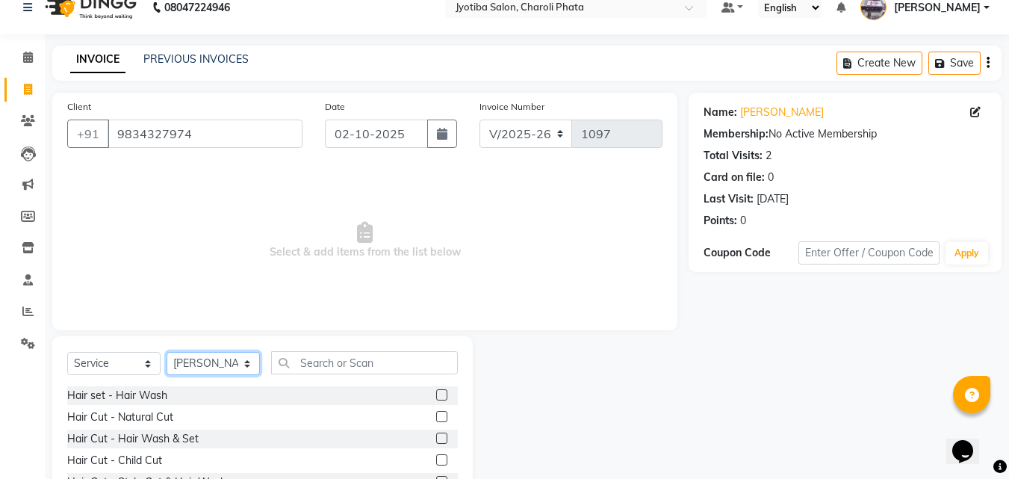
scroll to position [119, 0]
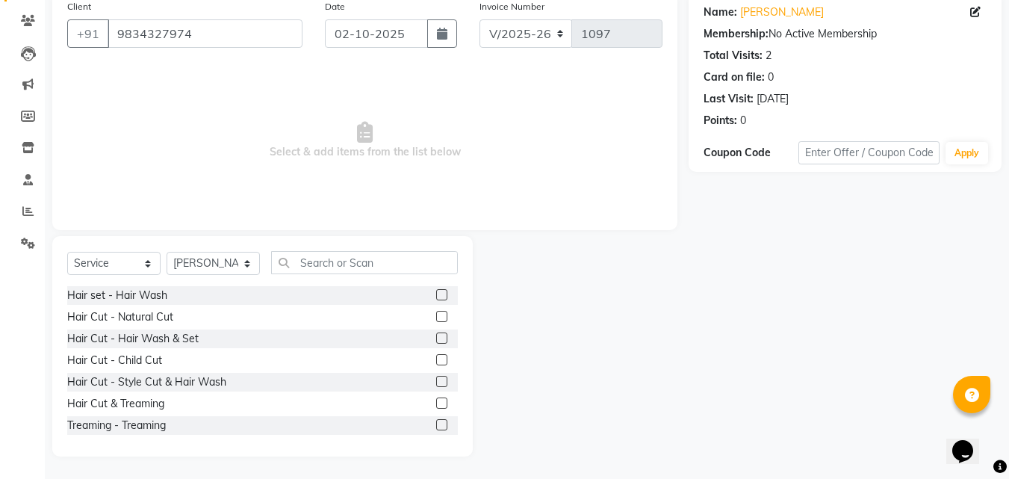
click at [436, 313] on label at bounding box center [441, 316] width 11 height 11
click at [436, 313] on input "checkbox" at bounding box center [441, 317] width 10 height 10
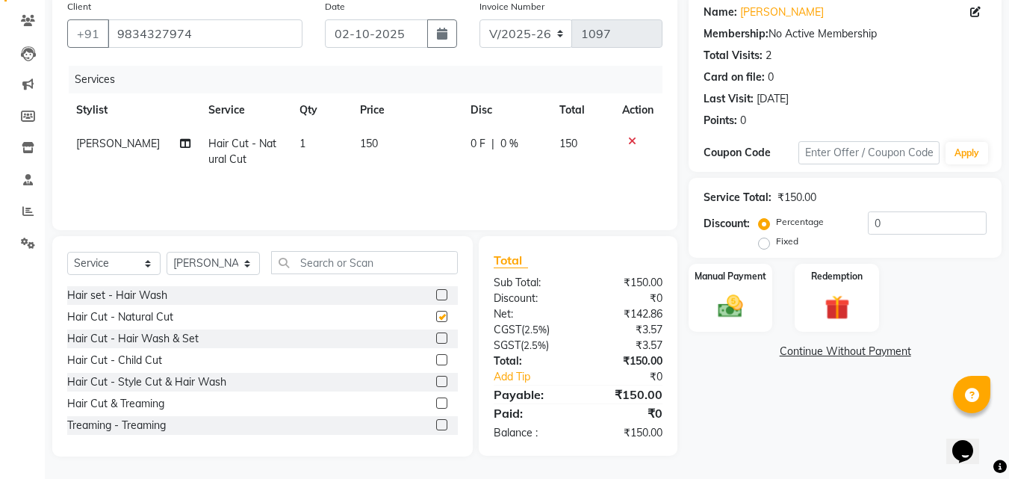
checkbox input "false"
click at [436, 335] on label at bounding box center [441, 337] width 11 height 11
click at [436, 335] on input "checkbox" at bounding box center [441, 339] width 10 height 10
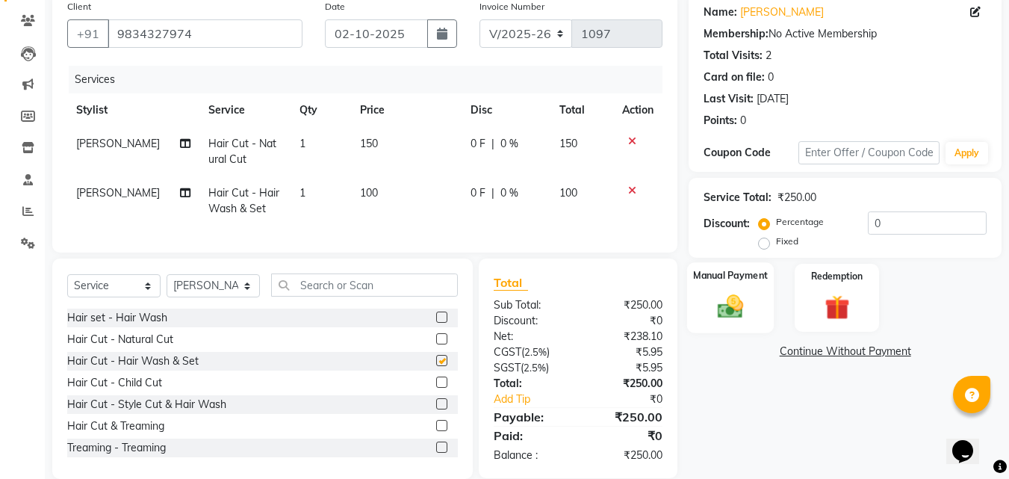
checkbox input "false"
click at [722, 302] on img at bounding box center [731, 306] width 42 height 30
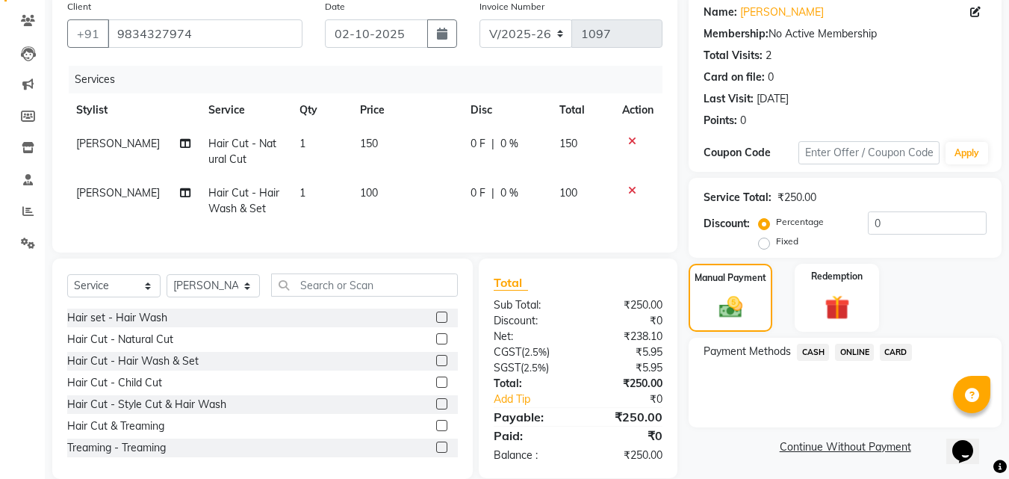
click at [807, 352] on span "CASH" at bounding box center [813, 352] width 32 height 17
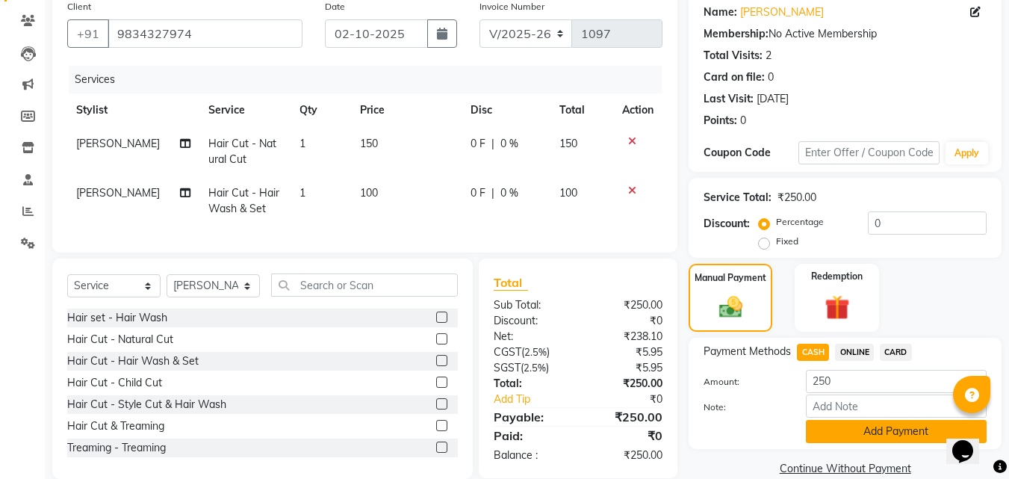
click at [842, 434] on button "Add Payment" at bounding box center [896, 431] width 181 height 23
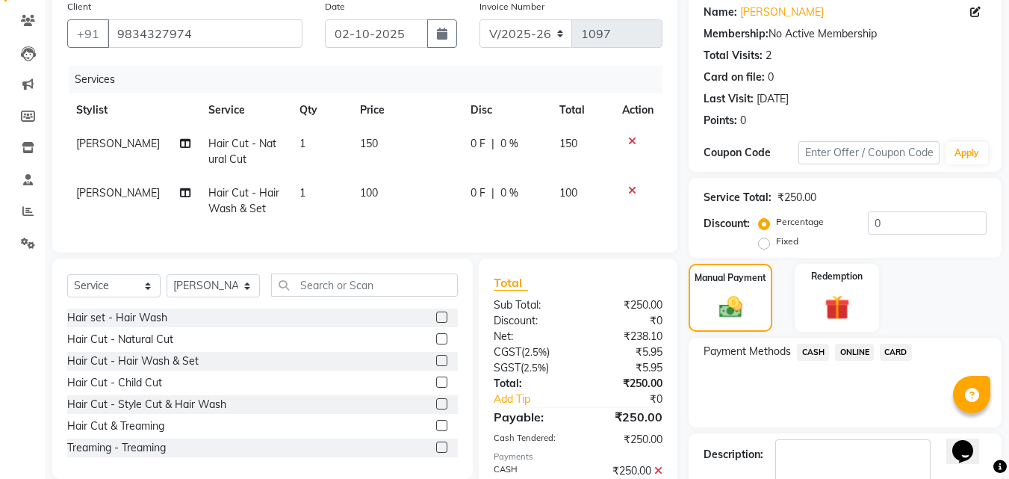
scroll to position [205, 0]
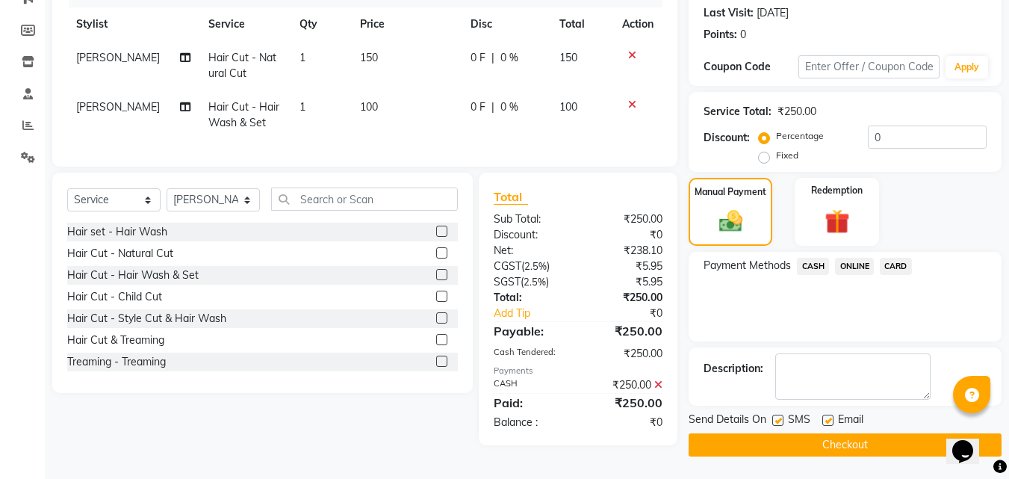
click at [856, 438] on button "Checkout" at bounding box center [845, 444] width 313 height 23
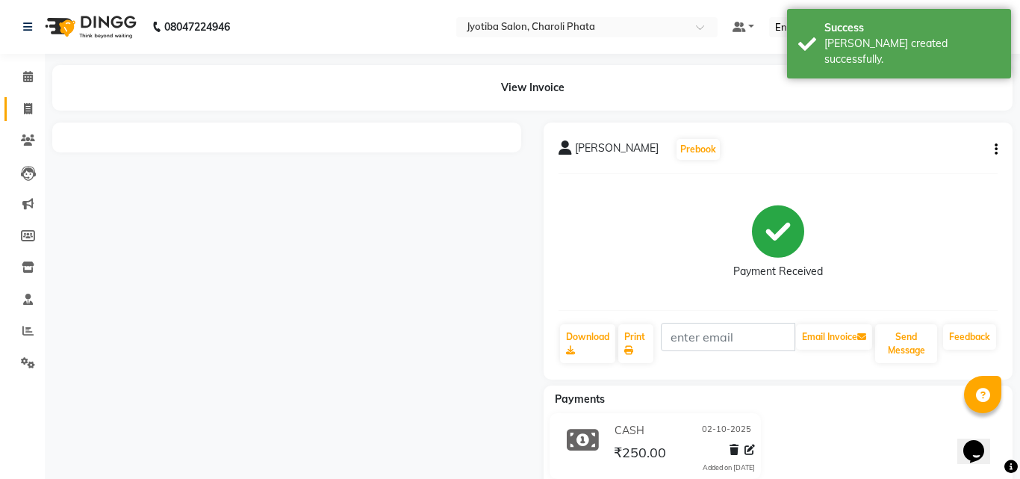
click at [9, 108] on link "Invoice" at bounding box center [22, 109] width 36 height 25
select select "service"
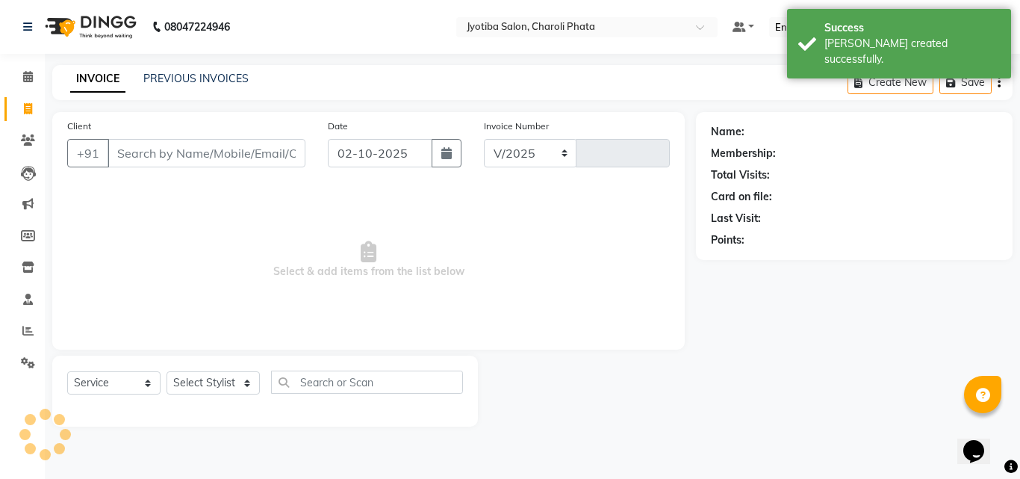
select select "5577"
type input "1098"
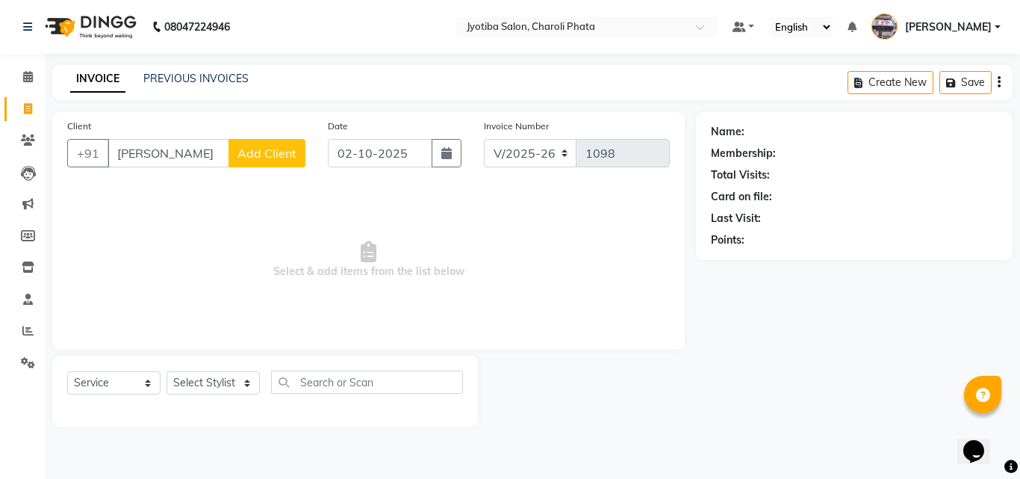
type input "[PERSON_NAME]"
click at [268, 161] on button "Add Client" at bounding box center [267, 153] width 77 height 28
select select "22"
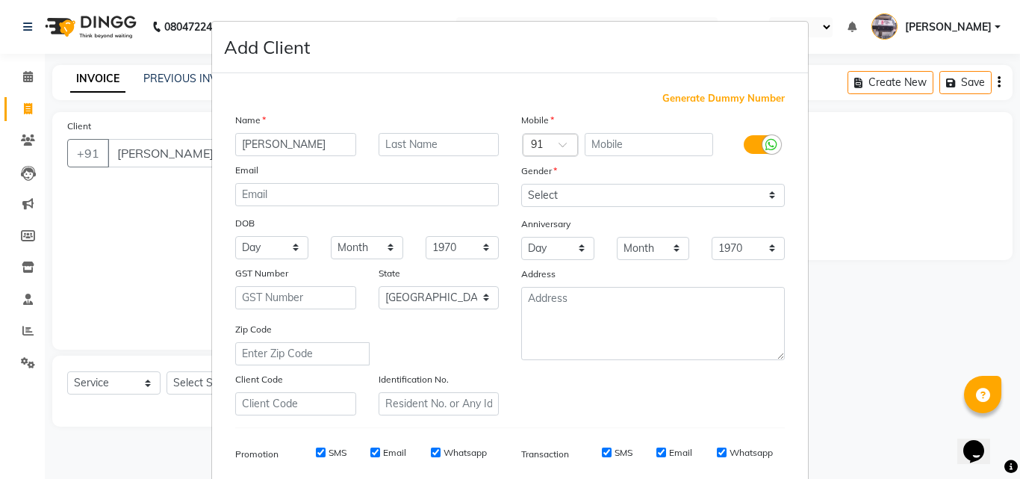
click at [679, 96] on span "Generate Dummy Number" at bounding box center [723, 98] width 122 height 15
type input "1239400000648"
checkbox input "false"
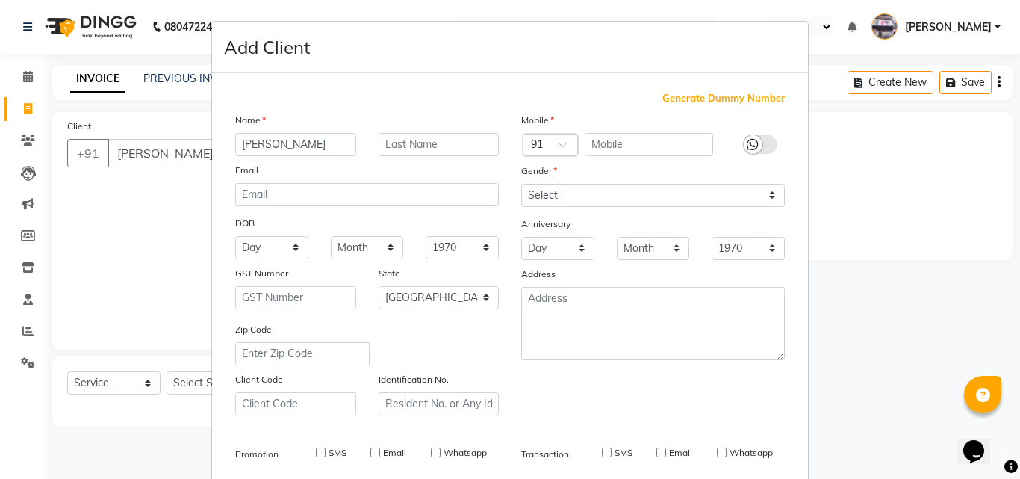
checkbox input "false"
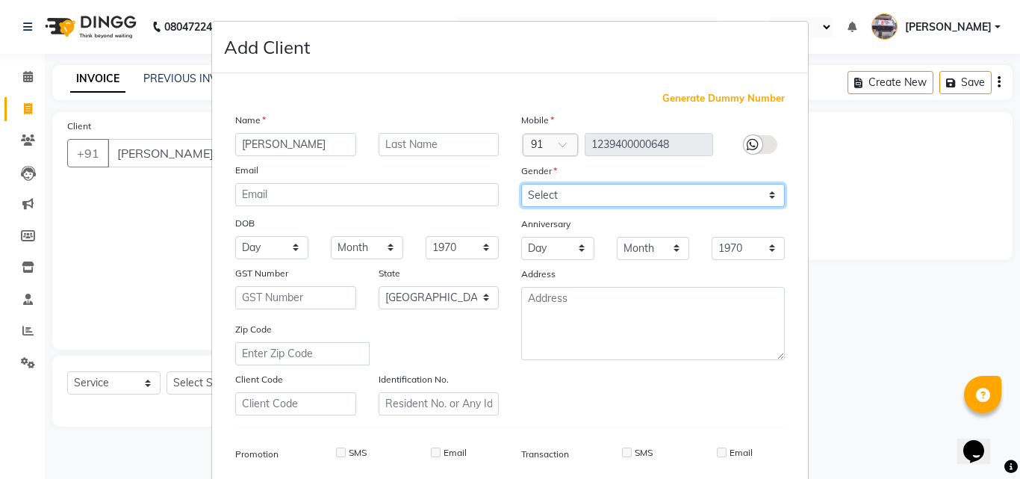
click at [599, 196] on select "Select [DEMOGRAPHIC_DATA] [DEMOGRAPHIC_DATA] Other Prefer Not To Say" at bounding box center [653, 195] width 264 height 23
select select "[DEMOGRAPHIC_DATA]"
click at [521, 184] on select "Select [DEMOGRAPHIC_DATA] [DEMOGRAPHIC_DATA] Other Prefer Not To Say" at bounding box center [653, 195] width 264 height 23
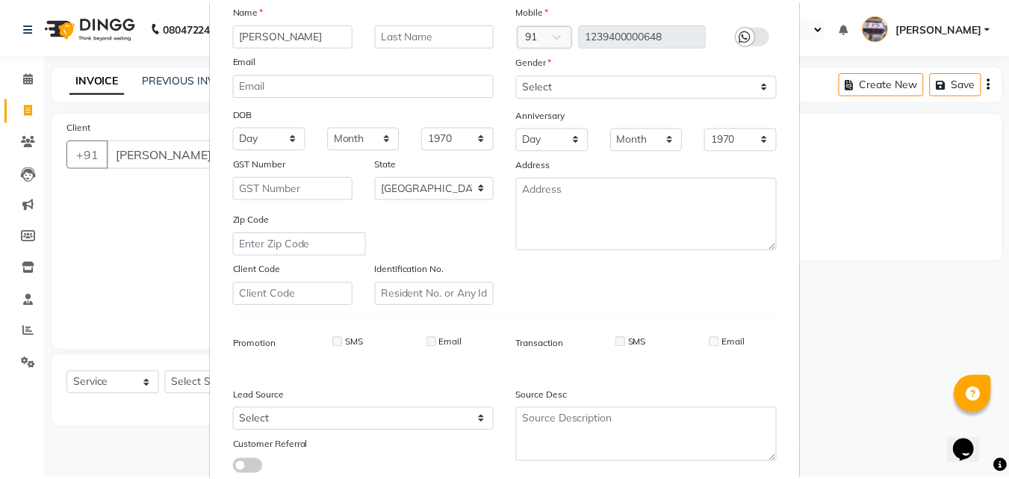
scroll to position [167, 0]
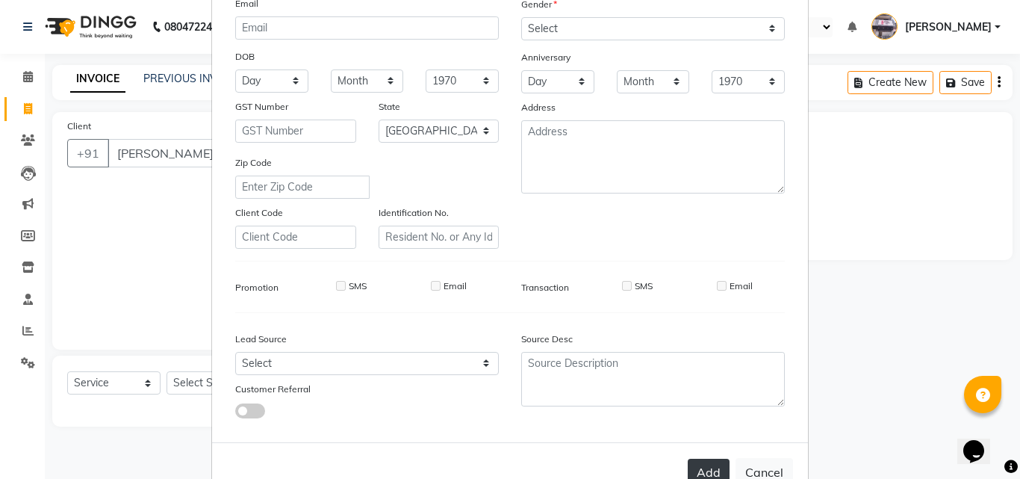
click at [713, 470] on button "Add" at bounding box center [709, 472] width 42 height 27
type input "1239400000648"
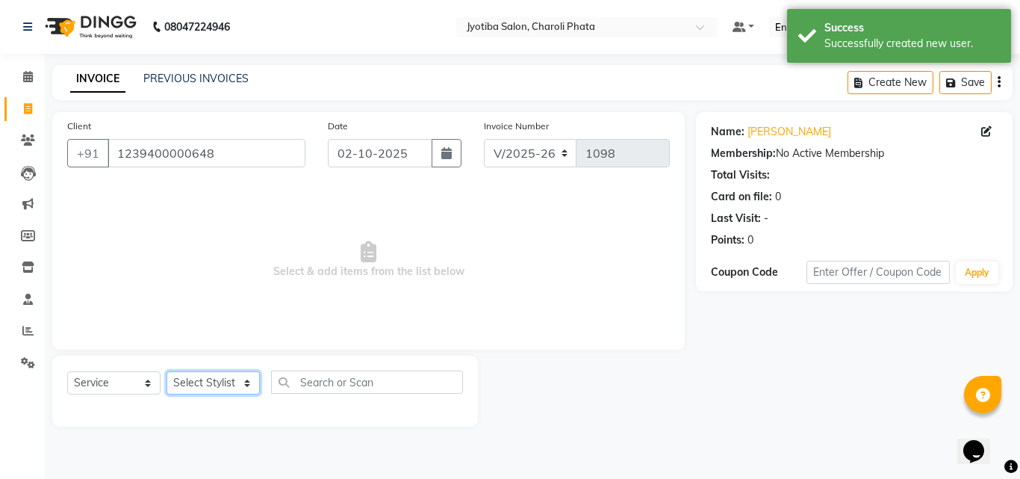
click at [185, 376] on select "Select Stylist [PERSON_NAME] PMS [PERSON_NAME] shop exe emply" at bounding box center [213, 382] width 93 height 23
select select "51258"
click at [167, 371] on select "Select Stylist [PERSON_NAME] PMS [PERSON_NAME] shop exe emply" at bounding box center [213, 382] width 93 height 23
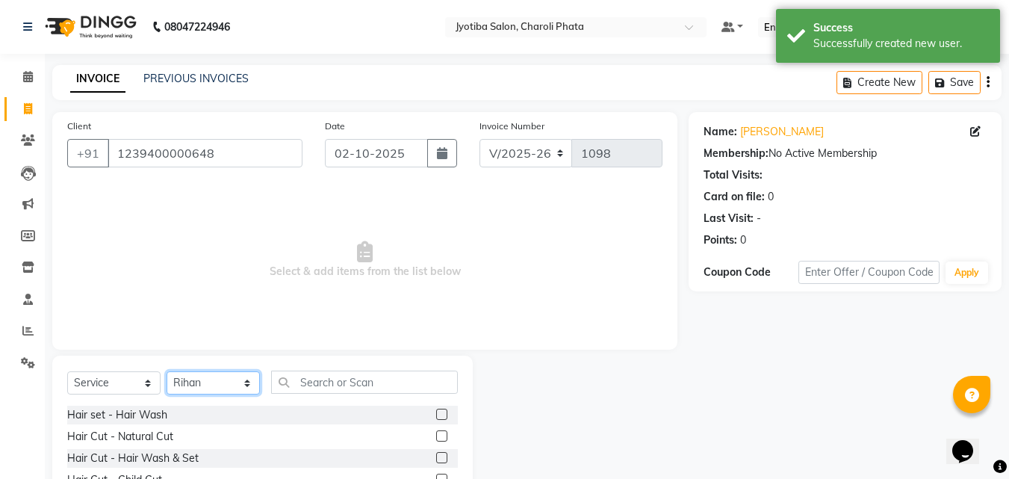
scroll to position [119, 0]
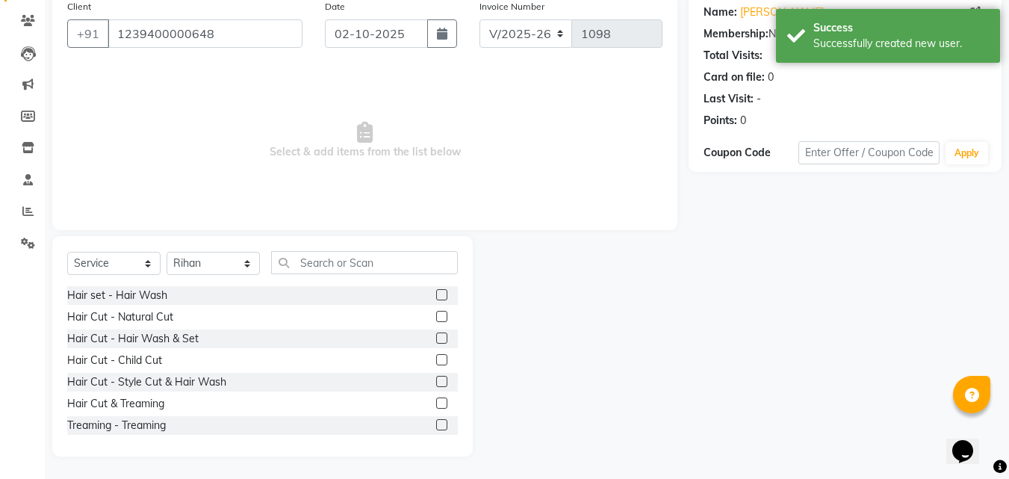
click at [436, 317] on label at bounding box center [441, 316] width 11 height 11
click at [436, 317] on input "checkbox" at bounding box center [441, 317] width 10 height 10
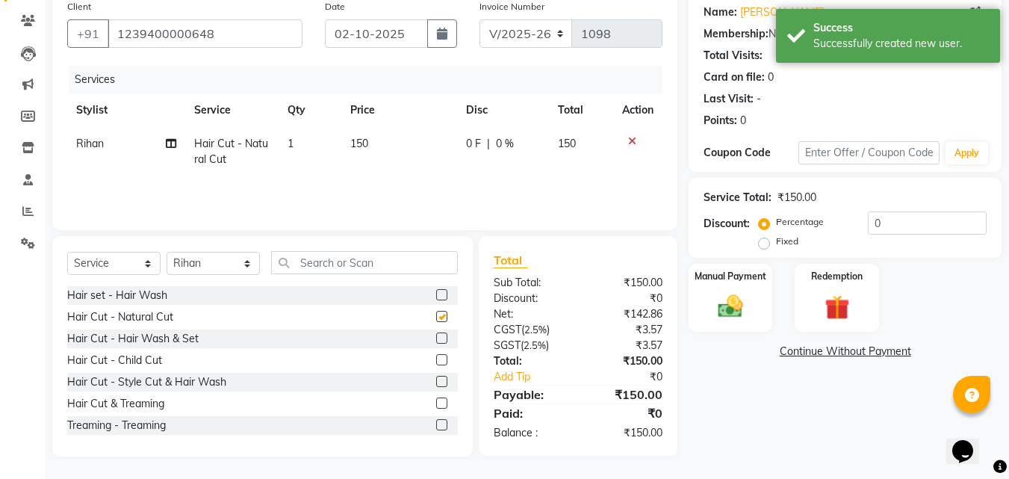
checkbox input "false"
click at [436, 334] on label at bounding box center [441, 337] width 11 height 11
click at [436, 334] on input "checkbox" at bounding box center [441, 339] width 10 height 10
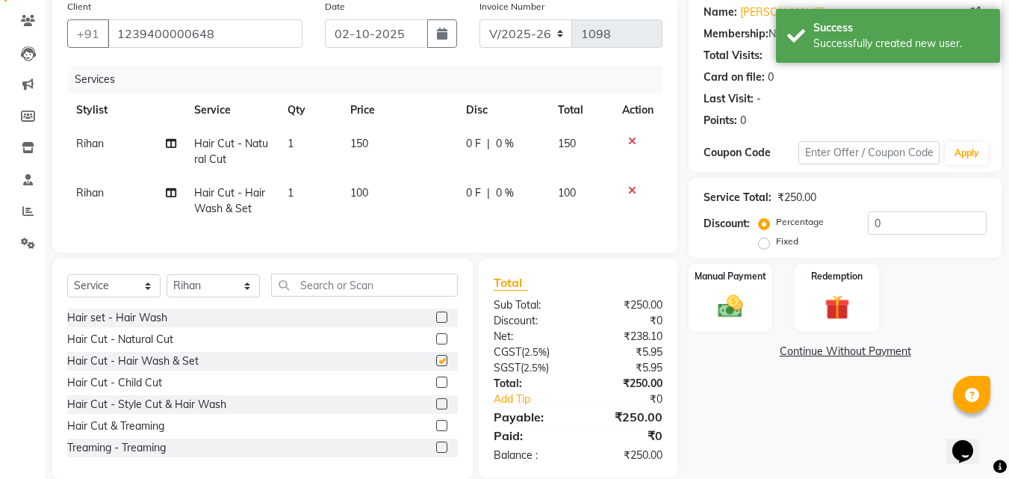
checkbox input "false"
click at [734, 333] on div "Name: [PERSON_NAME] Membership: No Active Membership Total Visits: Card on file…" at bounding box center [851, 236] width 324 height 486
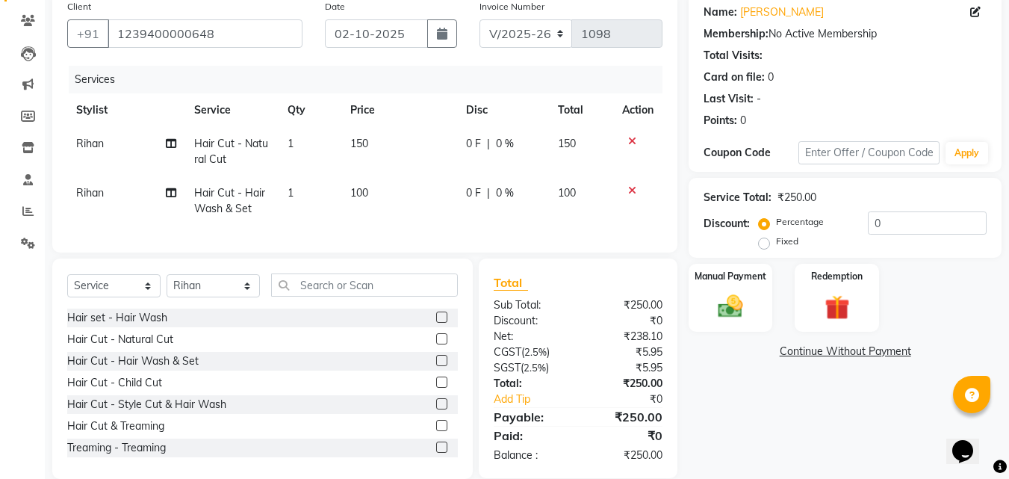
click at [775, 322] on div "Manual Payment Redemption" at bounding box center [844, 298] width 335 height 68
click at [766, 320] on div "Manual Payment" at bounding box center [730, 297] width 87 height 71
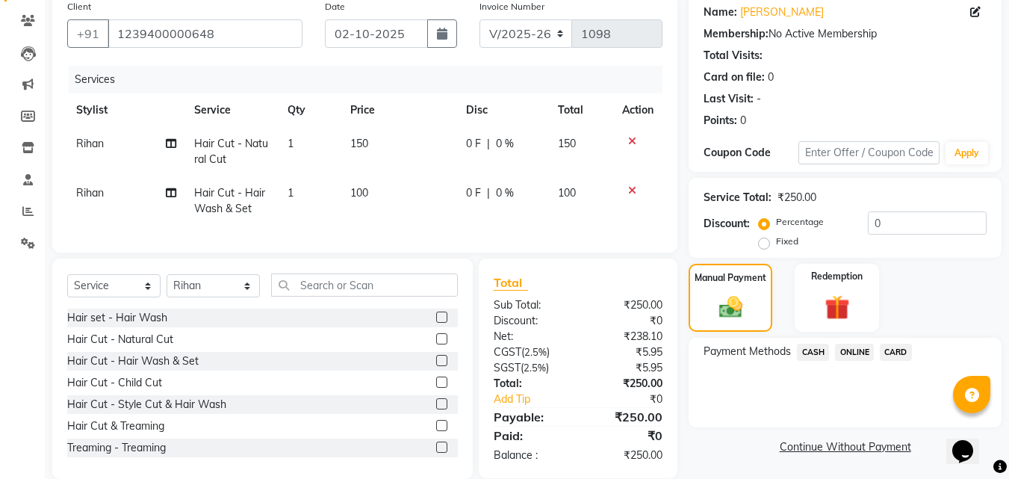
click at [859, 349] on span "ONLINE" at bounding box center [854, 352] width 39 height 17
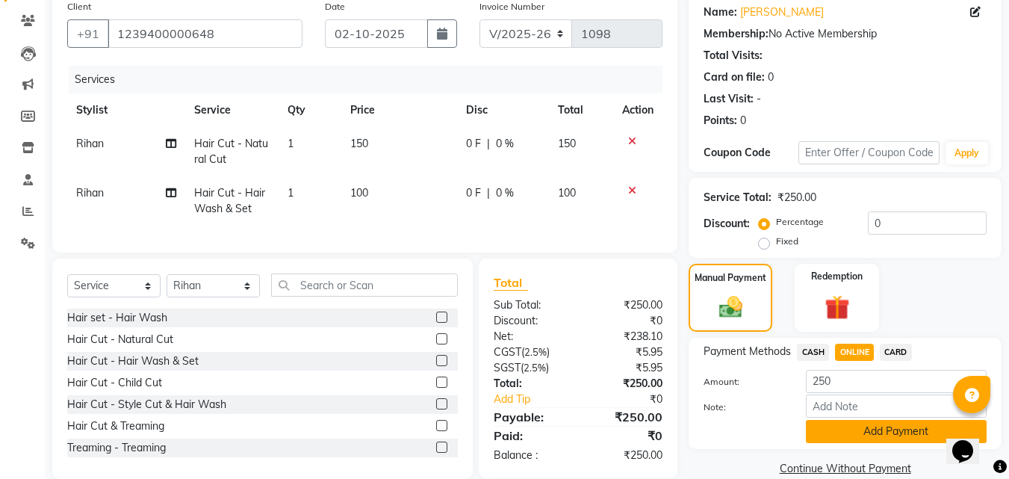
click at [858, 423] on button "Add Payment" at bounding box center [896, 431] width 181 height 23
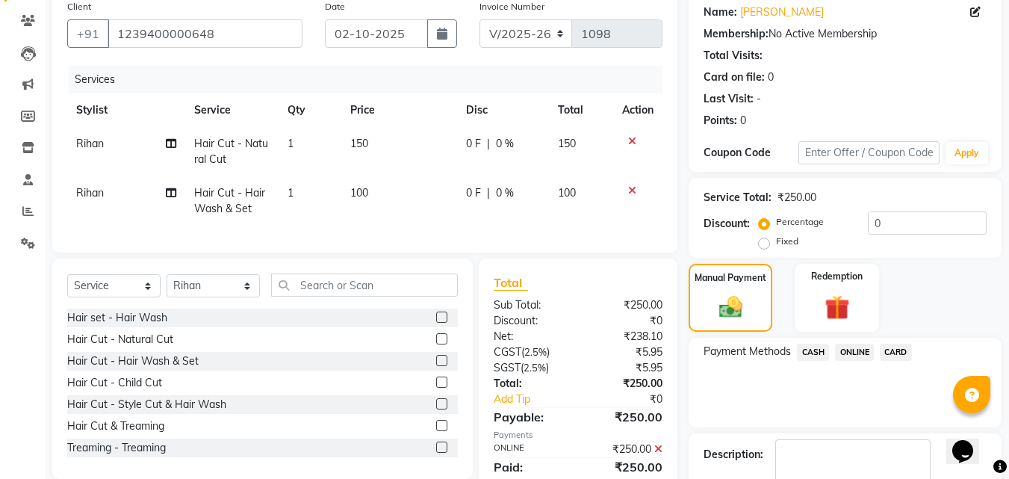
scroll to position [205, 0]
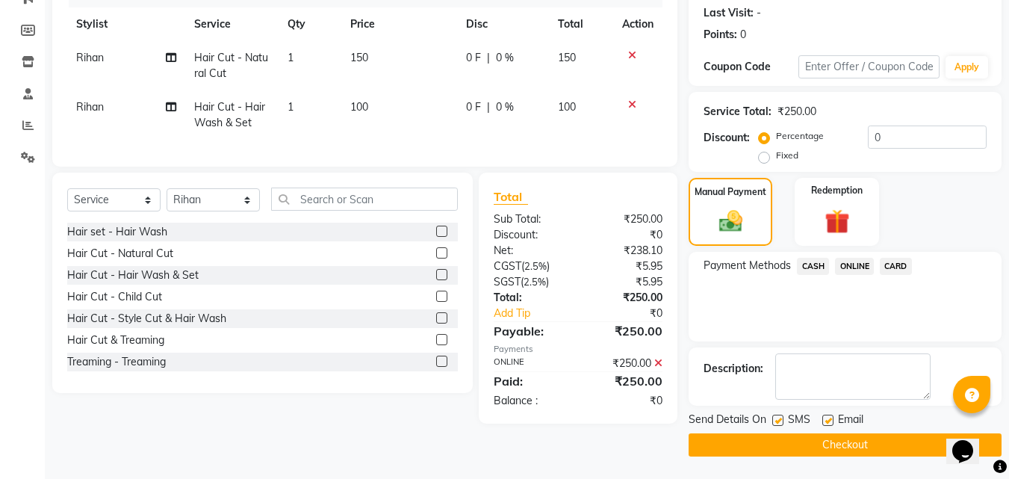
click at [772, 452] on button "Checkout" at bounding box center [845, 444] width 313 height 23
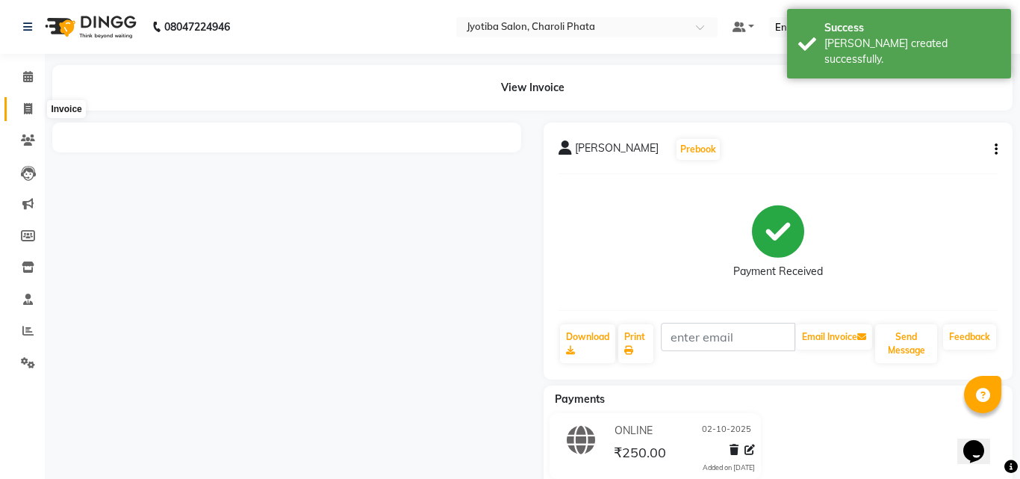
click at [31, 105] on icon at bounding box center [28, 108] width 8 height 11
select select "service"
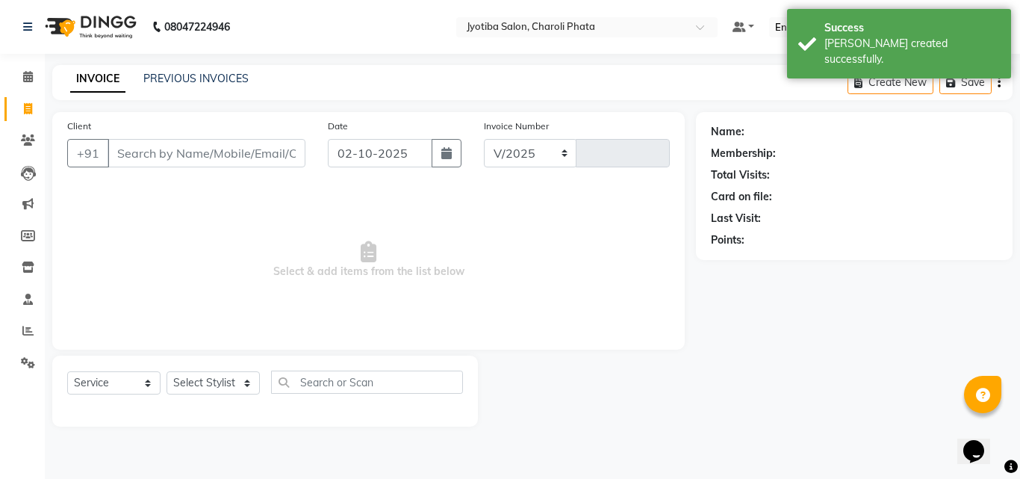
click at [174, 143] on input "Client" at bounding box center [207, 153] width 198 height 28
select select "5577"
type input "1099"
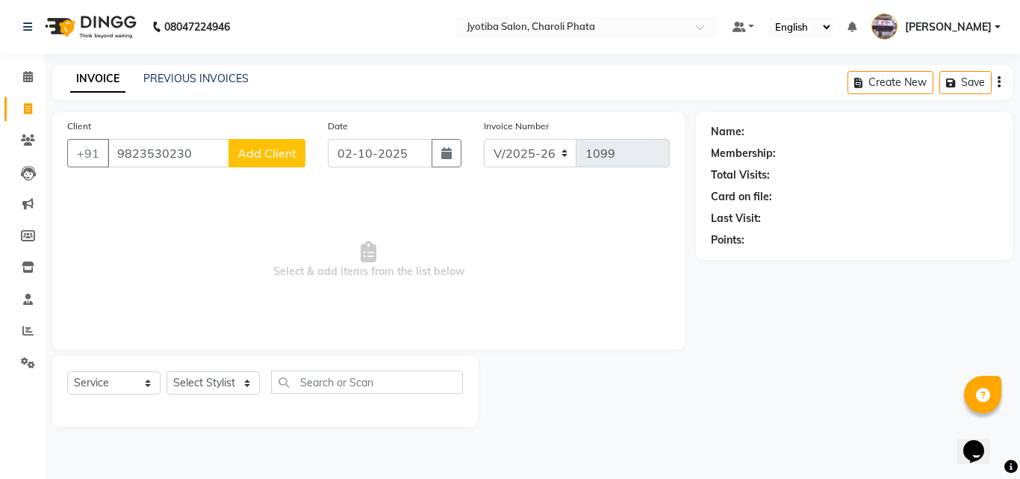
type input "9823530230"
click at [283, 157] on span "Add Client" at bounding box center [267, 153] width 59 height 15
select select "22"
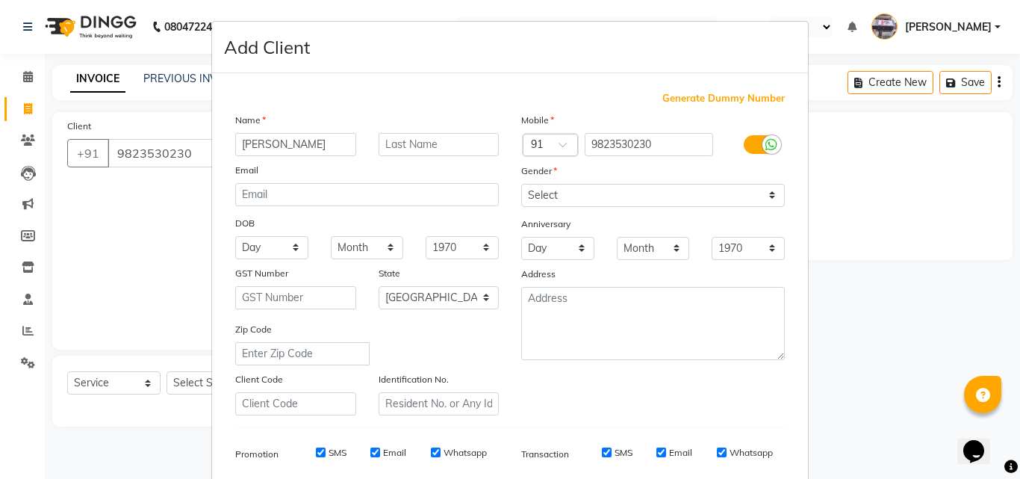
type input "[PERSON_NAME]"
drag, startPoint x: 550, startPoint y: 187, endPoint x: 551, endPoint y: 204, distance: 17.2
click at [551, 190] on select "Select [DEMOGRAPHIC_DATA] [DEMOGRAPHIC_DATA] Other Prefer Not To Say" at bounding box center [653, 195] width 264 height 23
select select "[DEMOGRAPHIC_DATA]"
click at [521, 184] on select "Select [DEMOGRAPHIC_DATA] [DEMOGRAPHIC_DATA] Other Prefer Not To Say" at bounding box center [653, 195] width 264 height 23
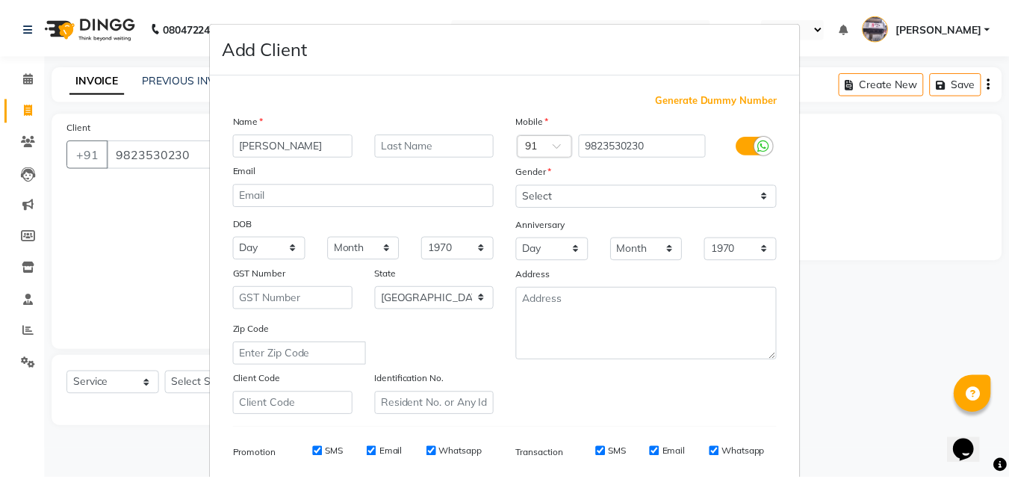
scroll to position [195, 0]
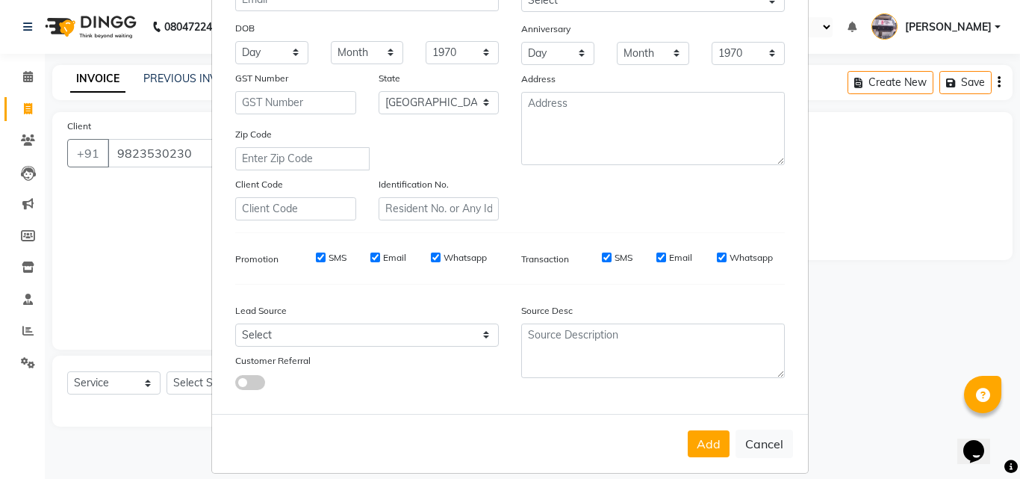
click at [692, 441] on button "Add" at bounding box center [709, 443] width 42 height 27
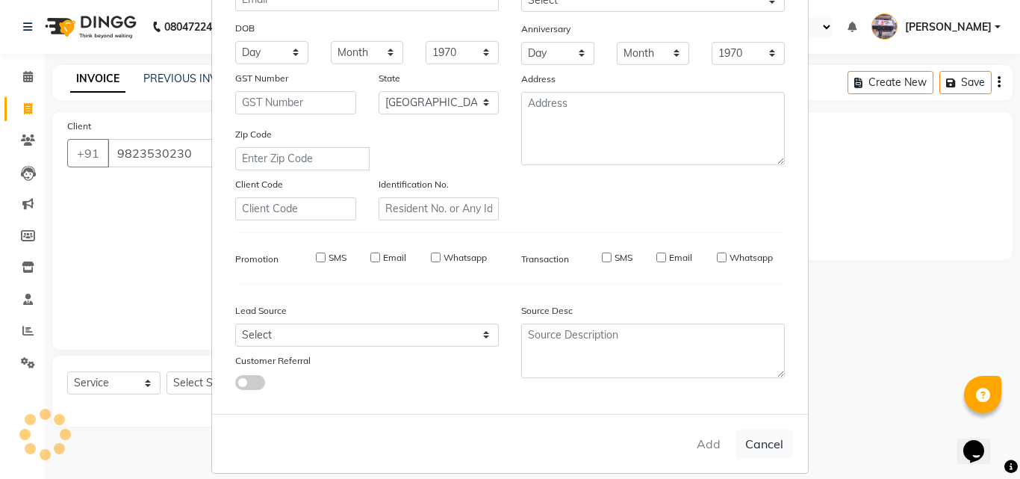
select select
select select "null"
select select
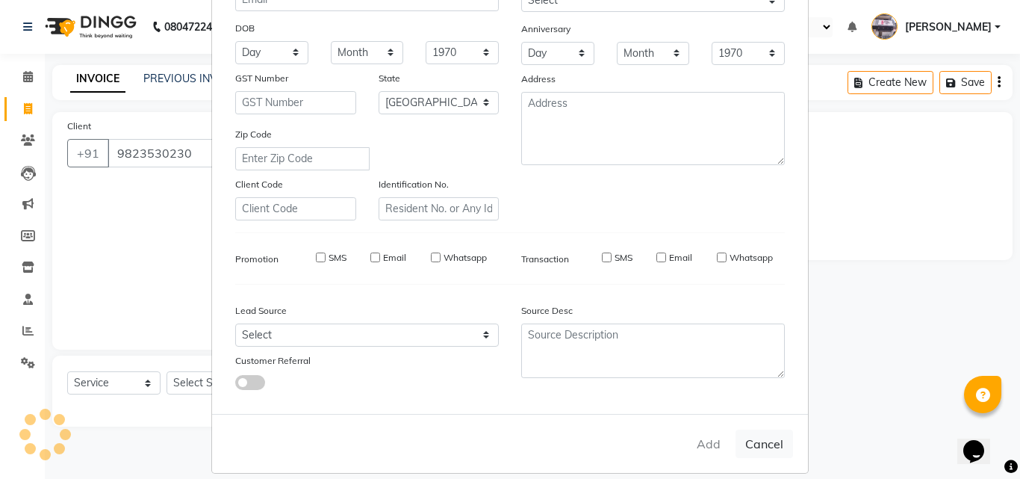
select select
checkbox input "false"
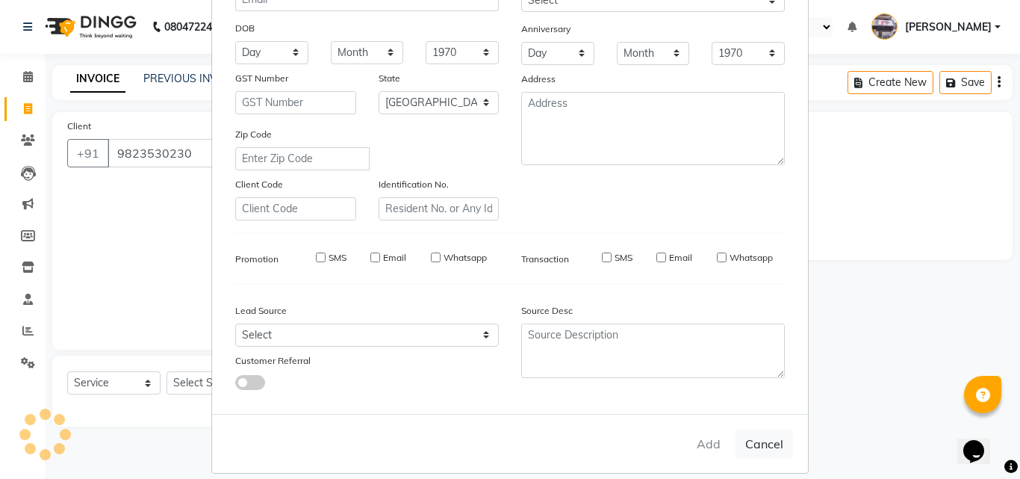
checkbox input "false"
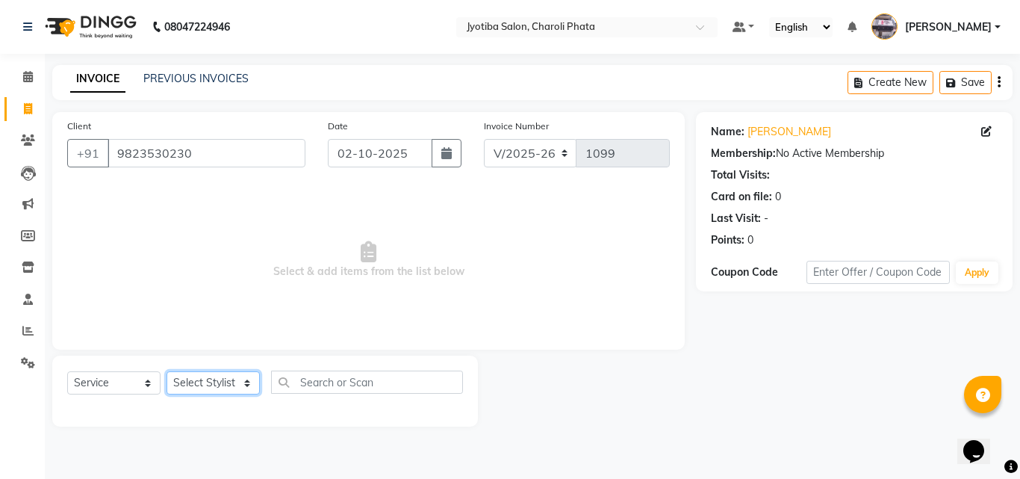
click at [238, 381] on select "Select Stylist [PERSON_NAME] PMS [PERSON_NAME] shop exe emply" at bounding box center [213, 382] width 93 height 23
select select "51258"
click at [167, 371] on select "Select Stylist [PERSON_NAME] PMS [PERSON_NAME] shop exe emply" at bounding box center [213, 382] width 93 height 23
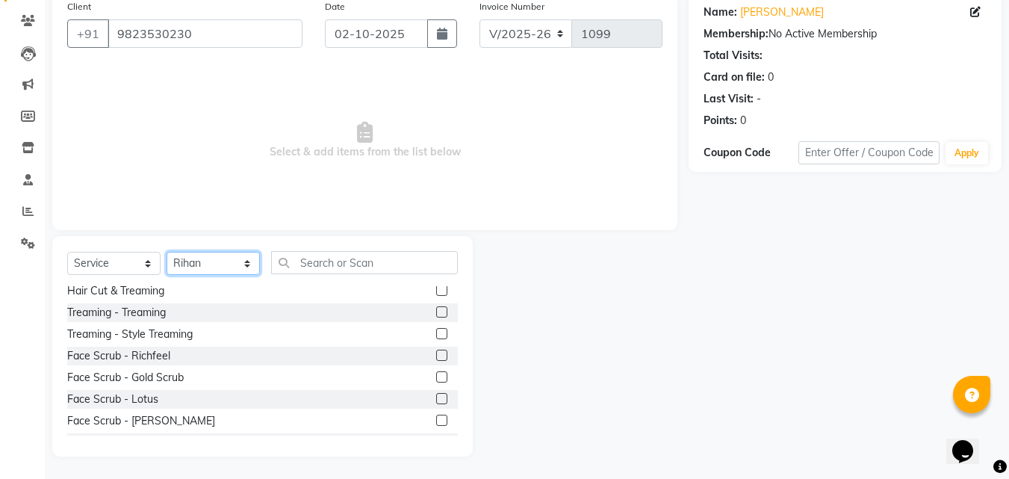
scroll to position [131, 0]
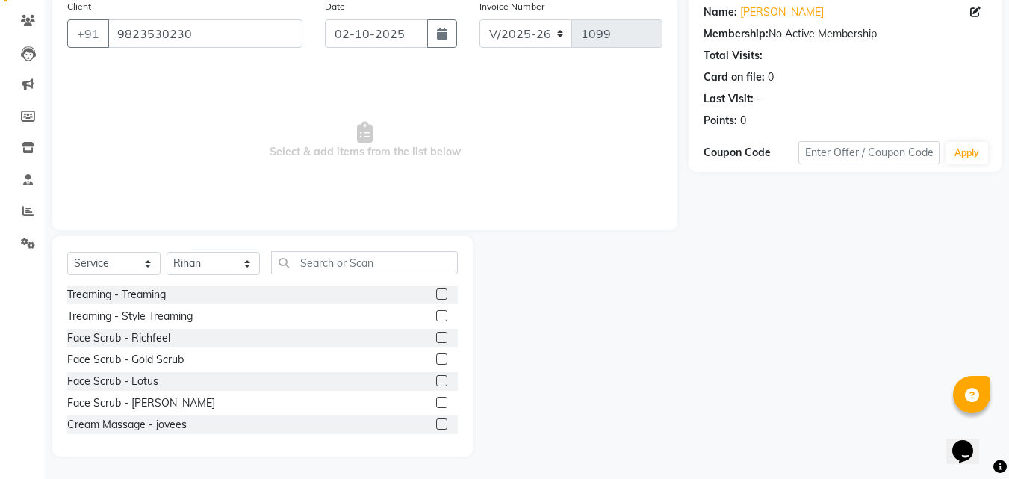
click at [436, 382] on label at bounding box center [441, 380] width 11 height 11
click at [436, 382] on input "checkbox" at bounding box center [441, 381] width 10 height 10
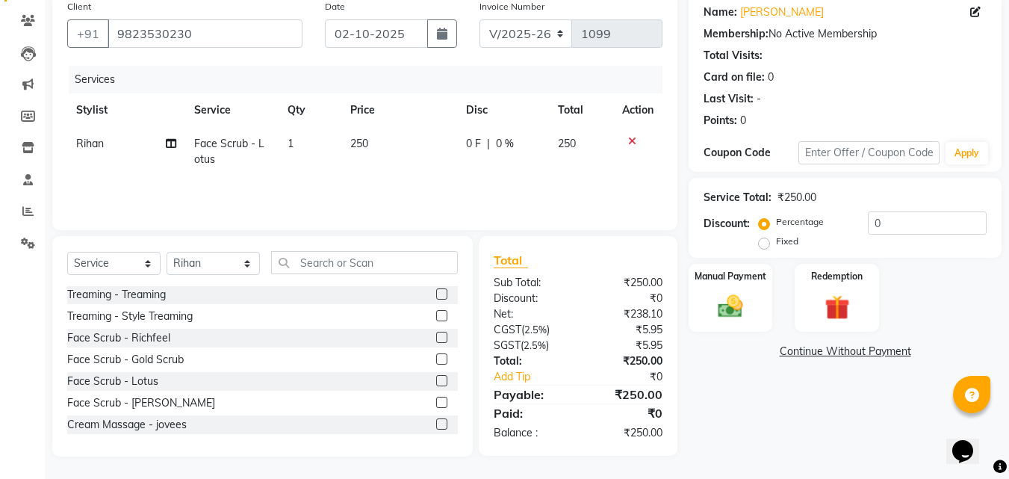
click at [436, 382] on label at bounding box center [441, 380] width 11 height 11
click at [436, 382] on input "checkbox" at bounding box center [441, 381] width 10 height 10
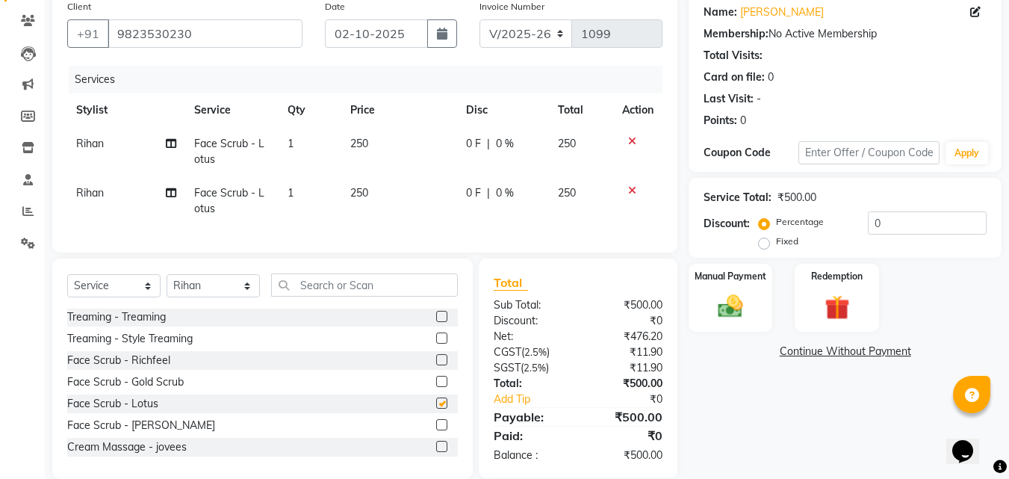
checkbox input "false"
click at [436, 366] on label at bounding box center [441, 360] width 11 height 11
click at [436, 366] on input "checkbox" at bounding box center [441, 361] width 10 height 10
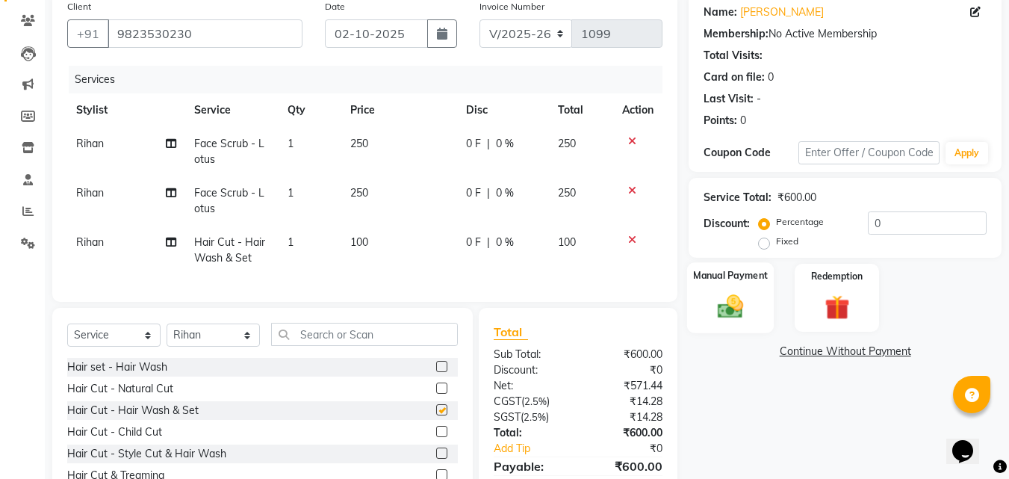
checkbox input "false"
click at [741, 321] on img at bounding box center [731, 306] width 42 height 30
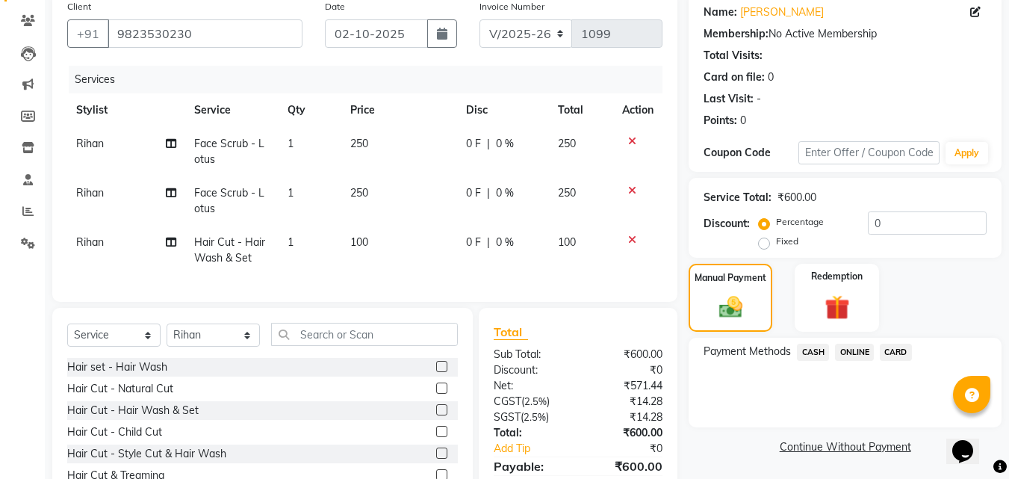
click at [841, 349] on span "ONLINE" at bounding box center [854, 352] width 39 height 17
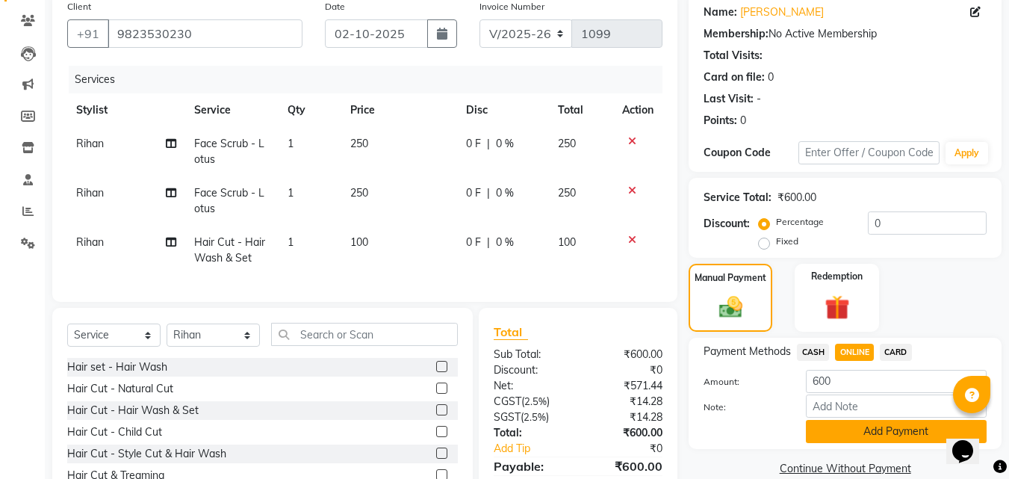
click at [851, 432] on button "Add Payment" at bounding box center [896, 431] width 181 height 23
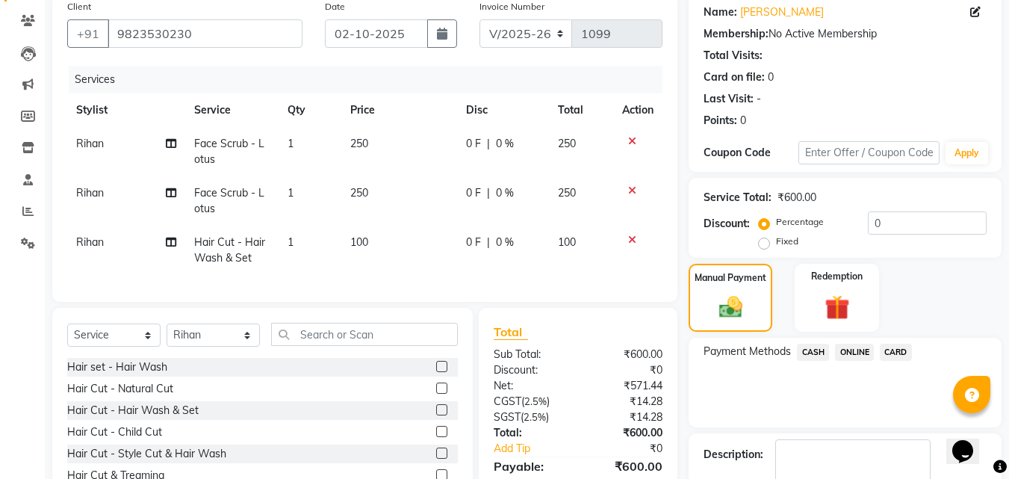
scroll to position [233, 0]
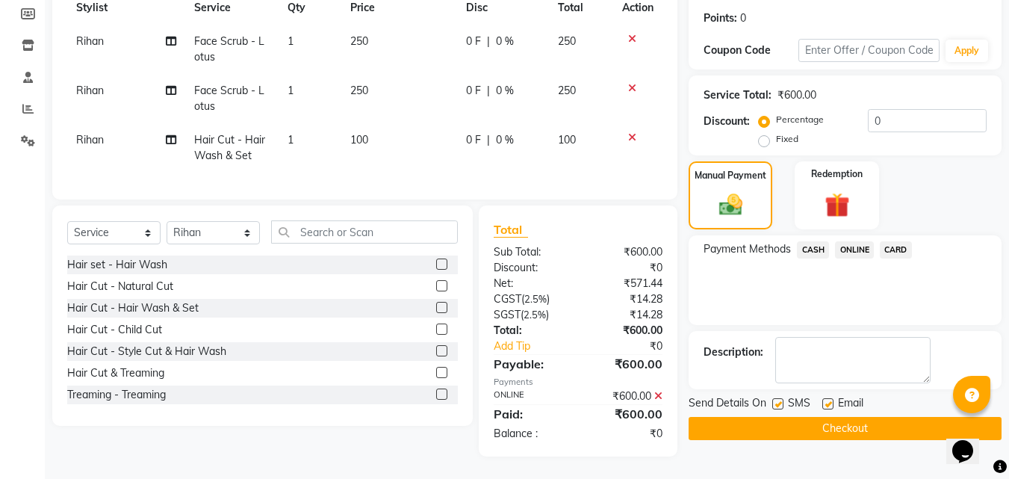
click at [907, 417] on button "Checkout" at bounding box center [845, 428] width 313 height 23
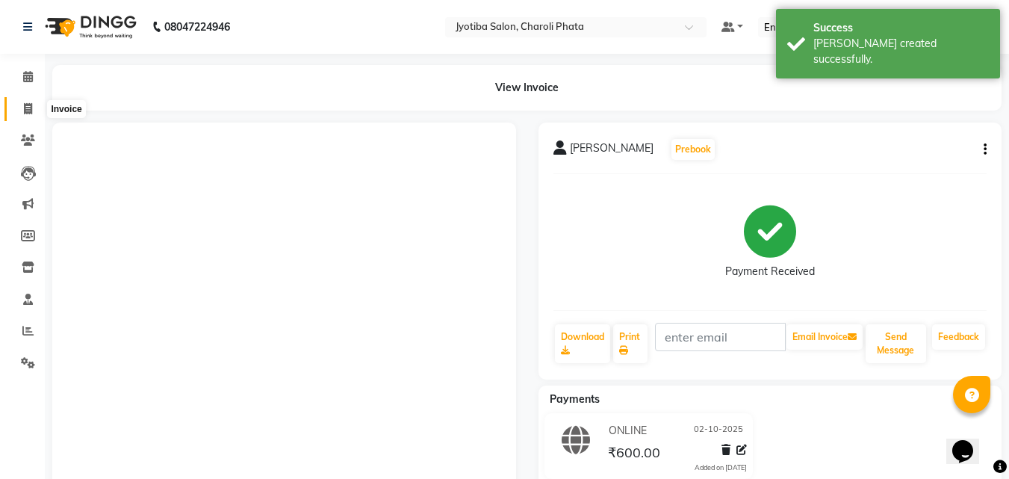
click at [34, 103] on span at bounding box center [28, 109] width 26 height 17
select select "service"
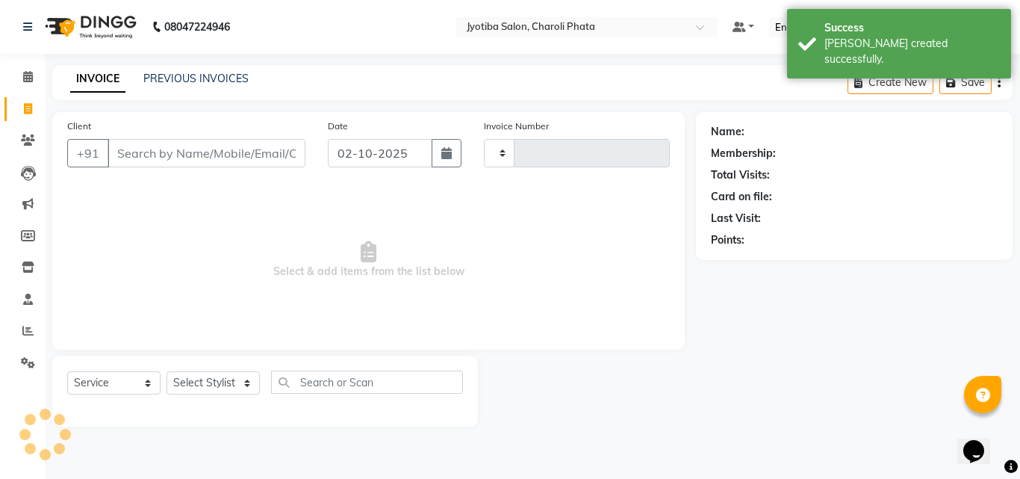
type input "1100"
select select "5577"
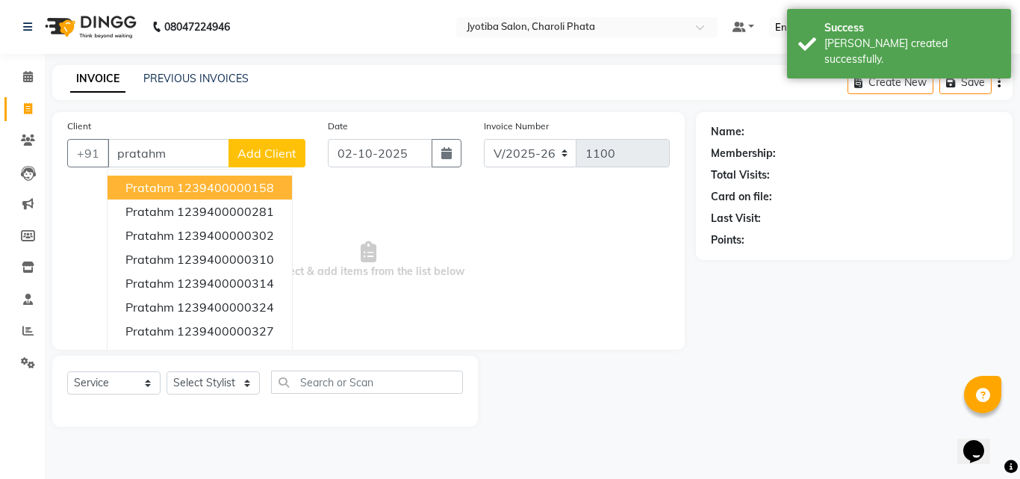
type input "pratahm"
click at [281, 152] on span "Add Client" at bounding box center [267, 153] width 59 height 15
select select "22"
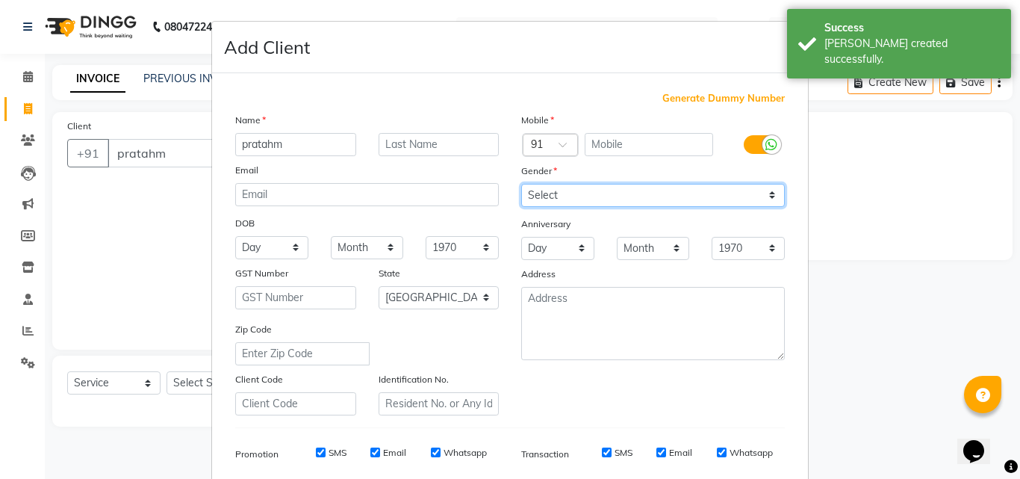
click at [648, 194] on select "Select [DEMOGRAPHIC_DATA] [DEMOGRAPHIC_DATA] Other Prefer Not To Say" at bounding box center [653, 195] width 264 height 23
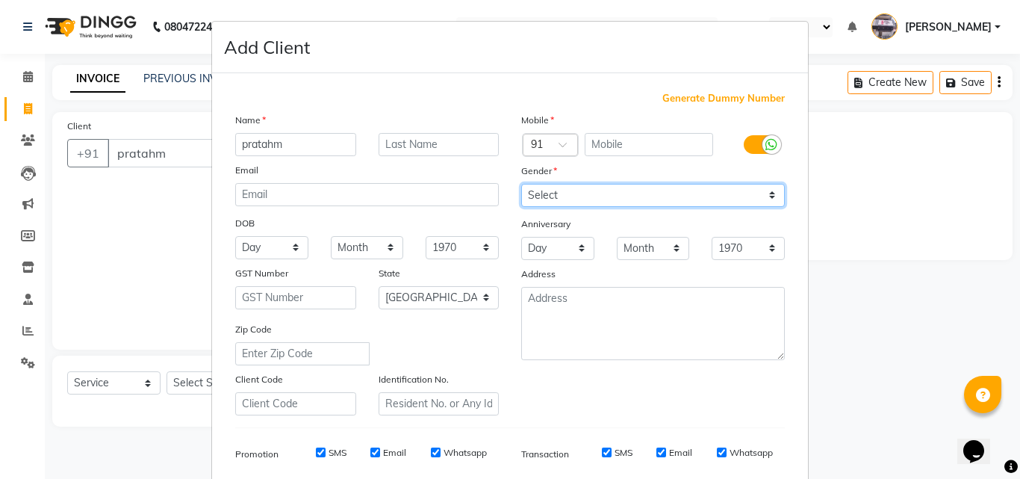
select select "[DEMOGRAPHIC_DATA]"
click at [521, 184] on select "Select [DEMOGRAPHIC_DATA] [DEMOGRAPHIC_DATA] Other Prefer Not To Say" at bounding box center [653, 195] width 264 height 23
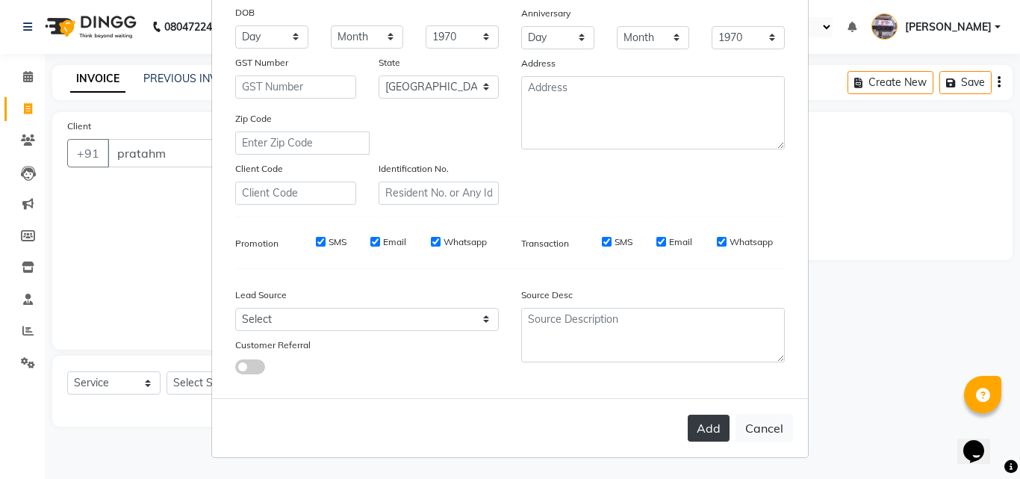
click at [705, 426] on button "Add" at bounding box center [709, 428] width 42 height 27
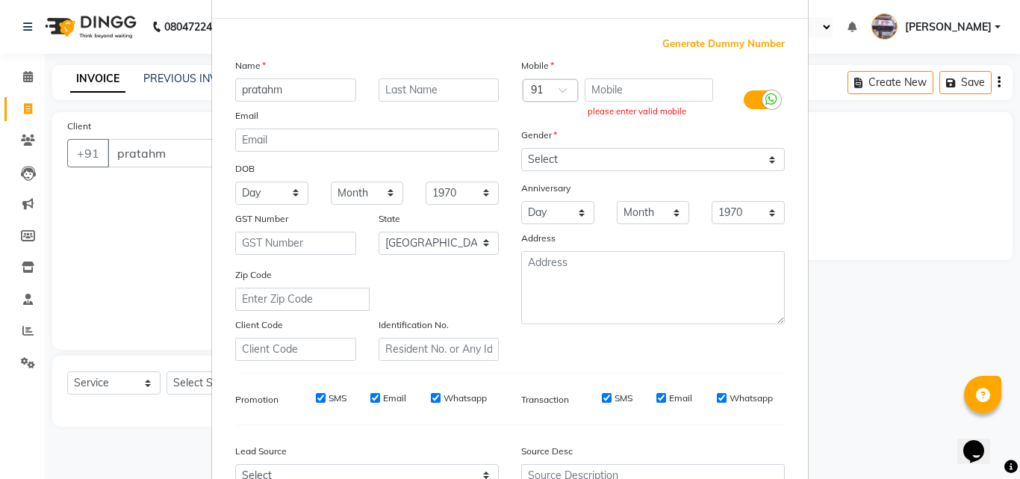
scroll to position [52, 0]
click at [716, 36] on div "Generate Dummy Number Name pratahm Email DOB Day 01 02 03 04 05 06 07 08 09 10 …" at bounding box center [510, 288] width 596 height 535
click at [715, 47] on span "Generate Dummy Number" at bounding box center [723, 46] width 122 height 15
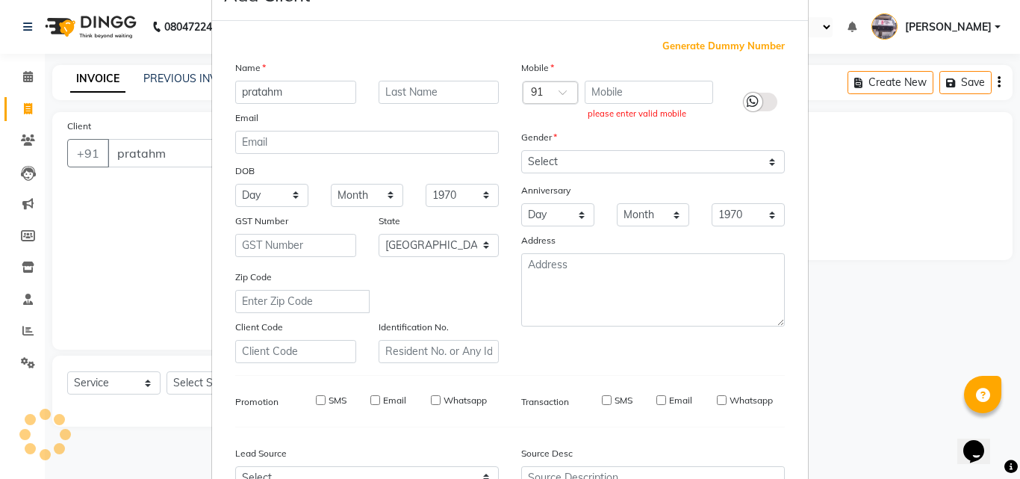
type input "1239400000649"
checkbox input "false"
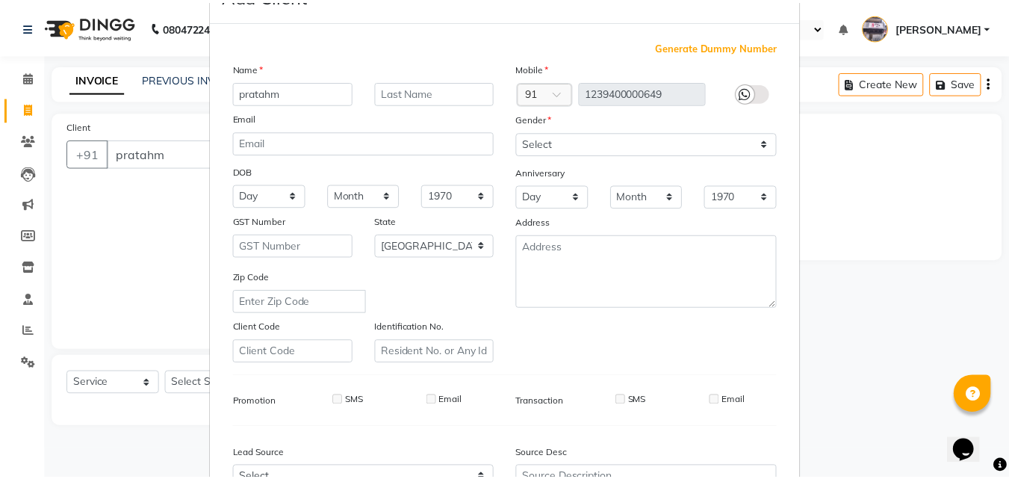
scroll to position [211, 0]
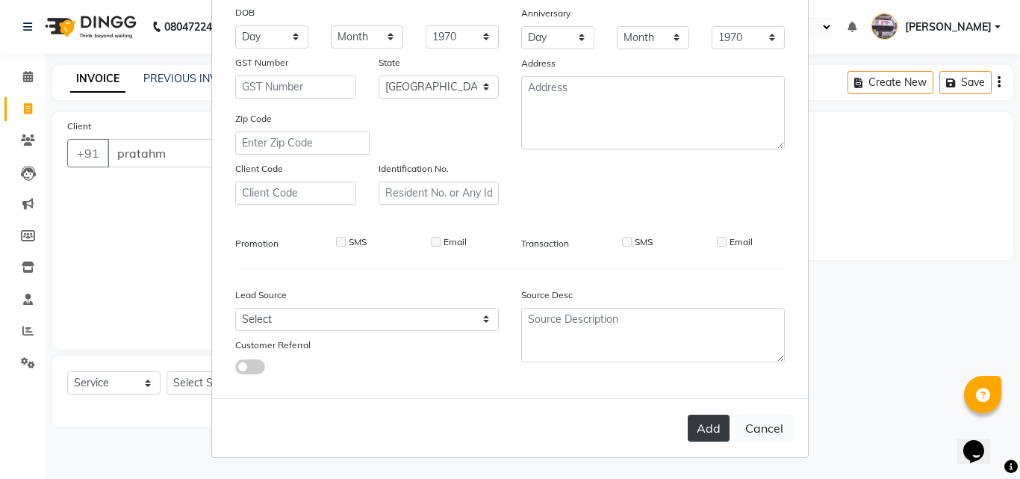
click at [683, 414] on div "Add Cancel" at bounding box center [510, 427] width 596 height 59
click at [688, 423] on button "Add" at bounding box center [709, 428] width 42 height 27
type input "1239400000649"
select select
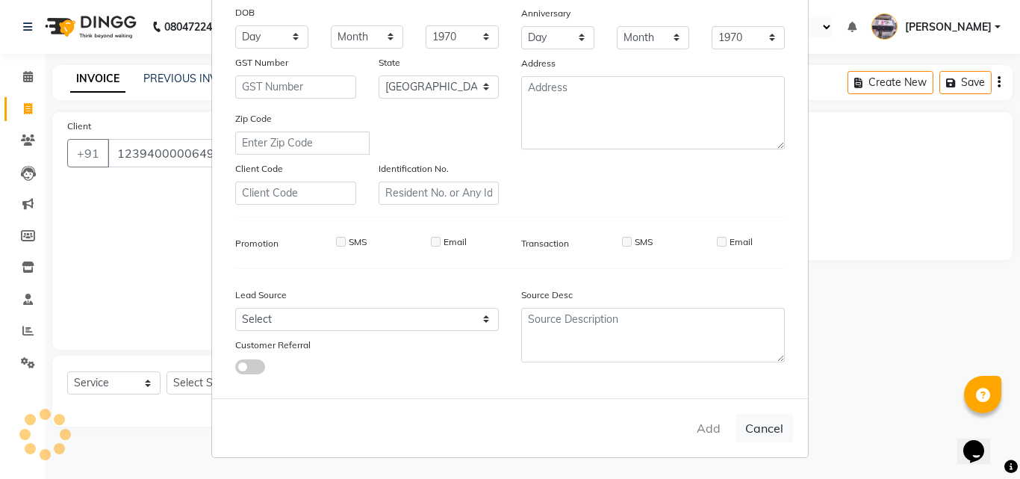
select select
select select "null"
select select
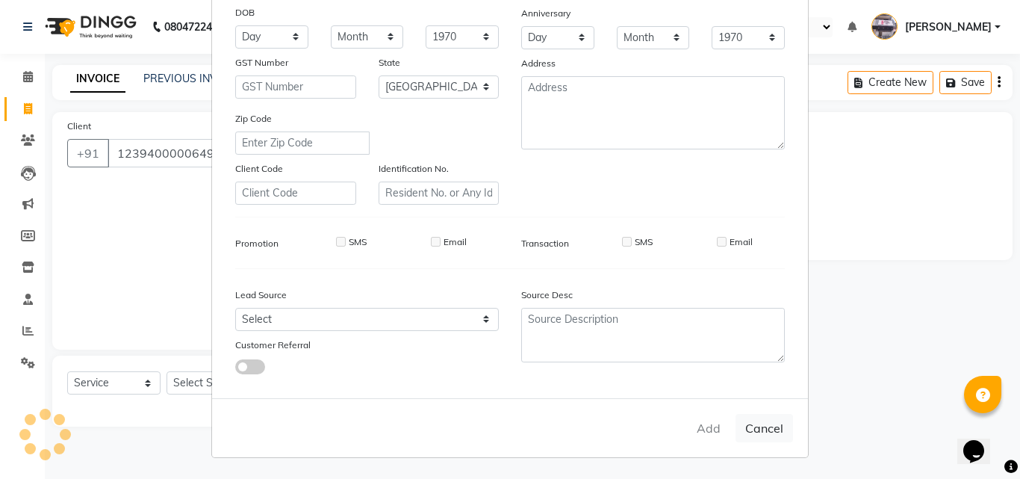
select select
checkbox input "false"
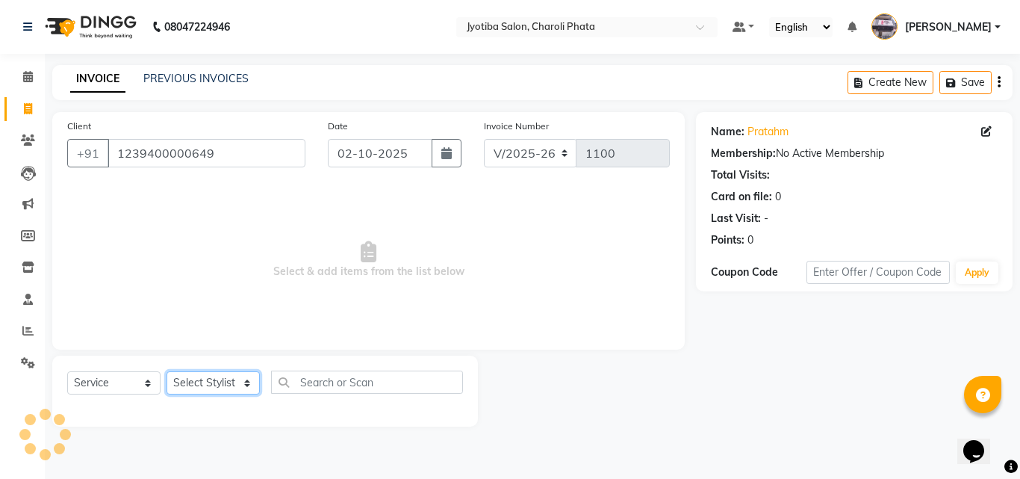
click at [211, 373] on select "Select Stylist [PERSON_NAME] PMS [PERSON_NAME] shop exe emply" at bounding box center [213, 382] width 93 height 23
select select "38050"
click at [167, 371] on select "Select Stylist [PERSON_NAME] PMS [PERSON_NAME] shop exe emply" at bounding box center [213, 382] width 93 height 23
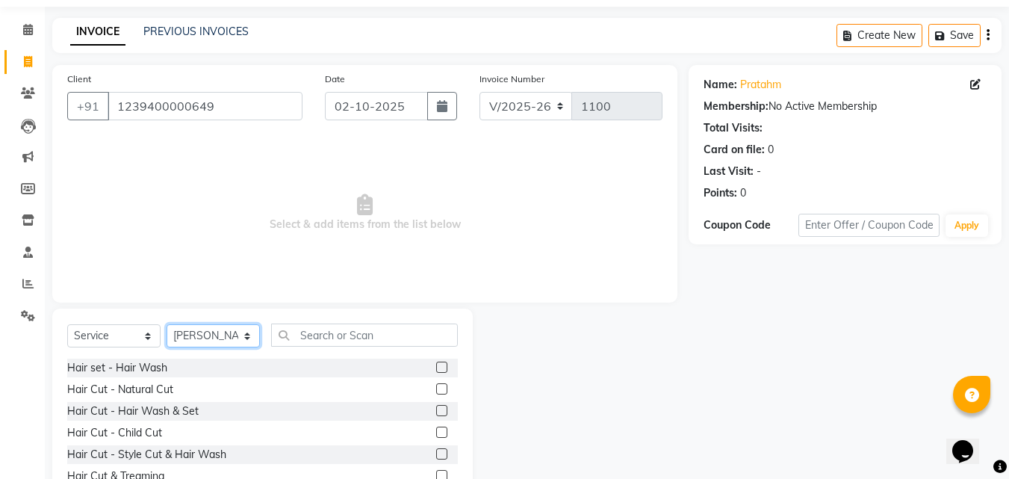
scroll to position [119, 0]
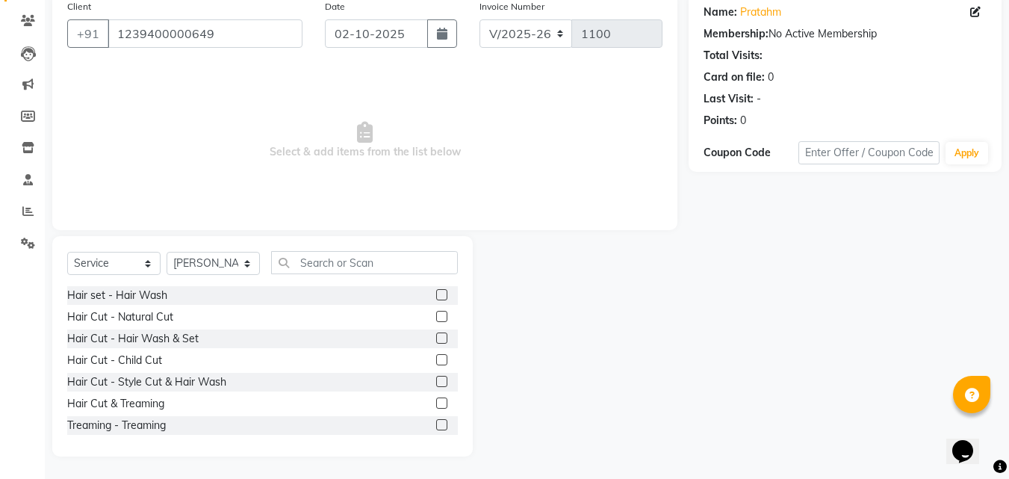
click at [436, 341] on label at bounding box center [441, 337] width 11 height 11
click at [436, 341] on input "checkbox" at bounding box center [441, 339] width 10 height 10
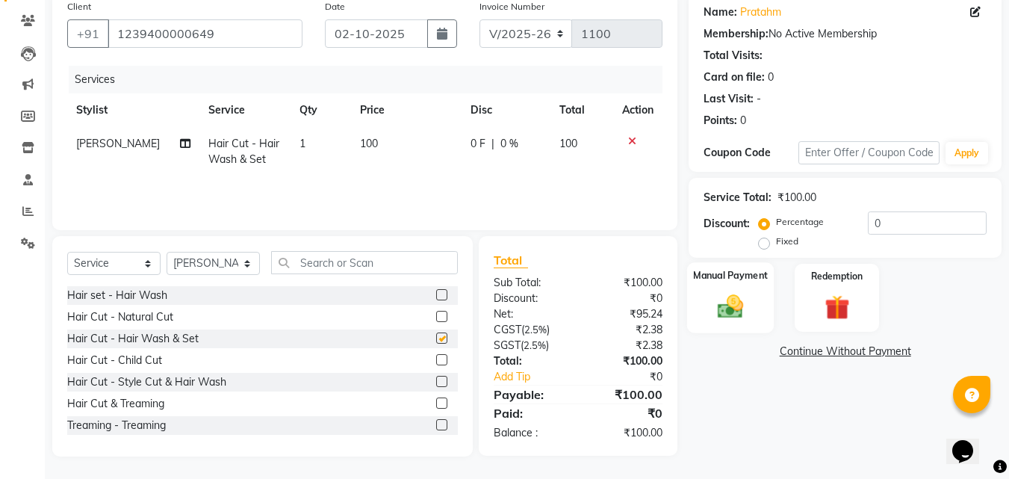
checkbox input "false"
click at [721, 292] on img at bounding box center [731, 306] width 42 height 30
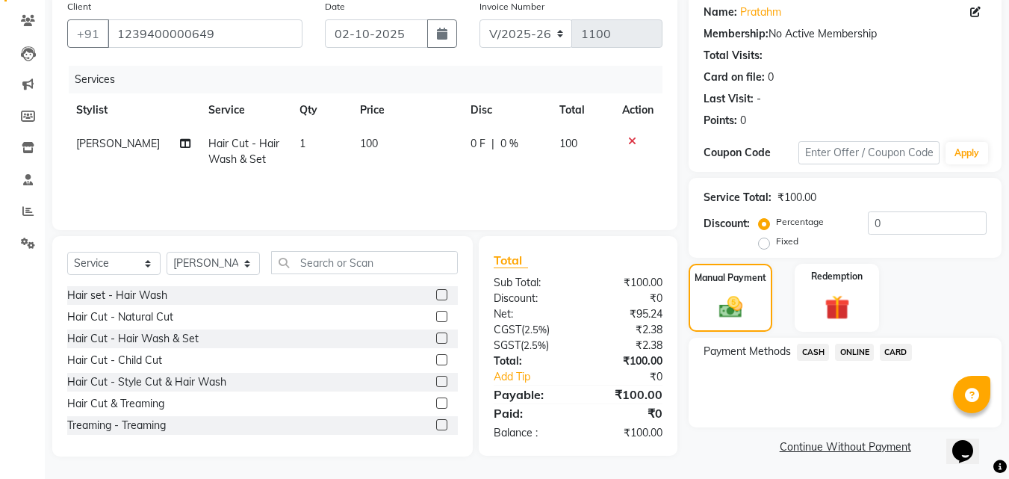
click at [816, 345] on span "CASH" at bounding box center [813, 352] width 32 height 17
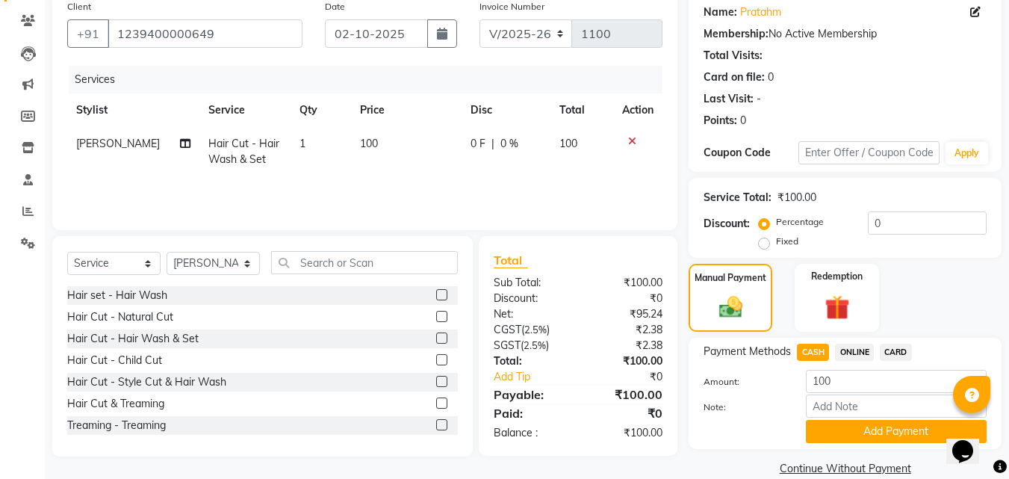
click at [822, 424] on button "Add Payment" at bounding box center [896, 431] width 181 height 23
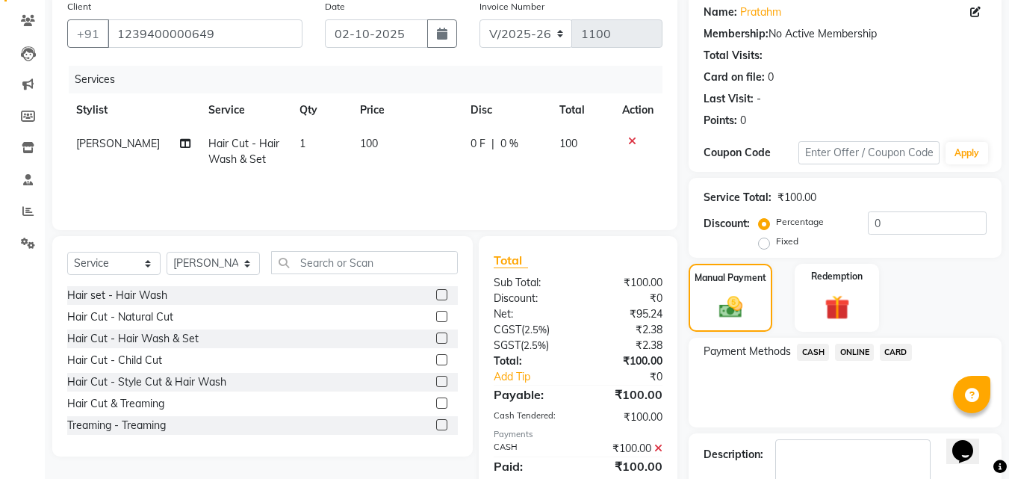
scroll to position [205, 0]
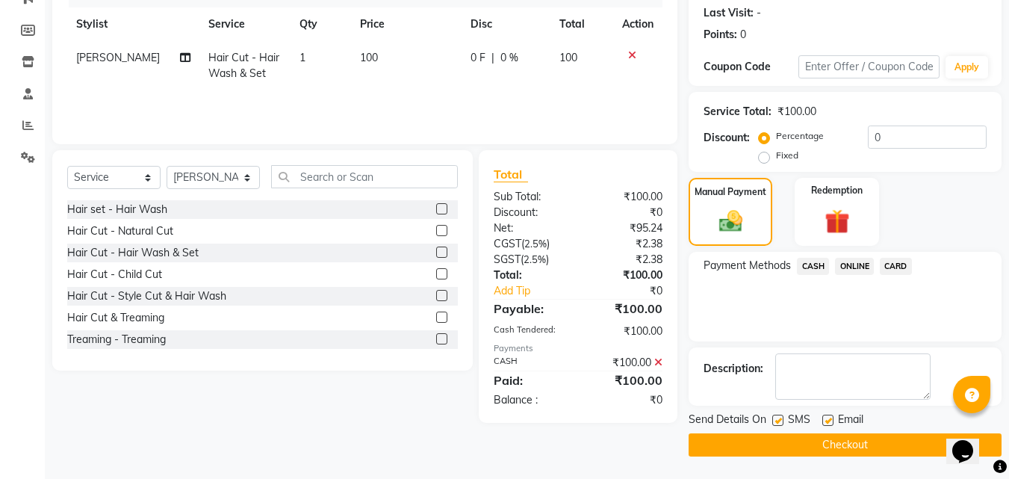
drag, startPoint x: 862, startPoint y: 435, endPoint x: 909, endPoint y: 200, distance: 239.9
click at [909, 200] on div "Name: [PERSON_NAME] Membership: No Active Membership Total Visits: Card on file…" at bounding box center [851, 182] width 324 height 550
click at [222, 186] on select "Select Stylist [PERSON_NAME] PMS [PERSON_NAME] shop exe emply" at bounding box center [213, 177] width 93 height 23
select select "51258"
click at [167, 166] on select "Select Stylist [PERSON_NAME] PMS [PERSON_NAME] shop exe emply" at bounding box center [213, 177] width 93 height 23
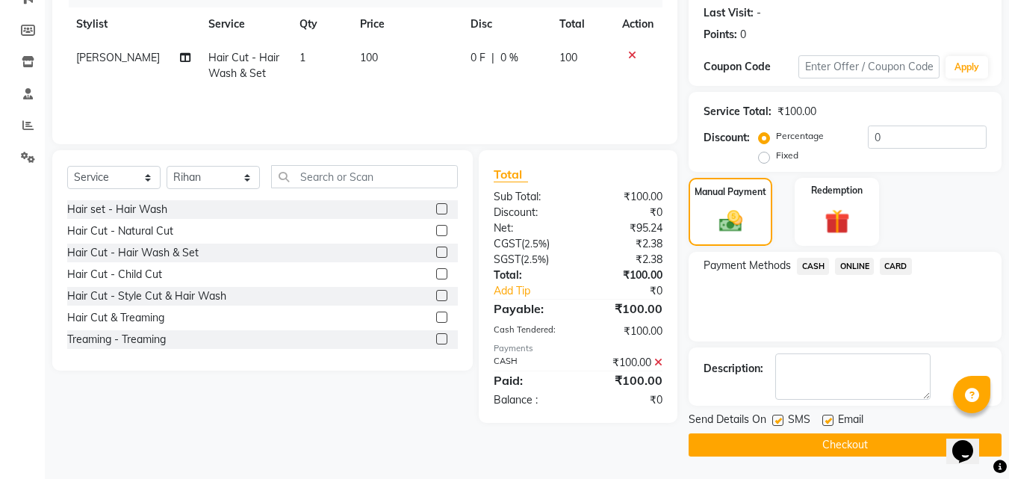
click at [436, 255] on label at bounding box center [441, 251] width 11 height 11
click at [436, 255] on input "checkbox" at bounding box center [441, 253] width 10 height 10
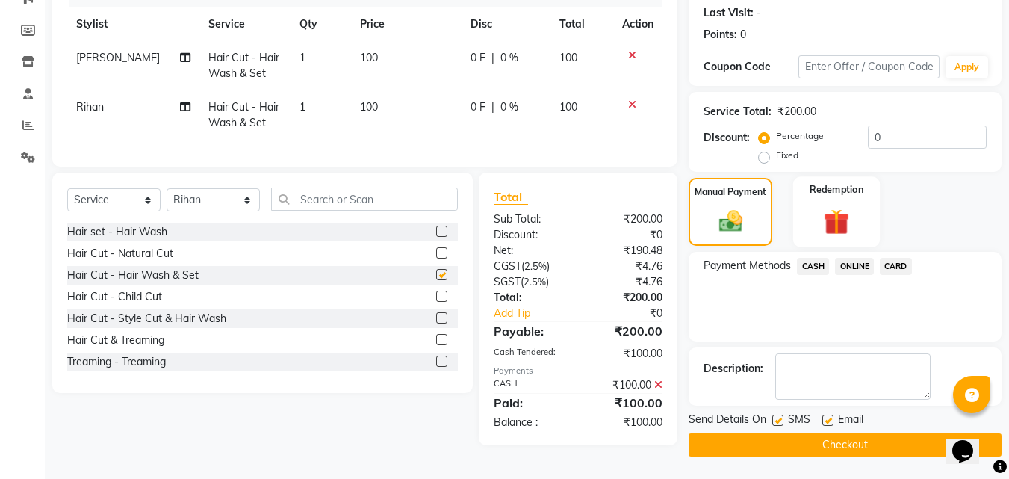
checkbox input "false"
drag, startPoint x: 837, startPoint y: 260, endPoint x: 841, endPoint y: 279, distance: 19.0
click at [838, 260] on span "ONLINE" at bounding box center [854, 266] width 39 height 17
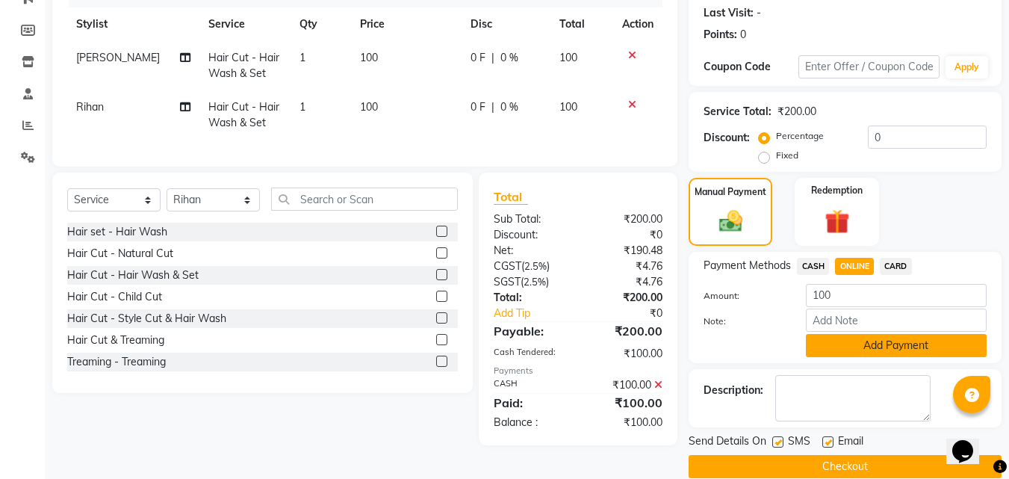
click at [854, 342] on button "Add Payment" at bounding box center [896, 345] width 181 height 23
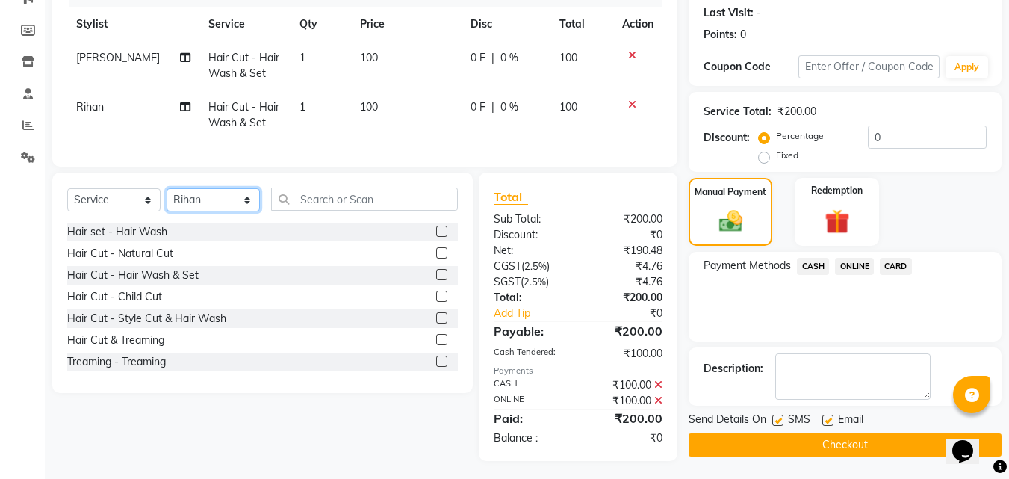
click at [227, 211] on select "Select Stylist [PERSON_NAME] PMS [PERSON_NAME] shop exe emply" at bounding box center [213, 199] width 93 height 23
select select "38050"
click at [167, 199] on select "Select Stylist [PERSON_NAME] PMS [PERSON_NAME] shop exe emply" at bounding box center [213, 199] width 93 height 23
click at [436, 258] on label at bounding box center [441, 252] width 11 height 11
click at [436, 258] on input "checkbox" at bounding box center [441, 254] width 10 height 10
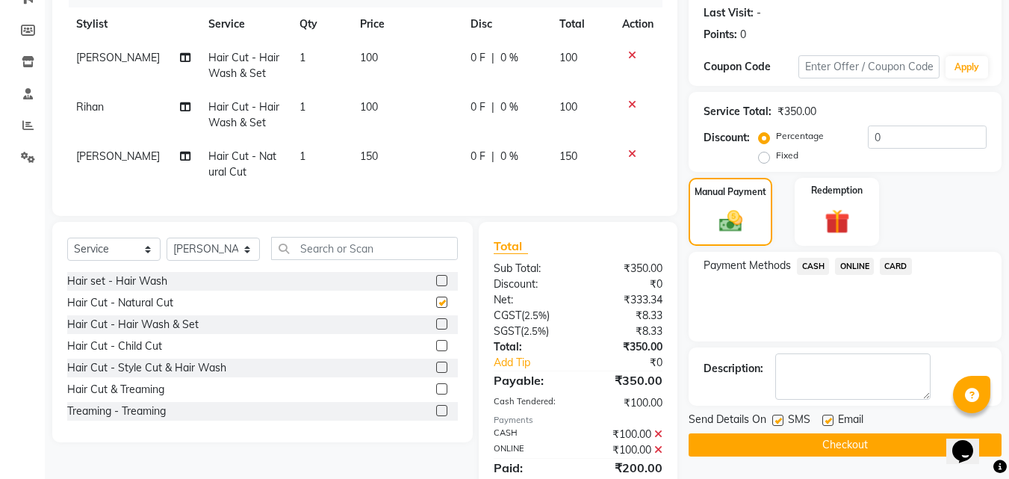
checkbox input "false"
drag, startPoint x: 429, startPoint y: 337, endPoint x: 497, endPoint y: 336, distance: 67.2
click at [436, 329] on label at bounding box center [441, 323] width 11 height 11
click at [436, 329] on input "checkbox" at bounding box center [441, 325] width 10 height 10
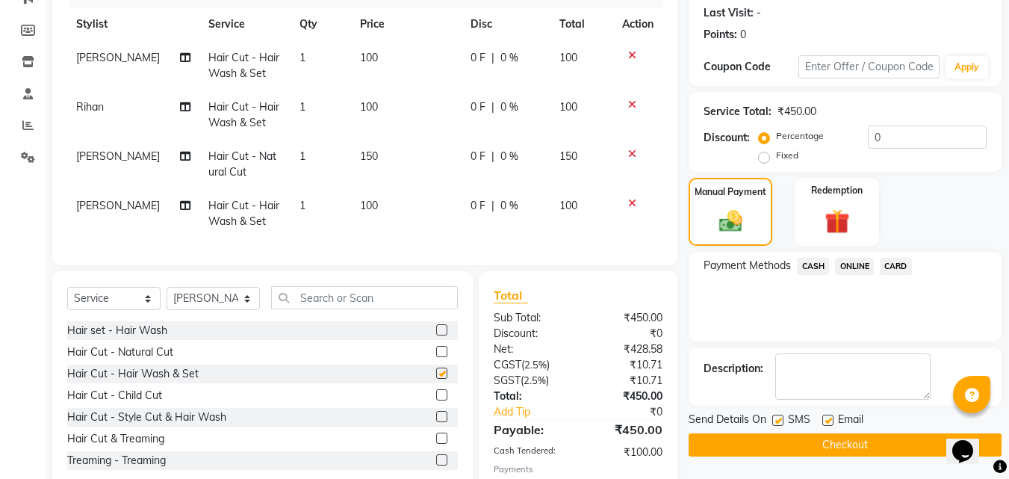
checkbox input "false"
click at [848, 268] on span "ONLINE" at bounding box center [854, 266] width 39 height 17
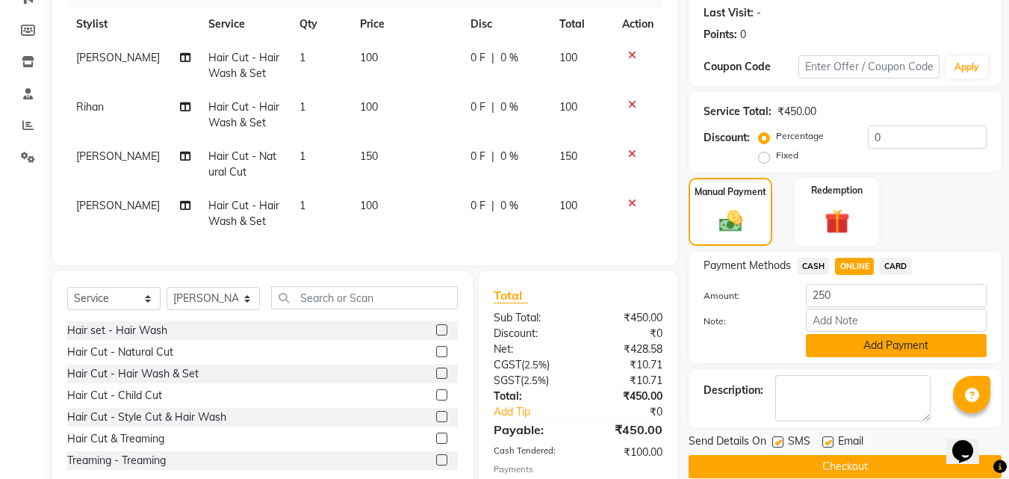
click at [856, 349] on button "Add Payment" at bounding box center [896, 345] width 181 height 23
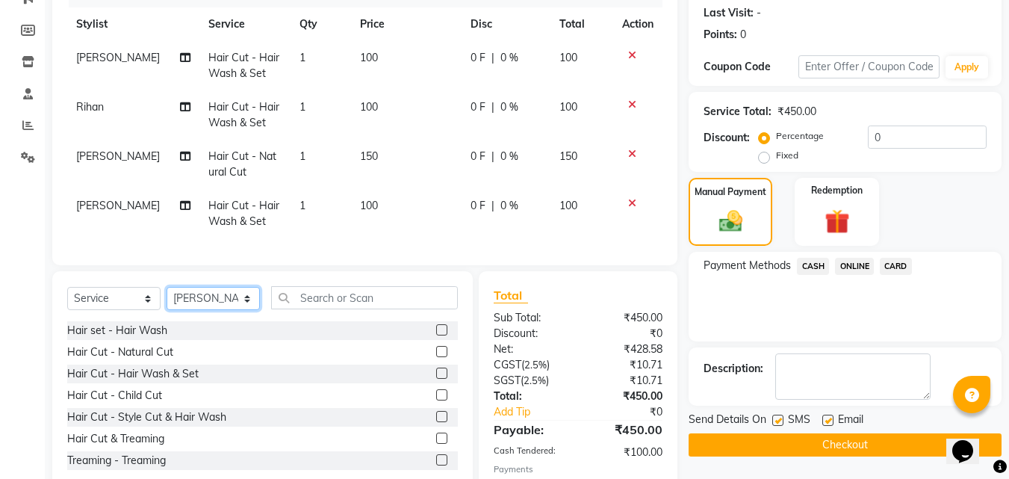
click at [226, 310] on select "Select Stylist [PERSON_NAME] PMS [PERSON_NAME] shop exe emply" at bounding box center [213, 298] width 93 height 23
select select "38049"
click at [167, 298] on select "Select Stylist [PERSON_NAME] PMS [PERSON_NAME] shop exe emply" at bounding box center [213, 298] width 93 height 23
drag, startPoint x: 427, startPoint y: 382, endPoint x: 468, endPoint y: 382, distance: 41.1
click at [436, 379] on label at bounding box center [441, 372] width 11 height 11
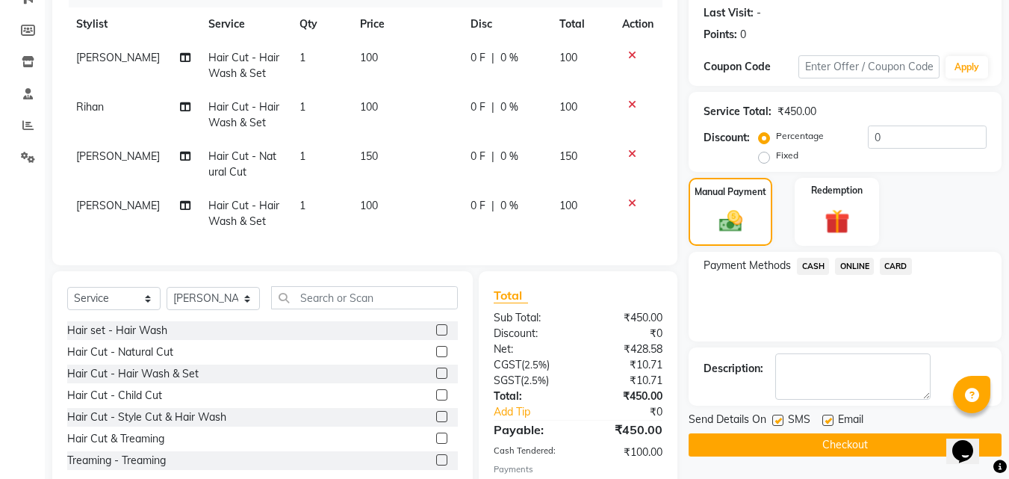
click at [436, 379] on input "checkbox" at bounding box center [441, 374] width 10 height 10
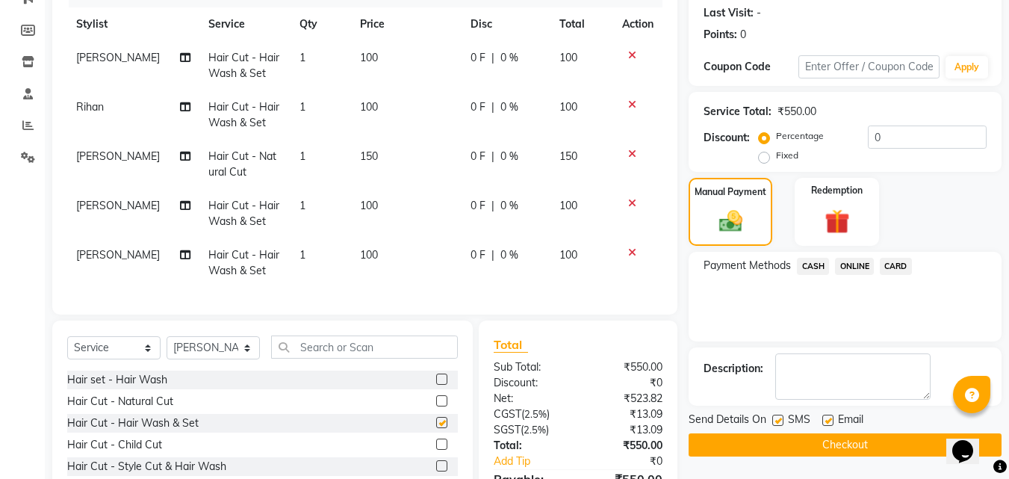
checkbox input "false"
click at [852, 269] on span "ONLINE" at bounding box center [854, 266] width 39 height 17
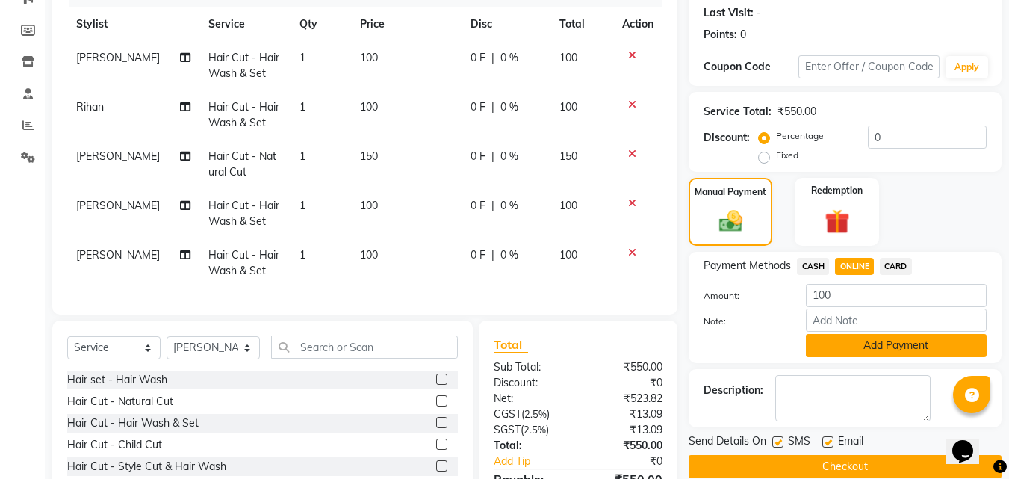
click at [862, 339] on button "Add Payment" at bounding box center [896, 345] width 181 height 23
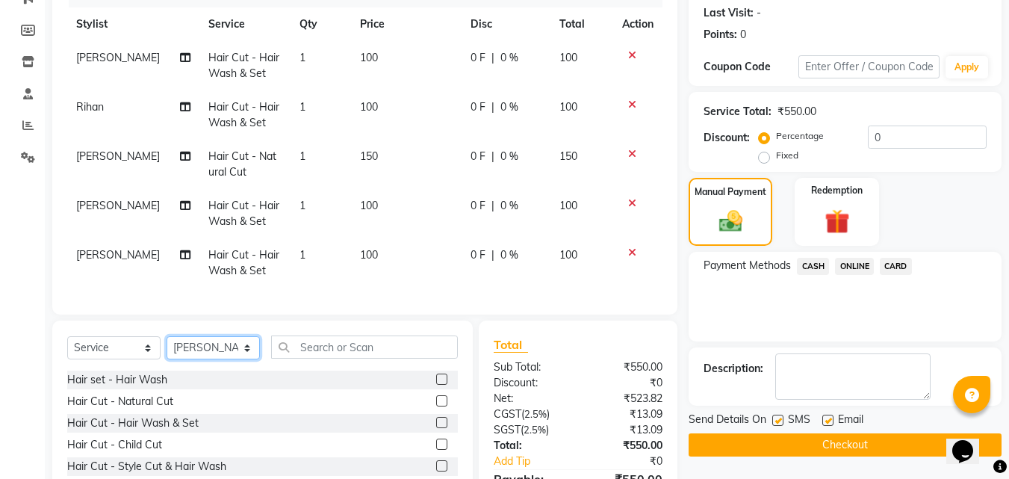
drag, startPoint x: 257, startPoint y: 355, endPoint x: 220, endPoint y: 365, distance: 38.8
click at [255, 355] on select "Select Stylist [PERSON_NAME] PMS [PERSON_NAME] shop exe emply" at bounding box center [213, 347] width 93 height 23
select select "38050"
click at [167, 347] on select "Select Stylist [PERSON_NAME] PMS [PERSON_NAME] shop exe emply" at bounding box center [213, 347] width 93 height 23
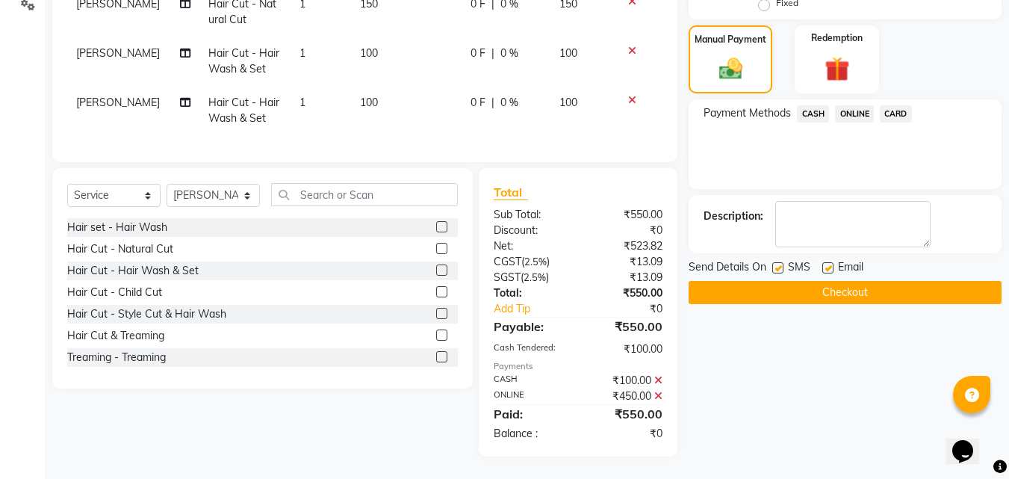
click at [436, 269] on label at bounding box center [441, 269] width 11 height 11
click at [436, 269] on input "checkbox" at bounding box center [441, 271] width 10 height 10
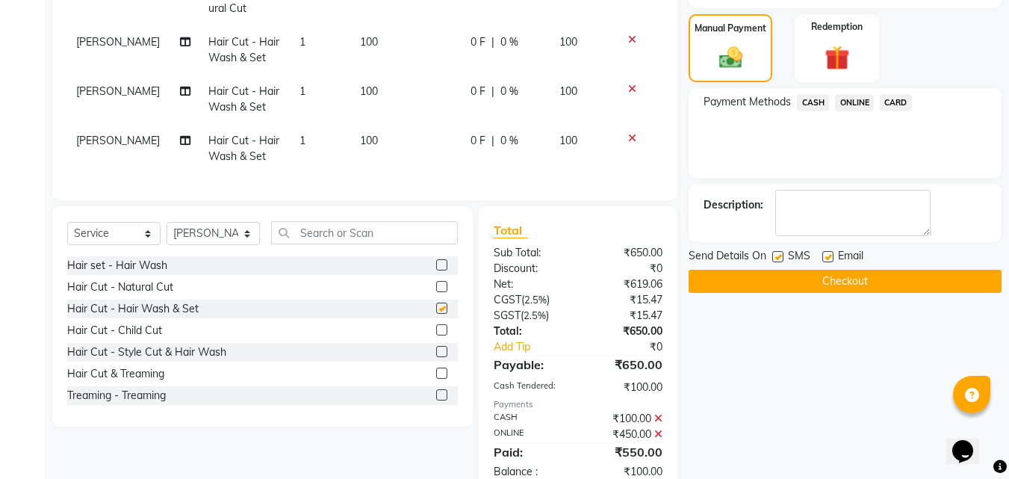
checkbox input "false"
click at [853, 107] on span "ONLINE" at bounding box center [854, 102] width 39 height 17
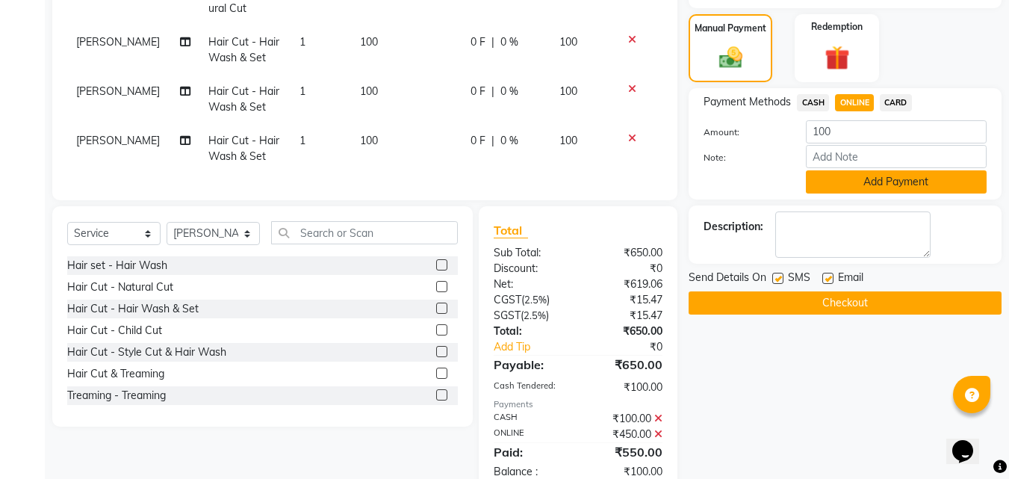
click at [870, 178] on button "Add Payment" at bounding box center [896, 181] width 181 height 23
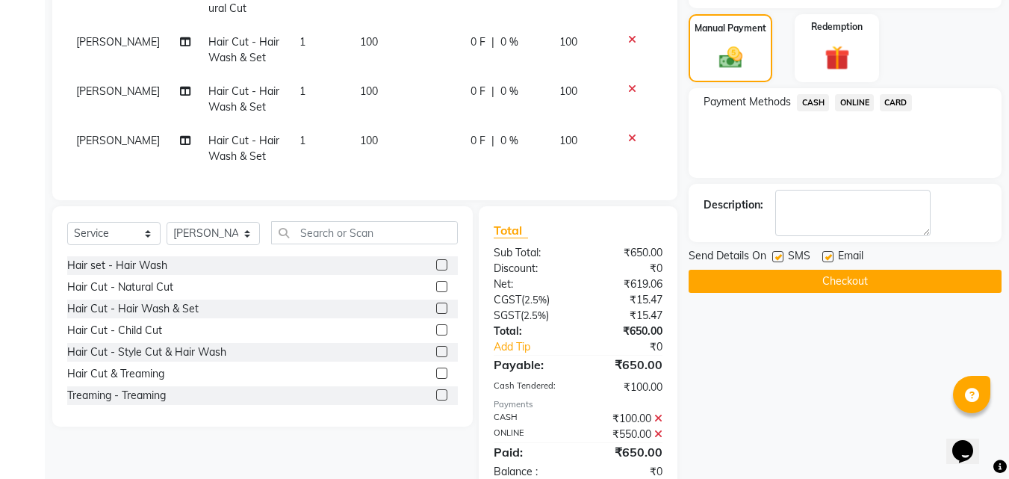
click at [884, 281] on button "Checkout" at bounding box center [845, 281] width 313 height 23
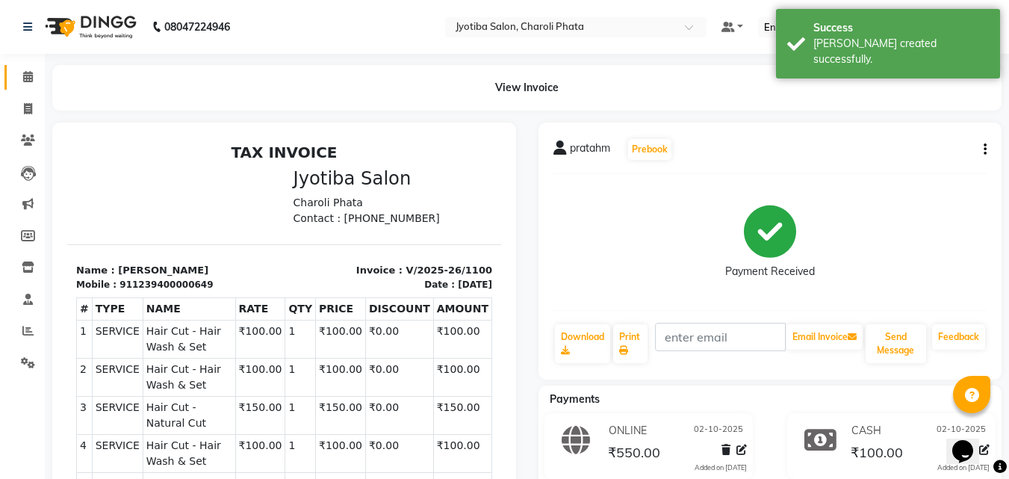
click at [27, 89] on li "Calendar" at bounding box center [22, 77] width 45 height 32
click at [25, 72] on icon at bounding box center [28, 76] width 10 height 11
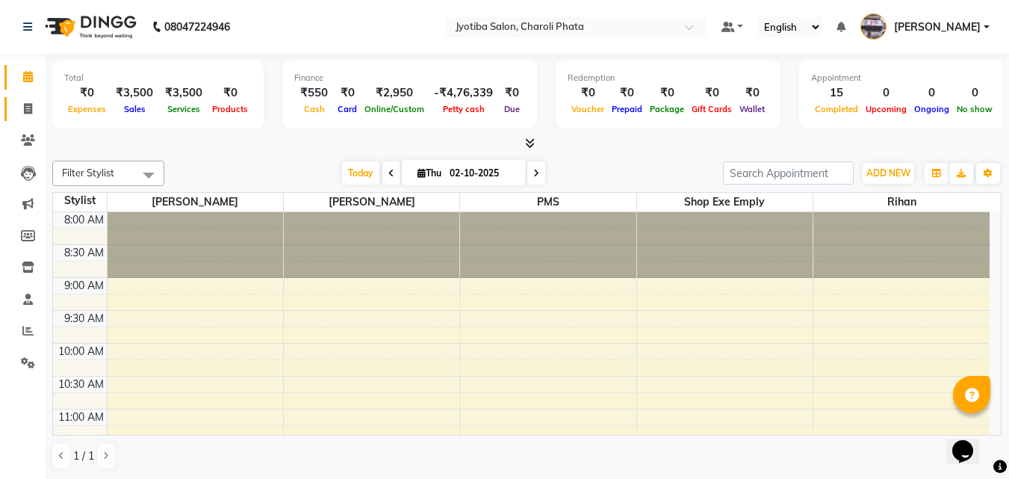
click at [13, 108] on link "Invoice" at bounding box center [22, 109] width 36 height 25
select select "service"
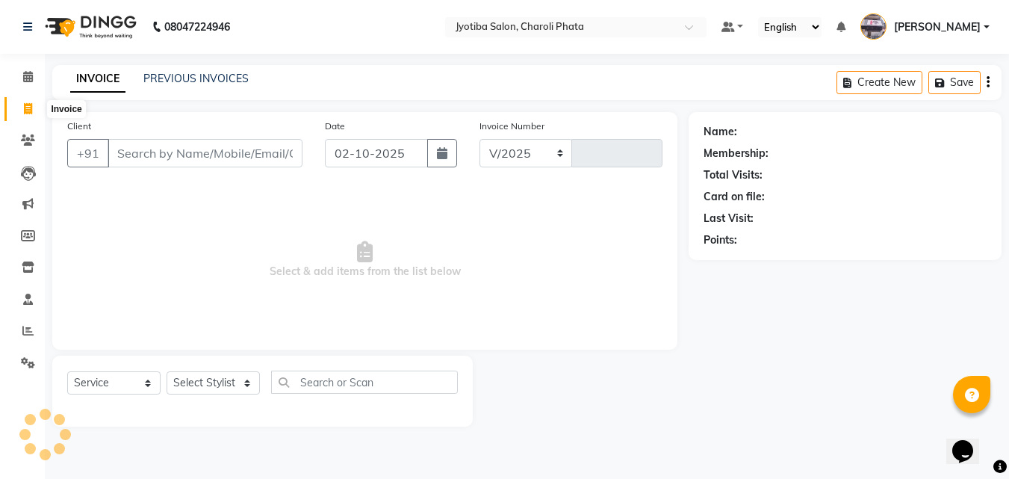
select select "5577"
type input "1101"
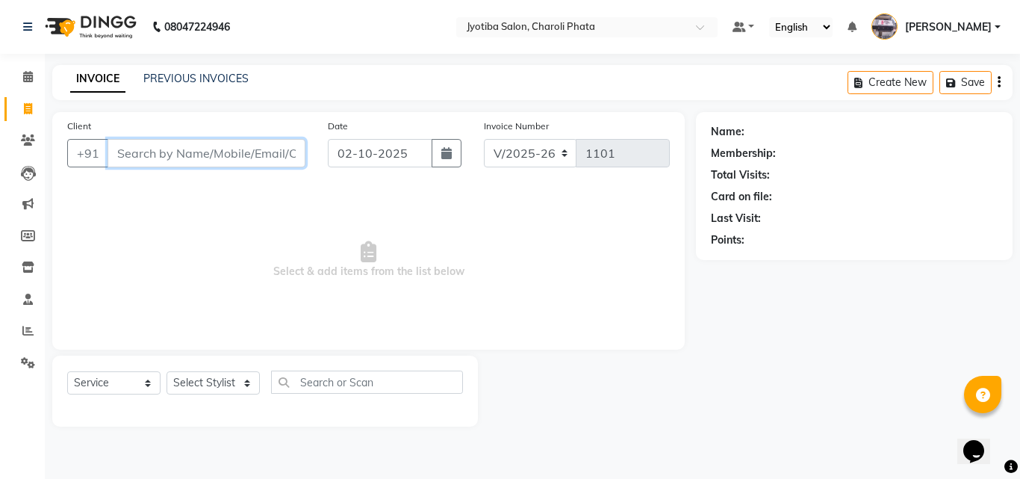
click at [159, 141] on input "Client" at bounding box center [207, 153] width 198 height 28
click at [217, 163] on input "Client" at bounding box center [207, 153] width 198 height 28
click at [131, 150] on input "9422543562" at bounding box center [169, 153] width 122 height 28
type input "9422543562"
click at [293, 157] on span "Add Client" at bounding box center [267, 153] width 59 height 15
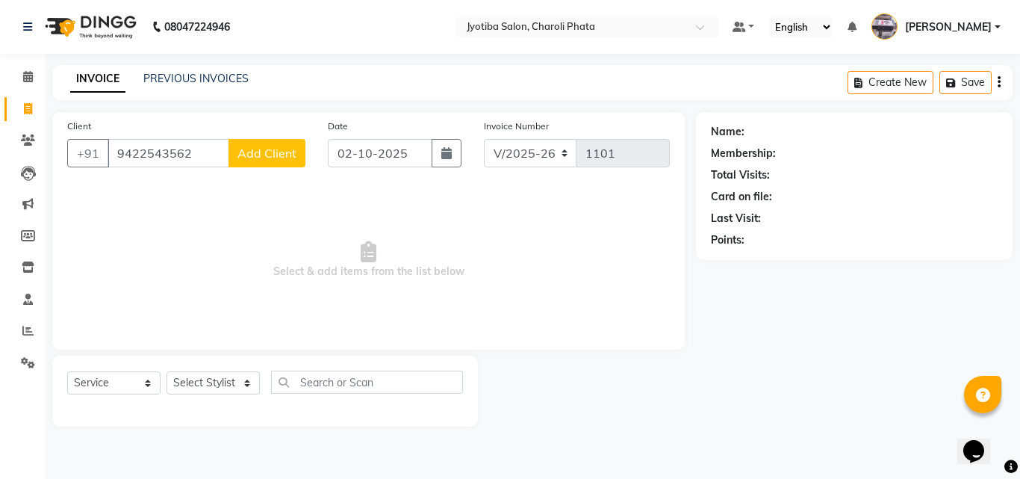
select select "22"
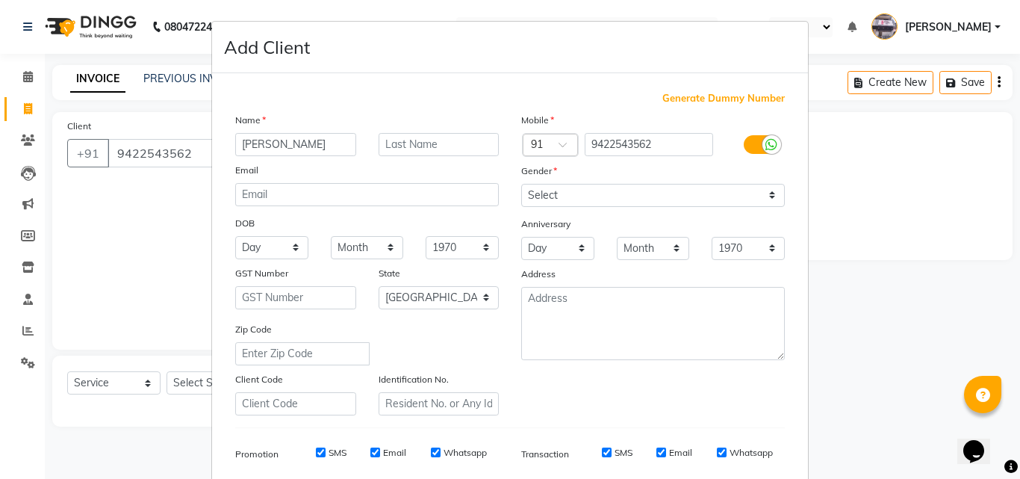
type input "[PERSON_NAME]"
drag, startPoint x: 632, startPoint y: 194, endPoint x: 614, endPoint y: 194, distance: 17.9
click at [631, 194] on select "Select [DEMOGRAPHIC_DATA] [DEMOGRAPHIC_DATA] Other Prefer Not To Say" at bounding box center [653, 195] width 264 height 23
select select "[DEMOGRAPHIC_DATA]"
click at [521, 184] on select "Select [DEMOGRAPHIC_DATA] [DEMOGRAPHIC_DATA] Other Prefer Not To Say" at bounding box center [653, 195] width 264 height 23
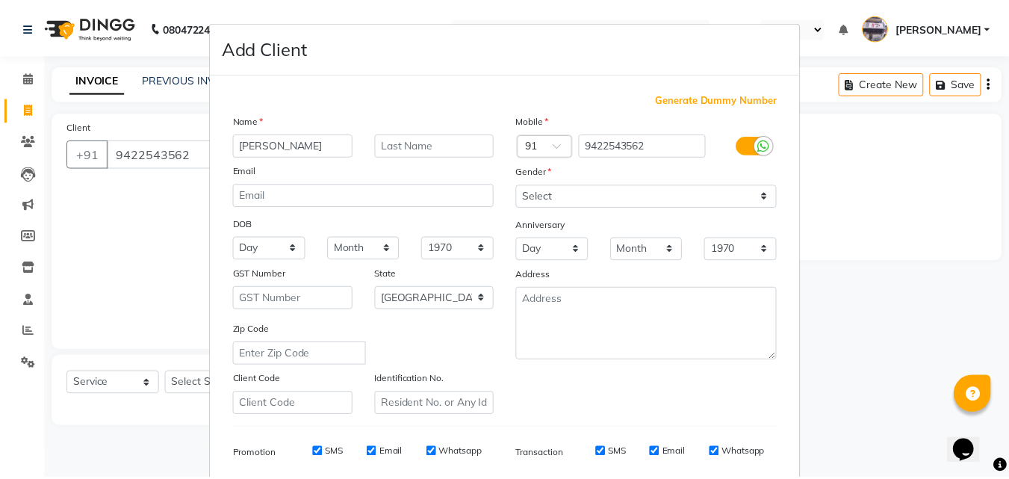
scroll to position [211, 0]
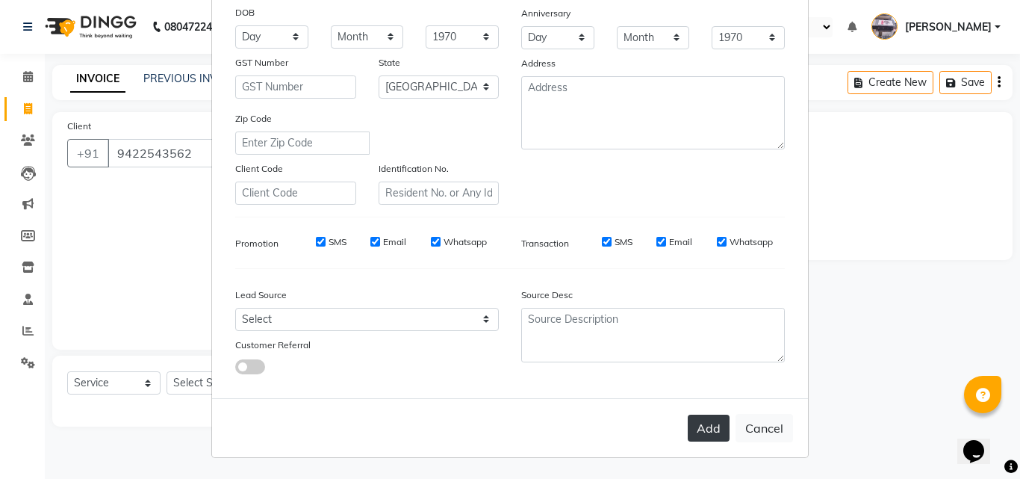
click at [704, 415] on button "Add" at bounding box center [709, 428] width 42 height 27
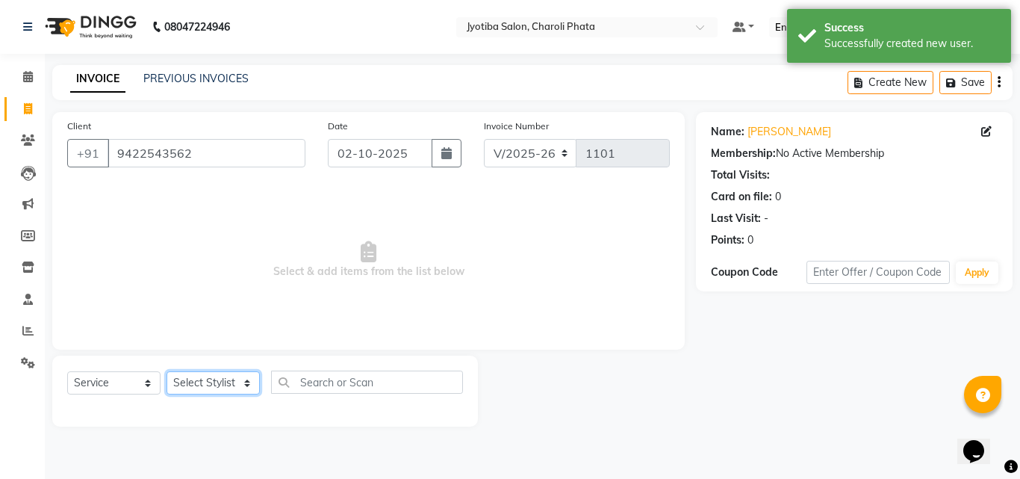
click at [229, 382] on select "Select Stylist [PERSON_NAME] PMS [PERSON_NAME] shop exe emply" at bounding box center [213, 382] width 93 height 23
select select "38049"
click at [167, 371] on select "Select Stylist [PERSON_NAME] PMS [PERSON_NAME] shop exe emply" at bounding box center [213, 382] width 93 height 23
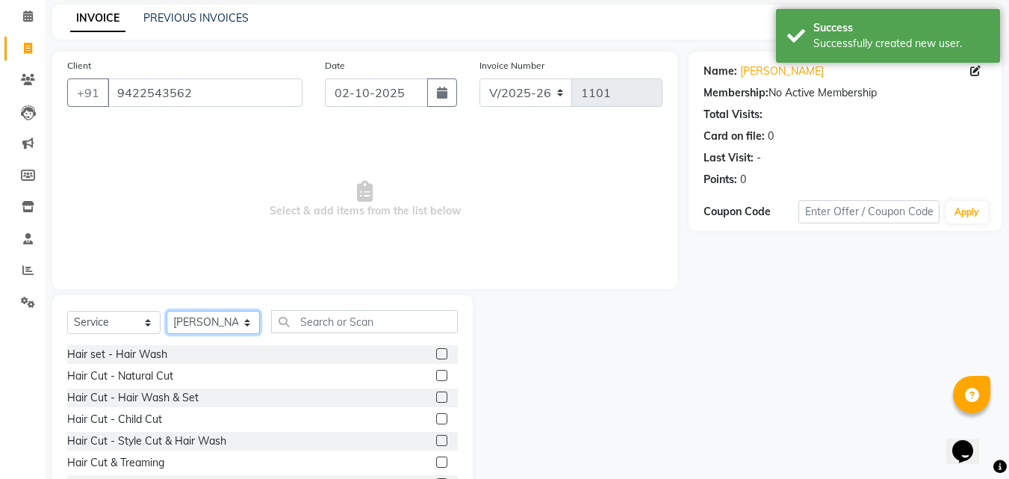
scroll to position [119, 0]
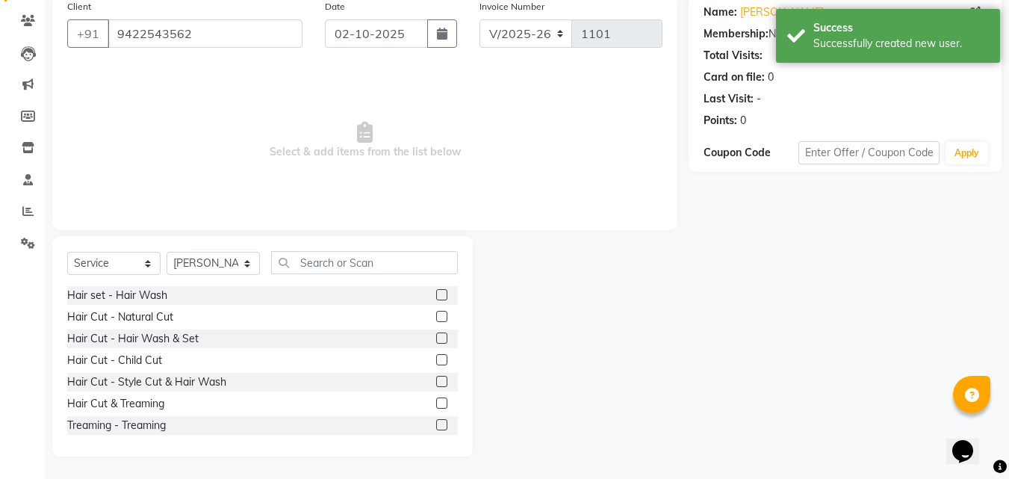
click at [436, 341] on label at bounding box center [441, 337] width 11 height 11
click at [436, 341] on input "checkbox" at bounding box center [441, 339] width 10 height 10
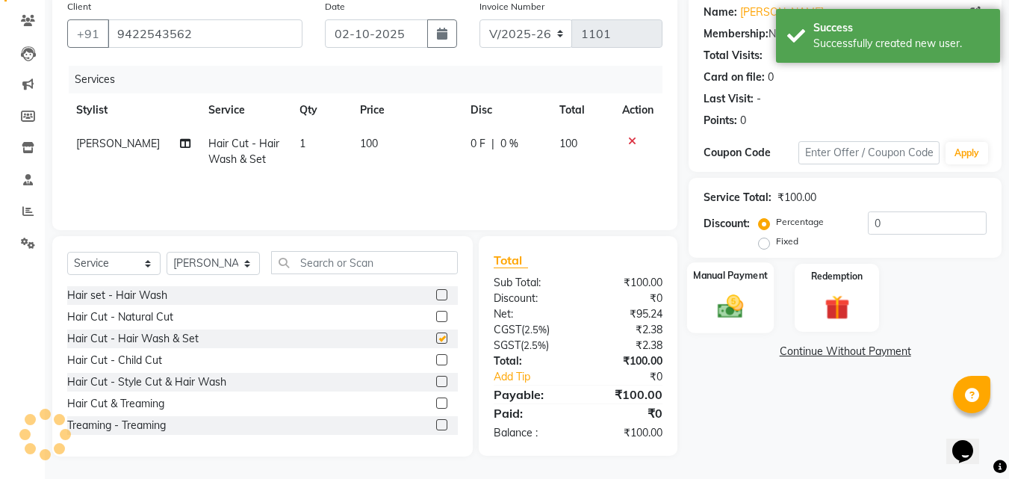
checkbox input "false"
click at [732, 311] on img at bounding box center [731, 306] width 42 height 30
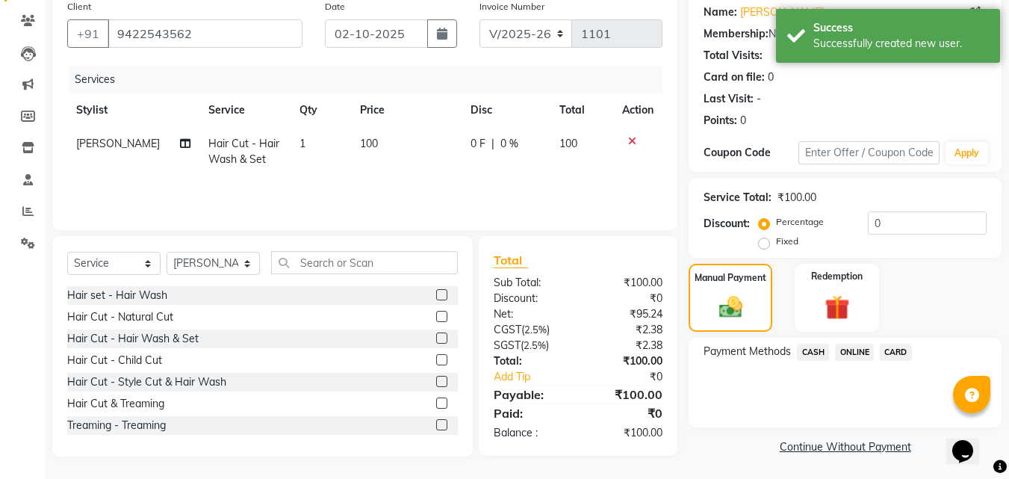
click at [851, 356] on span "ONLINE" at bounding box center [854, 352] width 39 height 17
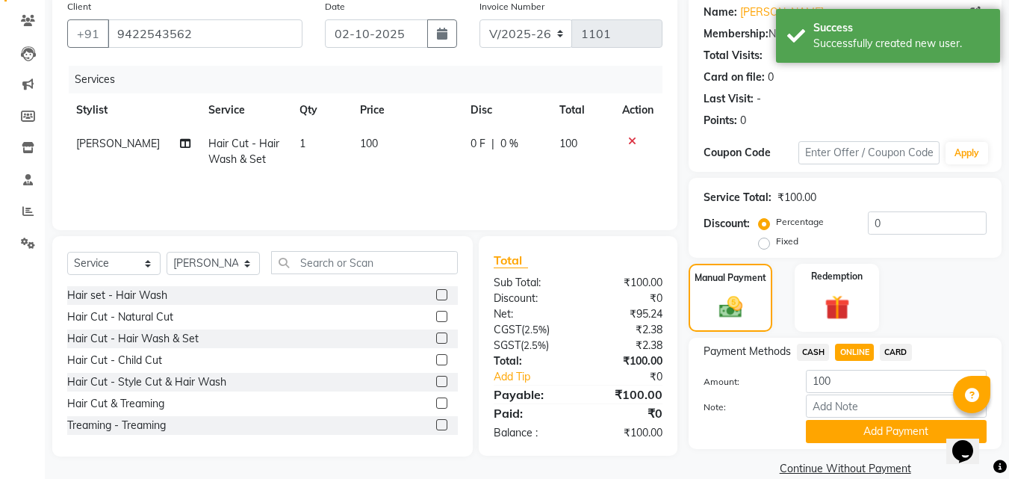
scroll to position [143, 0]
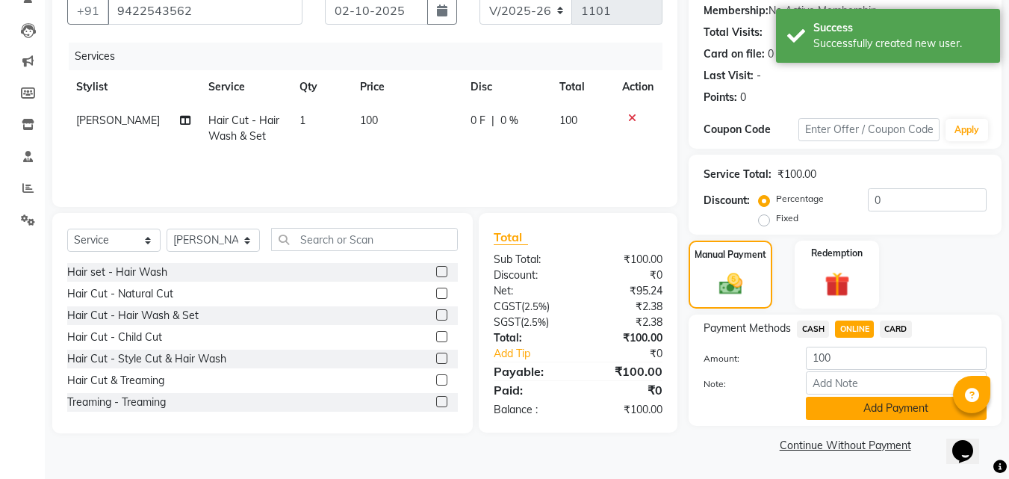
click at [867, 400] on button "Add Payment" at bounding box center [896, 408] width 181 height 23
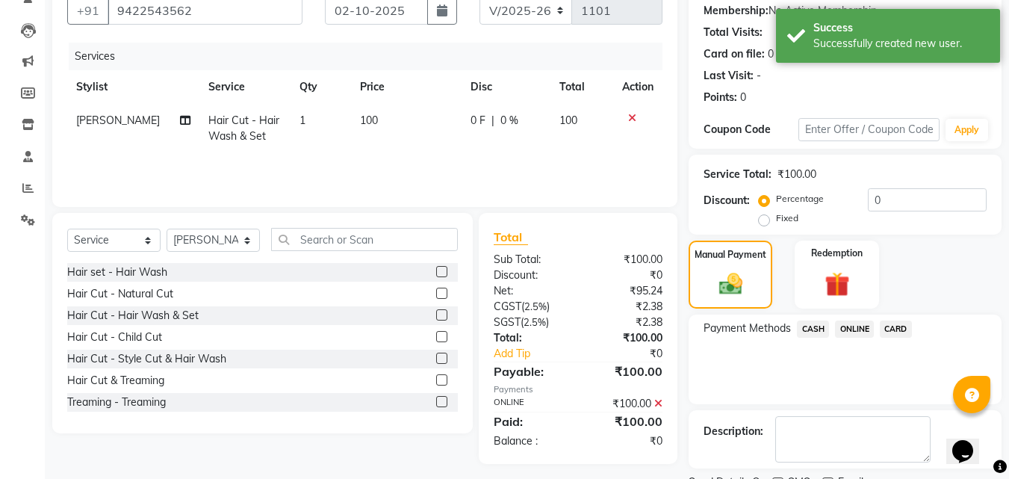
scroll to position [205, 0]
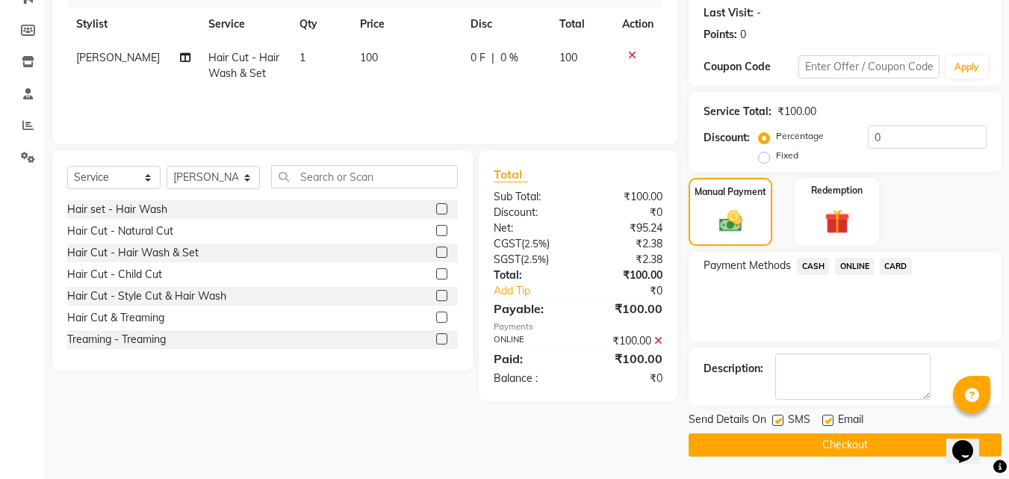
click at [771, 452] on button "Checkout" at bounding box center [845, 444] width 313 height 23
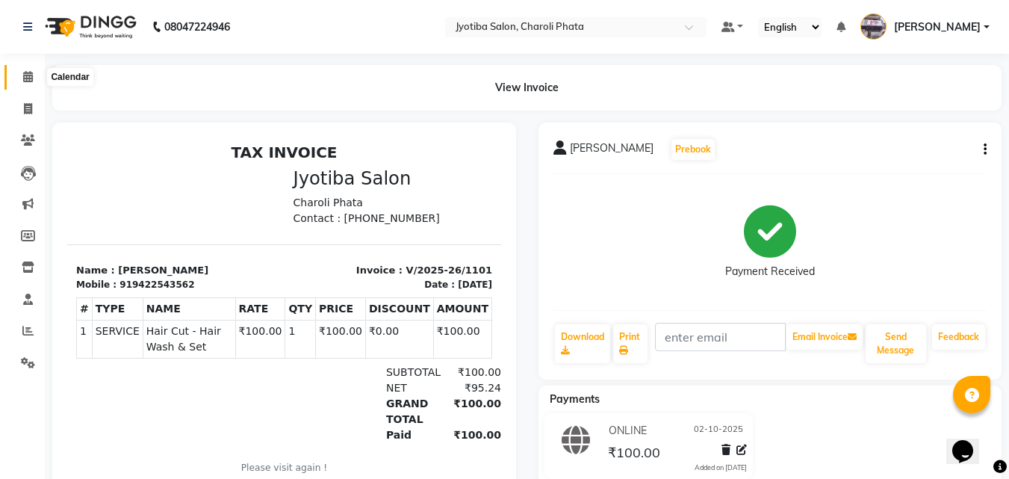
click at [20, 84] on span at bounding box center [28, 77] width 26 height 17
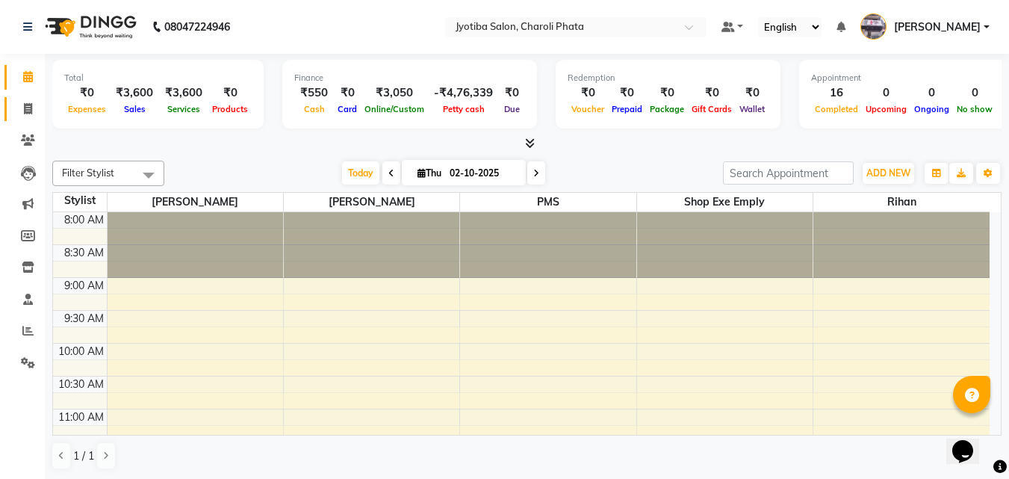
drag, startPoint x: 12, startPoint y: 111, endPoint x: 16, endPoint y: 102, distance: 10.4
click at [12, 114] on link "Invoice" at bounding box center [22, 109] width 36 height 25
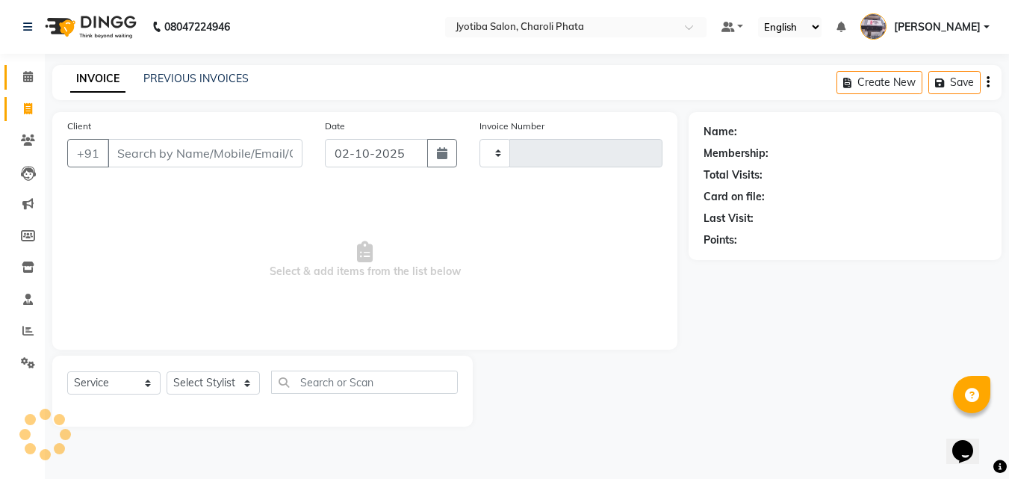
click at [21, 86] on link "Calendar" at bounding box center [22, 77] width 36 height 25
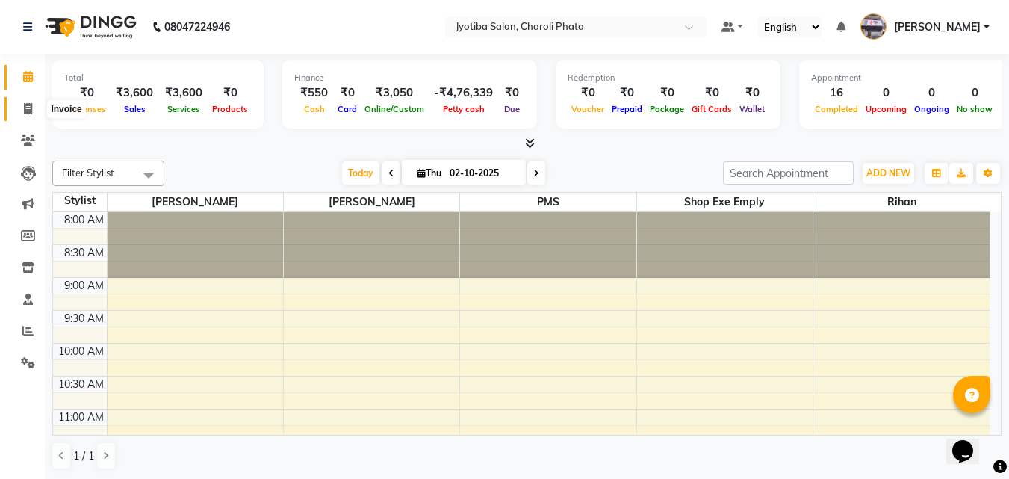
click at [37, 108] on span at bounding box center [28, 109] width 26 height 17
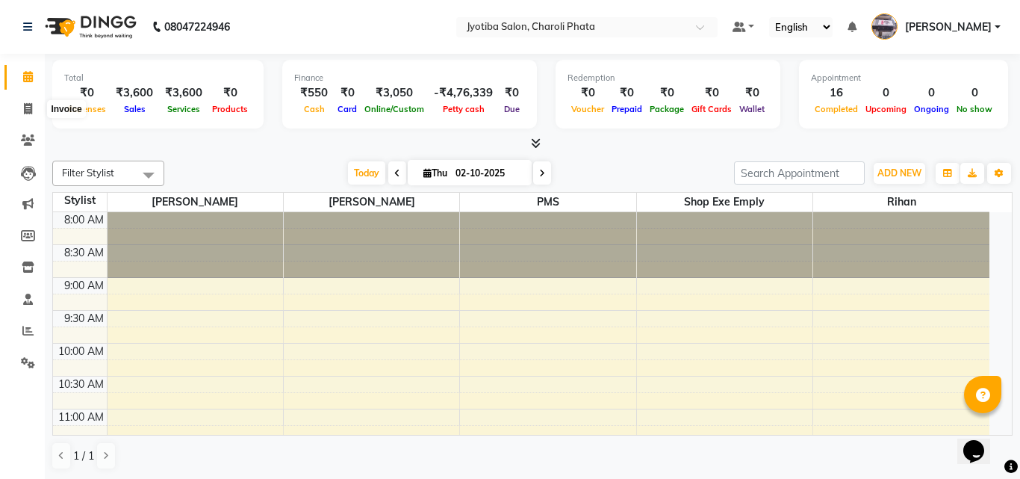
select select "5577"
select select "service"
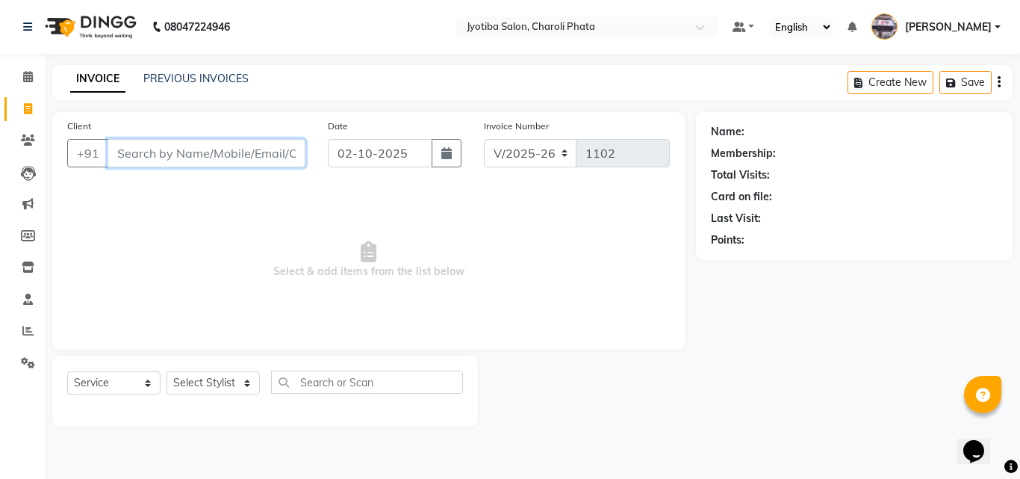
click at [125, 150] on input "Client" at bounding box center [207, 153] width 198 height 28
type input "7559314381"
click at [265, 152] on span "Add Client" at bounding box center [267, 153] width 59 height 15
select select "22"
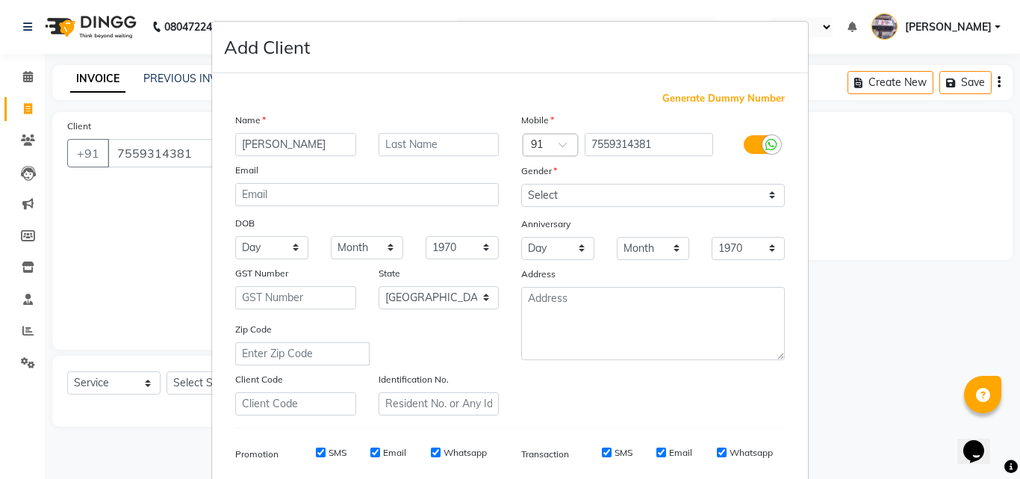
type input "[PERSON_NAME]"
click at [390, 146] on input "text" at bounding box center [439, 144] width 121 height 23
type input "rajput"
drag, startPoint x: 578, startPoint y: 186, endPoint x: 569, endPoint y: 196, distance: 13.2
click at [578, 188] on select "Select [DEMOGRAPHIC_DATA] [DEMOGRAPHIC_DATA] Other Prefer Not To Say" at bounding box center [653, 195] width 264 height 23
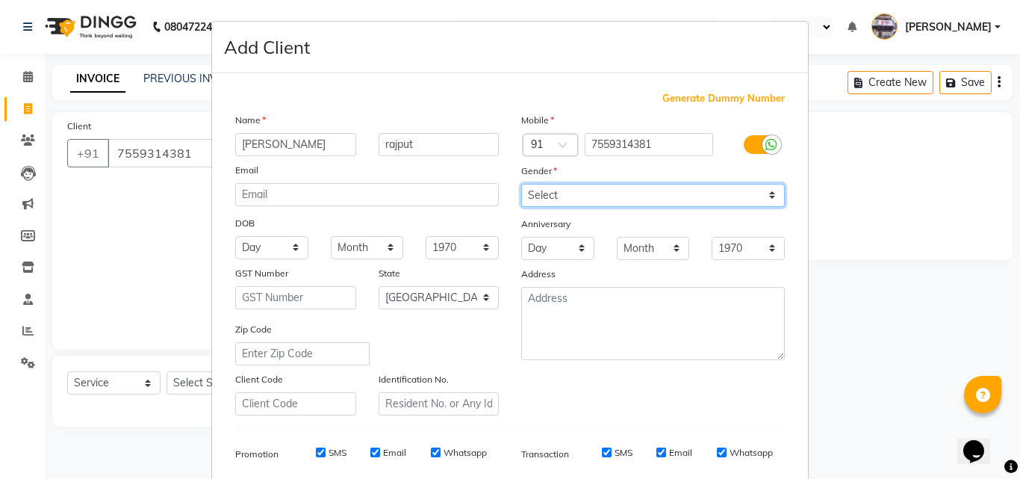
select select "[DEMOGRAPHIC_DATA]"
click at [521, 184] on select "Select [DEMOGRAPHIC_DATA] [DEMOGRAPHIC_DATA] Other Prefer Not To Say" at bounding box center [653, 195] width 264 height 23
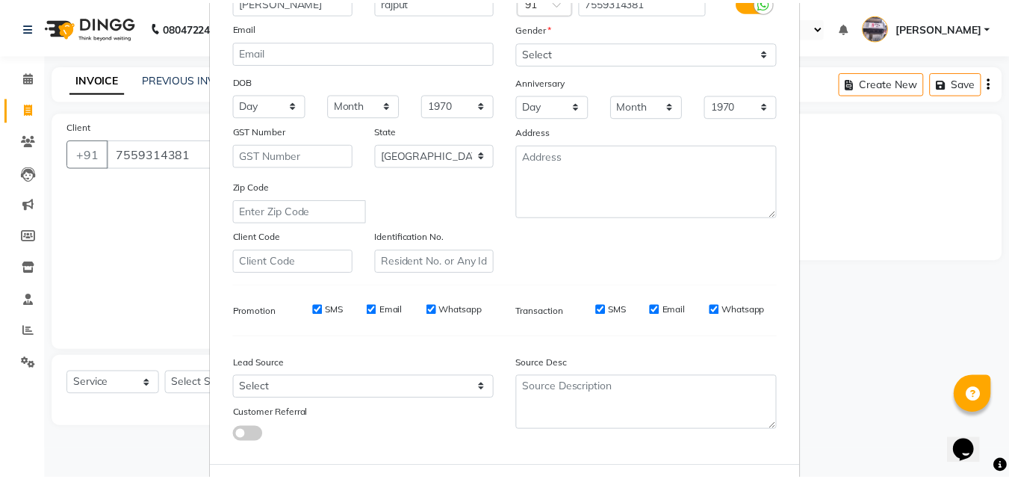
scroll to position [211, 0]
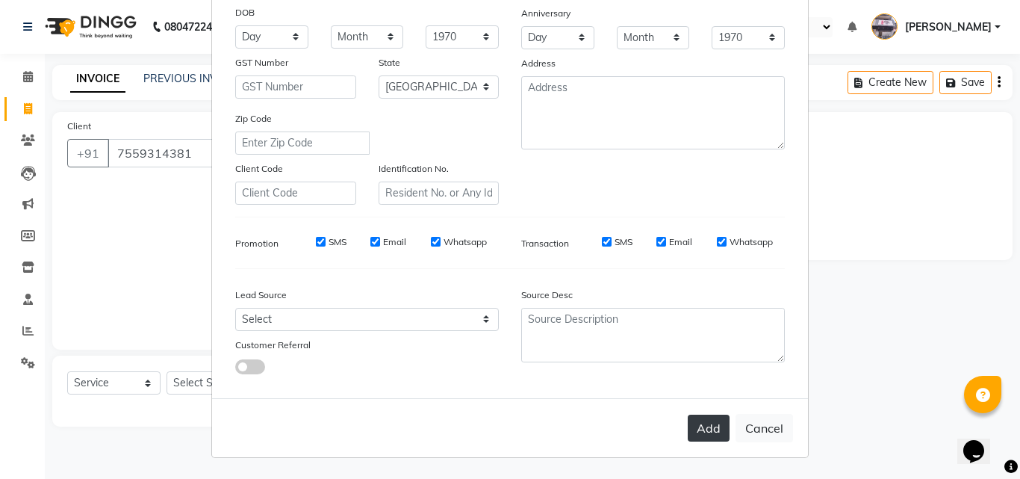
click at [714, 427] on button "Add" at bounding box center [709, 428] width 42 height 27
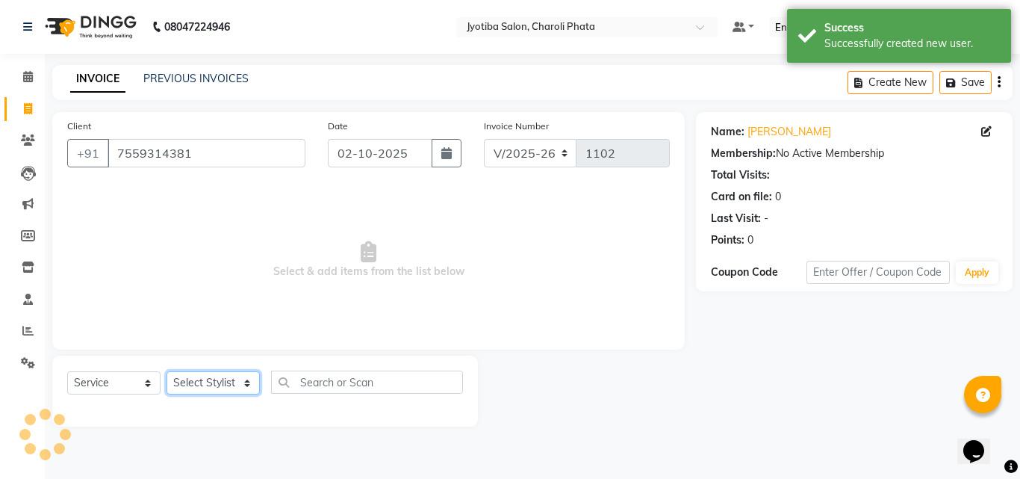
click at [190, 378] on select "Select Stylist [PERSON_NAME] PMS [PERSON_NAME] shop exe emply" at bounding box center [213, 382] width 93 height 23
select select "38050"
click at [167, 371] on select "Select Stylist [PERSON_NAME] PMS [PERSON_NAME] shop exe emply" at bounding box center [213, 382] width 93 height 23
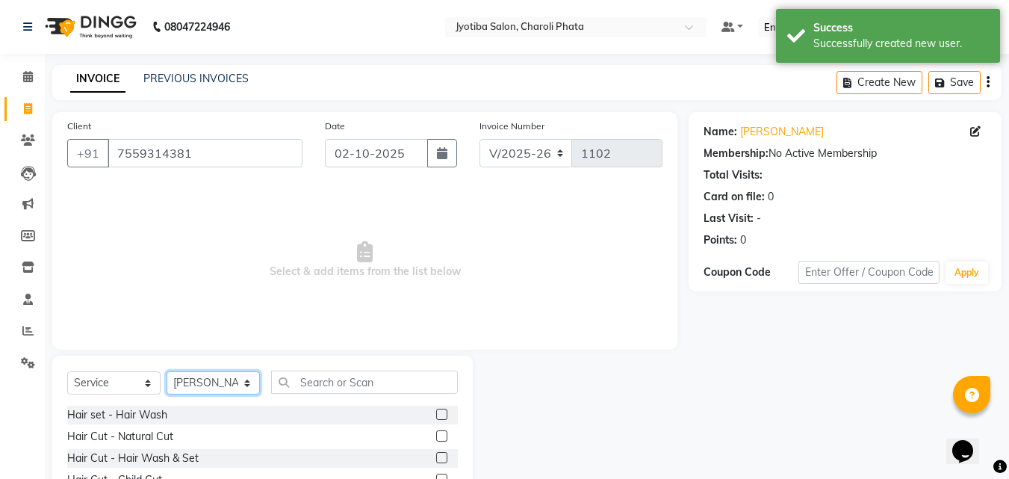
scroll to position [119, 0]
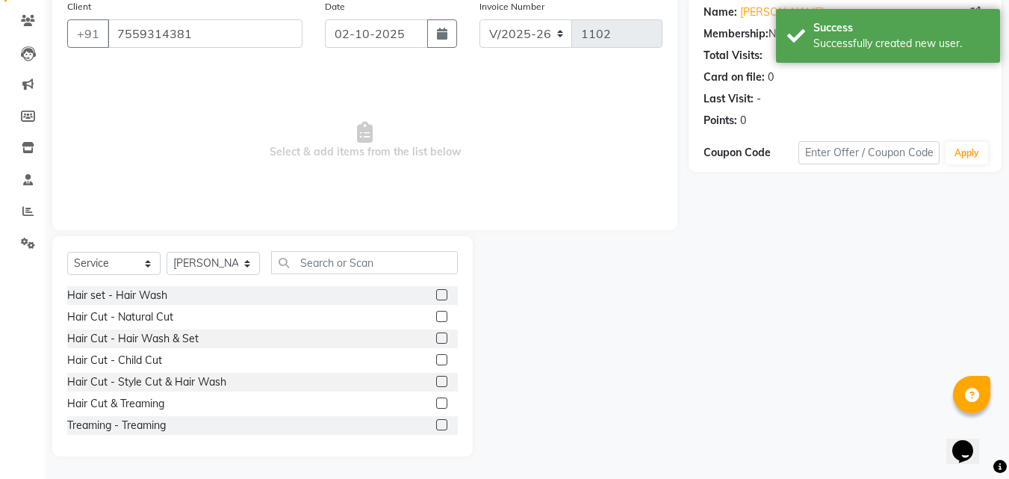
drag, startPoint x: 429, startPoint y: 314, endPoint x: 429, endPoint y: 329, distance: 14.9
click at [436, 317] on label at bounding box center [441, 316] width 11 height 11
click at [436, 317] on input "checkbox" at bounding box center [441, 317] width 10 height 10
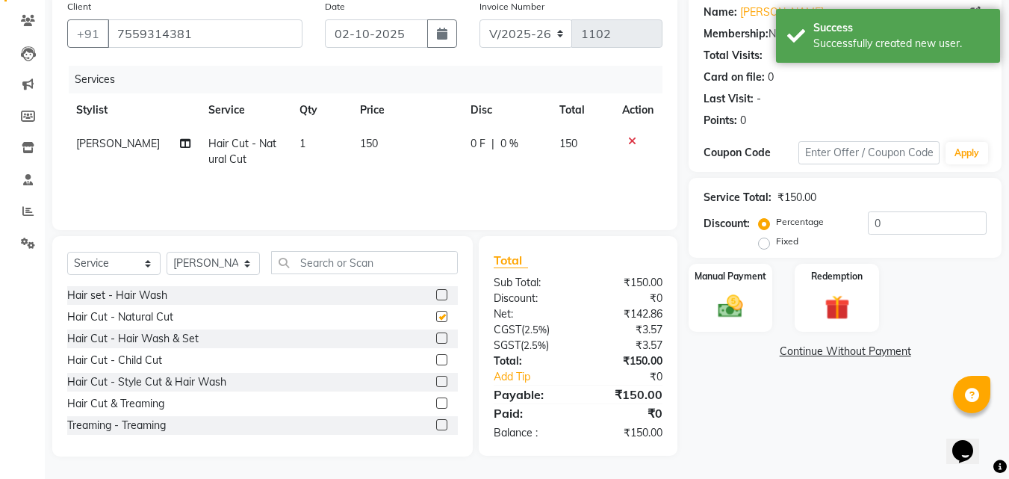
checkbox input "false"
click at [436, 341] on label at bounding box center [441, 337] width 11 height 11
click at [436, 341] on input "checkbox" at bounding box center [441, 339] width 10 height 10
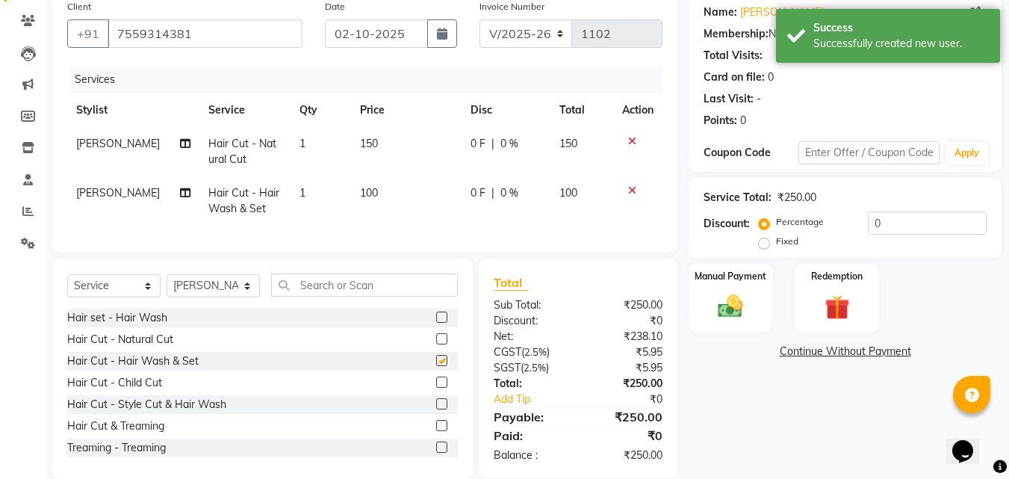
checkbox input "false"
click at [755, 318] on div "Manual Payment" at bounding box center [730, 297] width 87 height 71
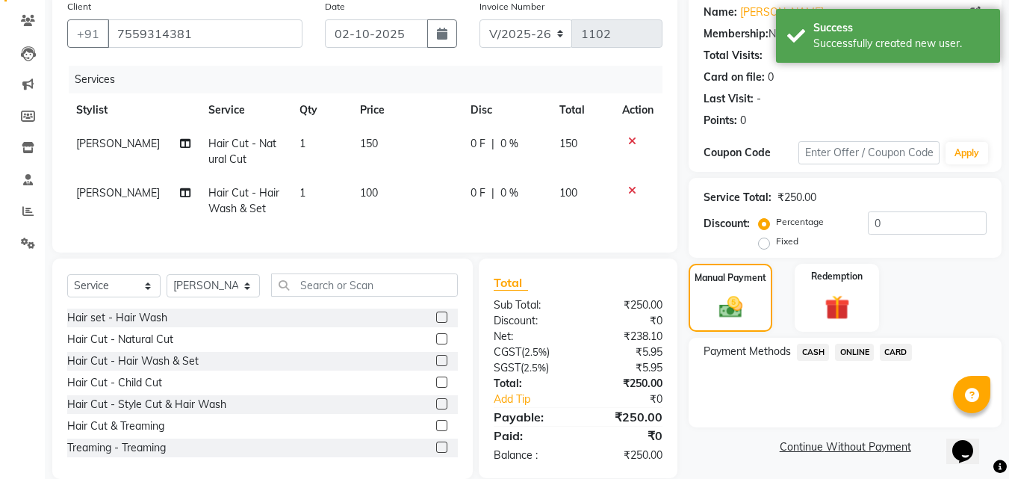
click at [863, 352] on span "ONLINE" at bounding box center [854, 352] width 39 height 17
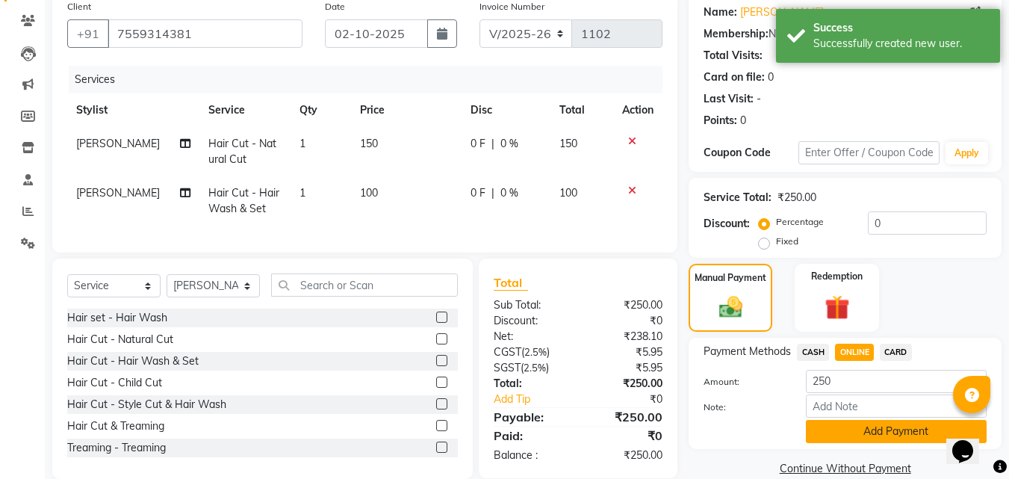
click at [866, 441] on button "Add Payment" at bounding box center [896, 431] width 181 height 23
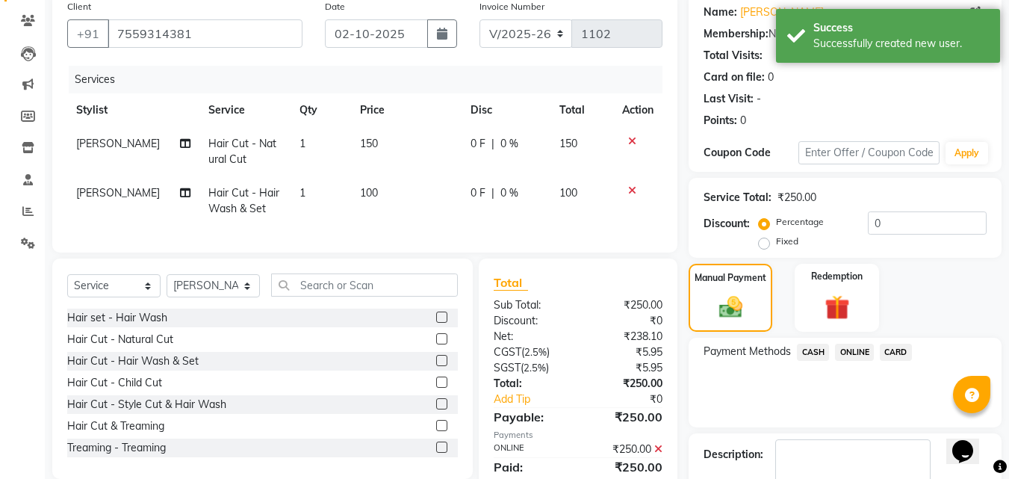
scroll to position [205, 0]
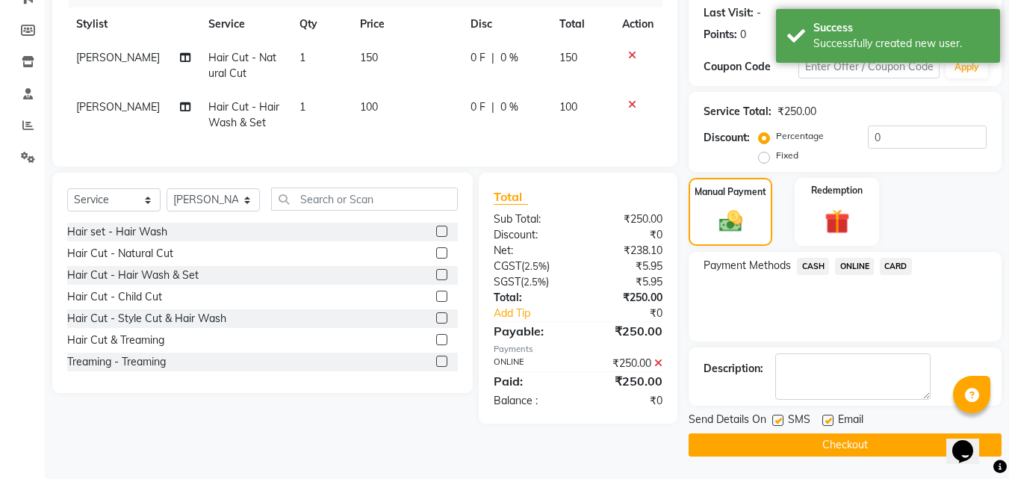
click at [828, 433] on button "Checkout" at bounding box center [845, 444] width 313 height 23
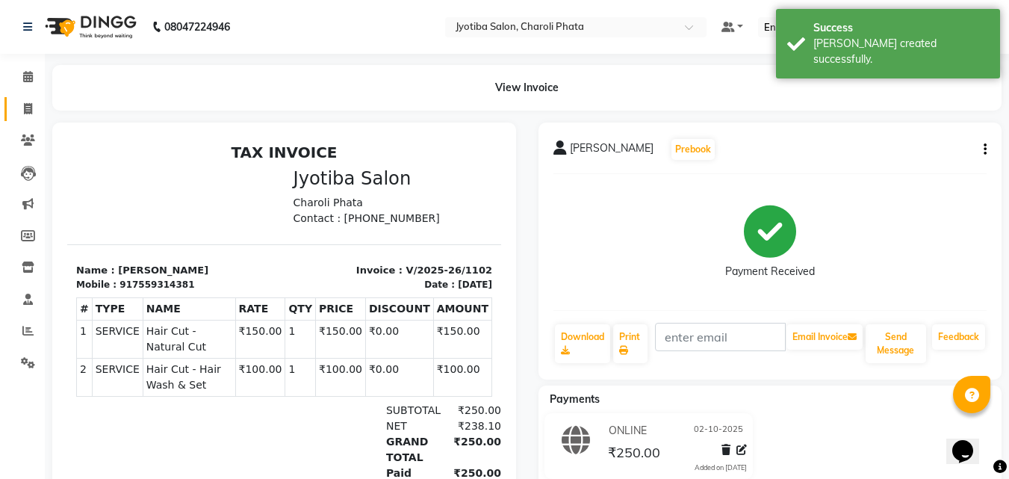
click at [13, 114] on link "Invoice" at bounding box center [22, 109] width 36 height 25
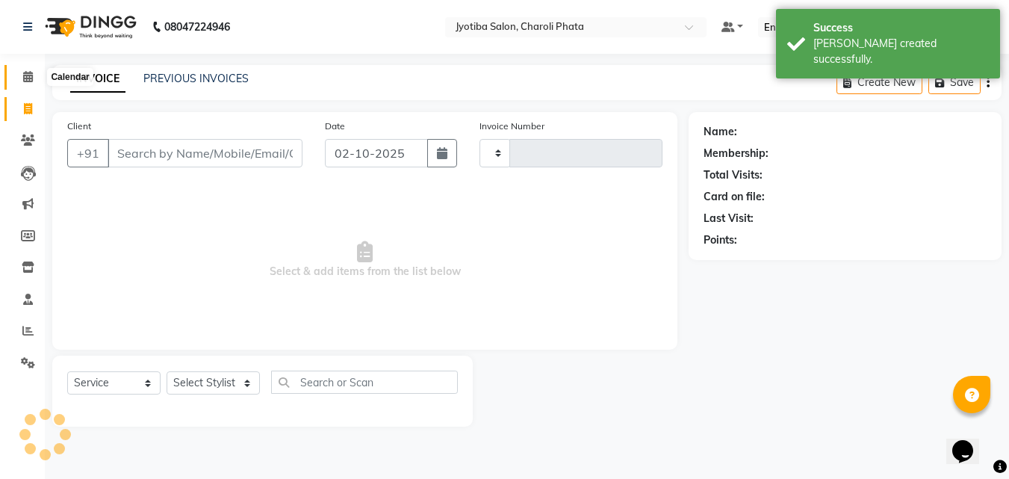
click at [19, 84] on span at bounding box center [28, 77] width 26 height 17
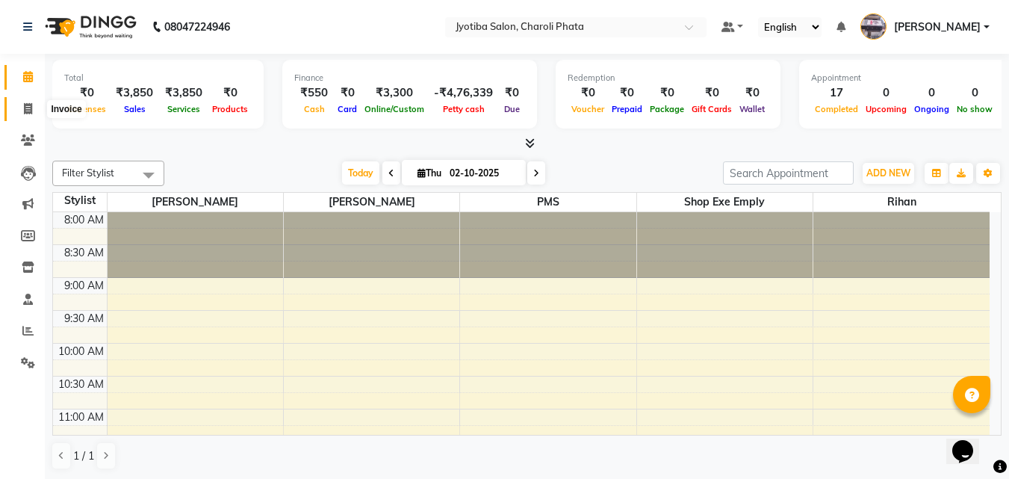
click at [31, 109] on icon at bounding box center [28, 108] width 8 height 11
select select "service"
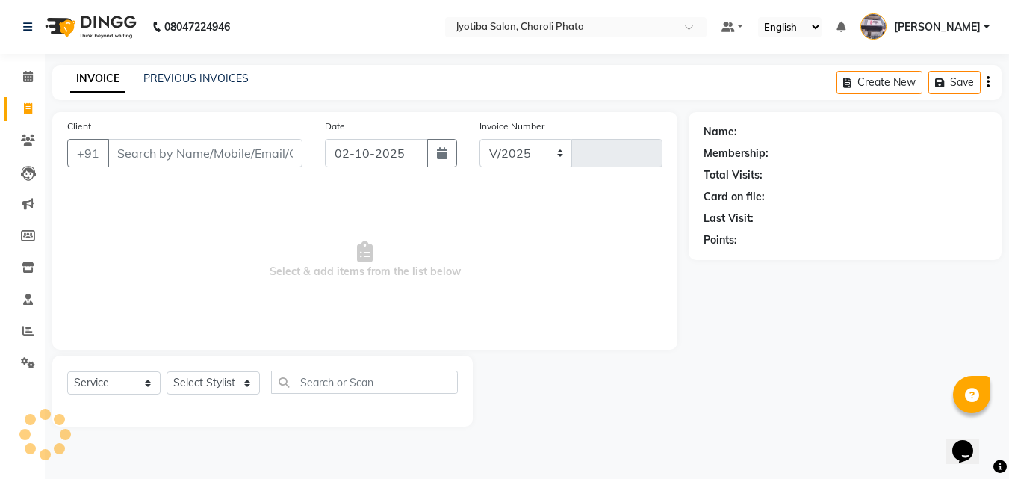
select select "5577"
type input "1103"
